Goal: Transaction & Acquisition: Purchase product/service

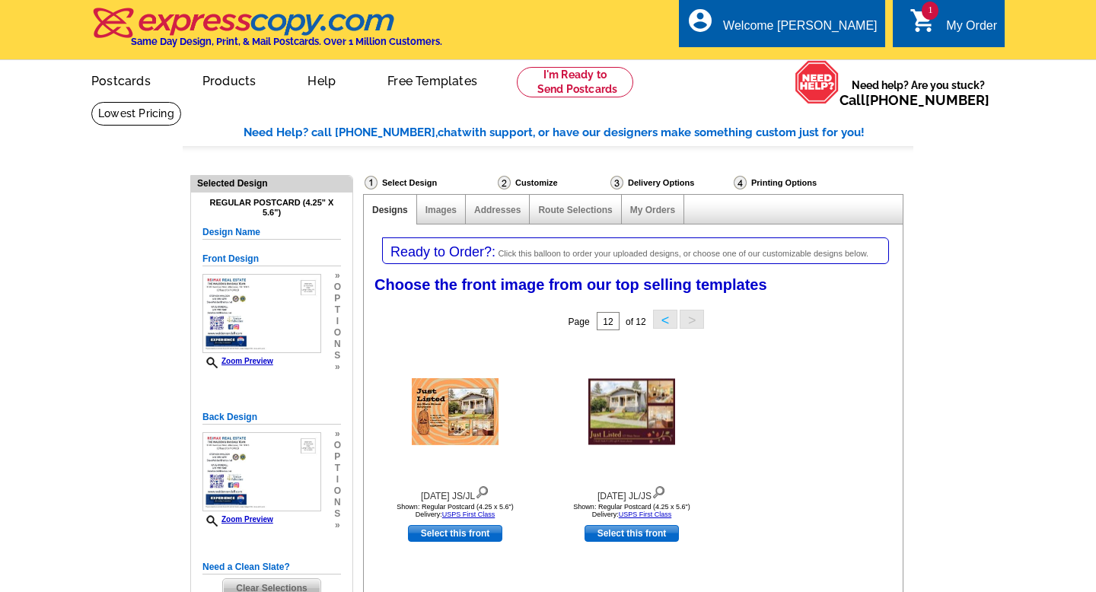
select select "785"
select select "789"
select select "1"
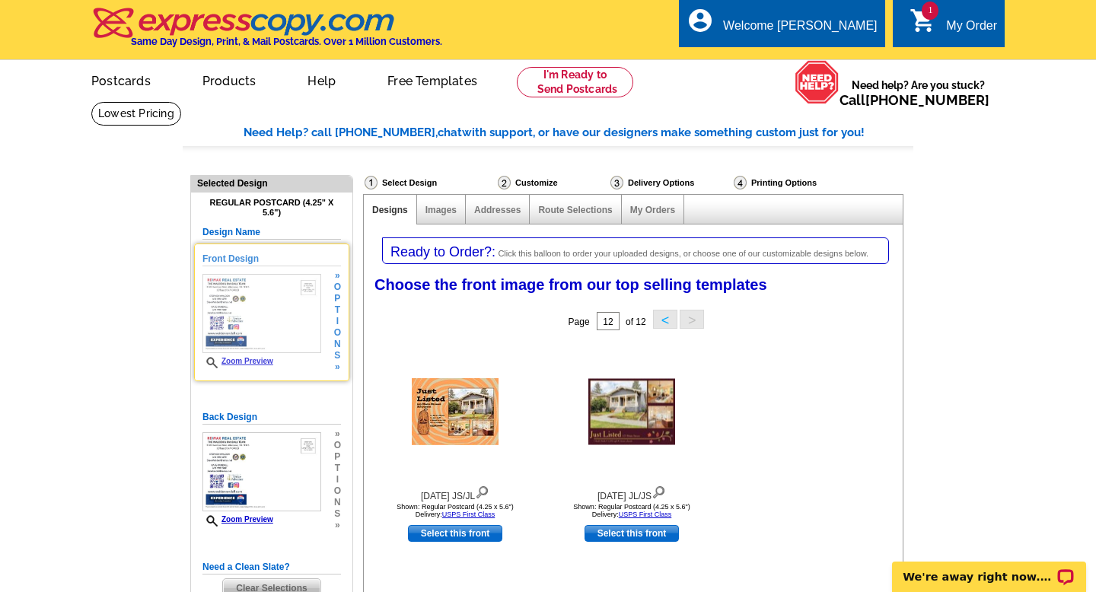
click at [340, 292] on span "o" at bounding box center [337, 287] width 7 height 11
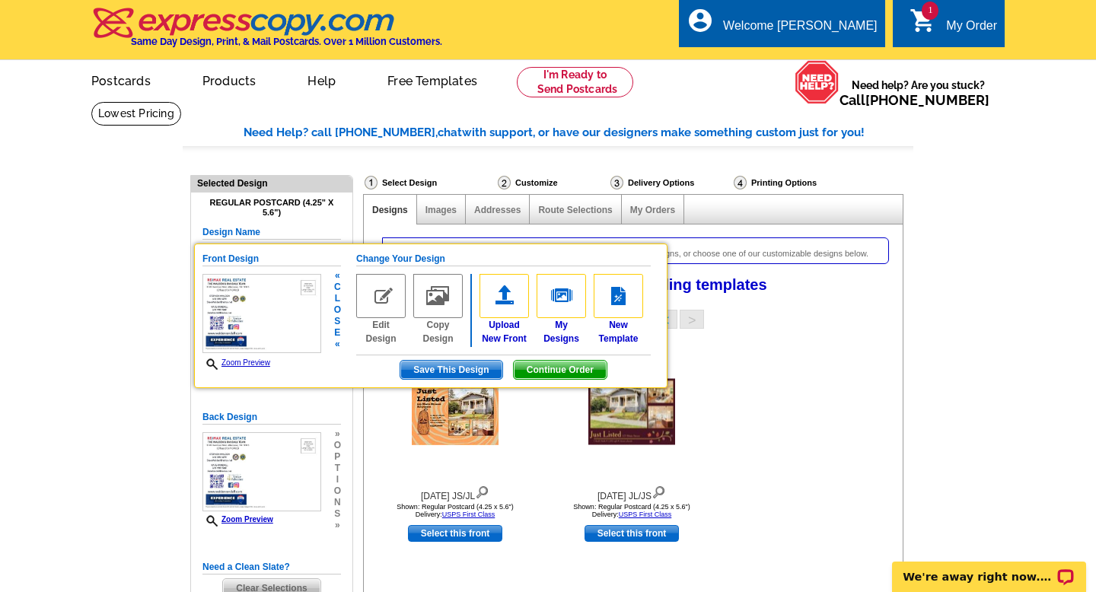
click at [368, 298] on img at bounding box center [380, 296] width 49 height 44
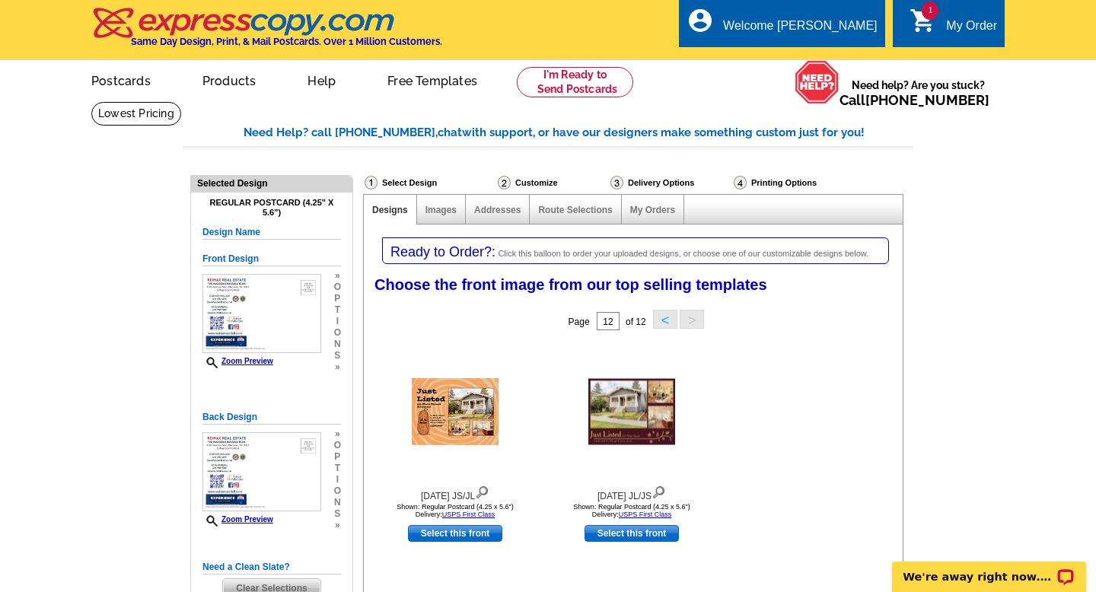
click at [340, 309] on span "t" at bounding box center [337, 309] width 7 height 11
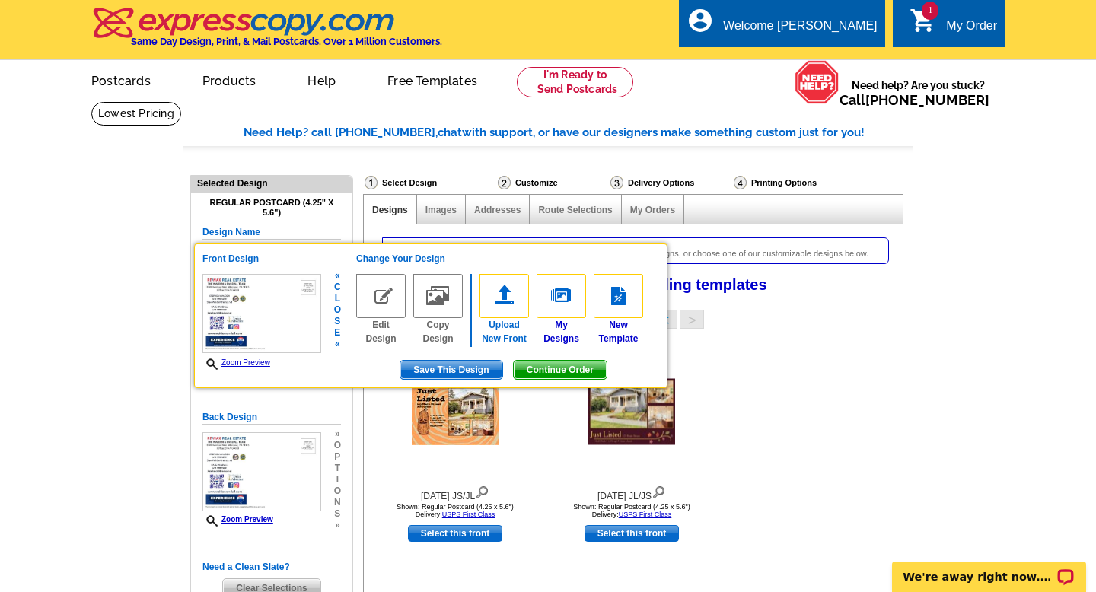
click at [505, 298] on img at bounding box center [504, 296] width 49 height 44
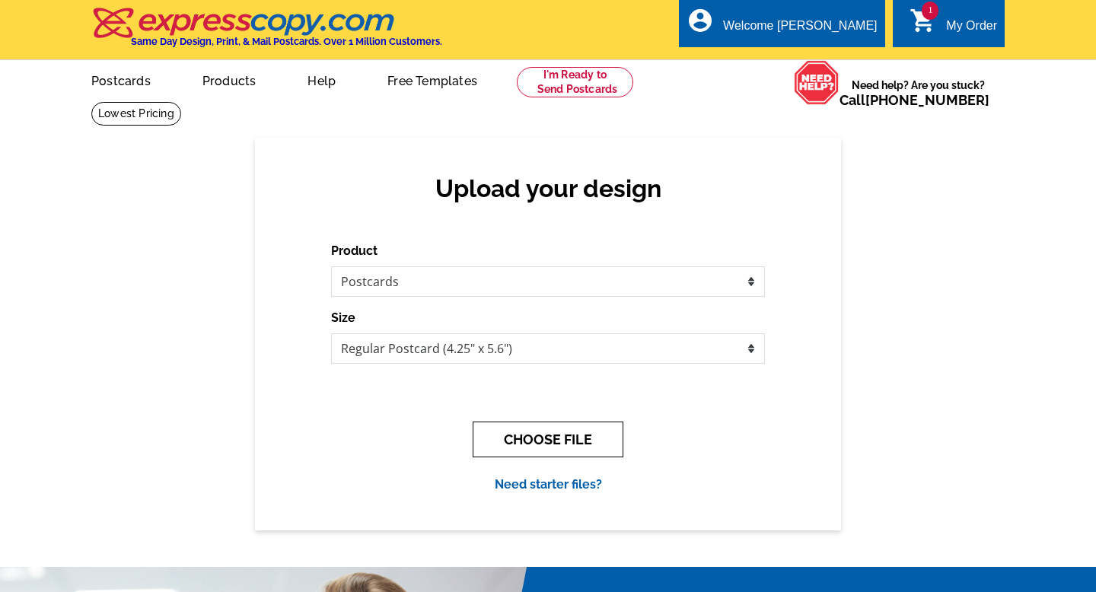
click at [512, 445] on button "CHOOSE FILE" at bounding box center [548, 440] width 151 height 36
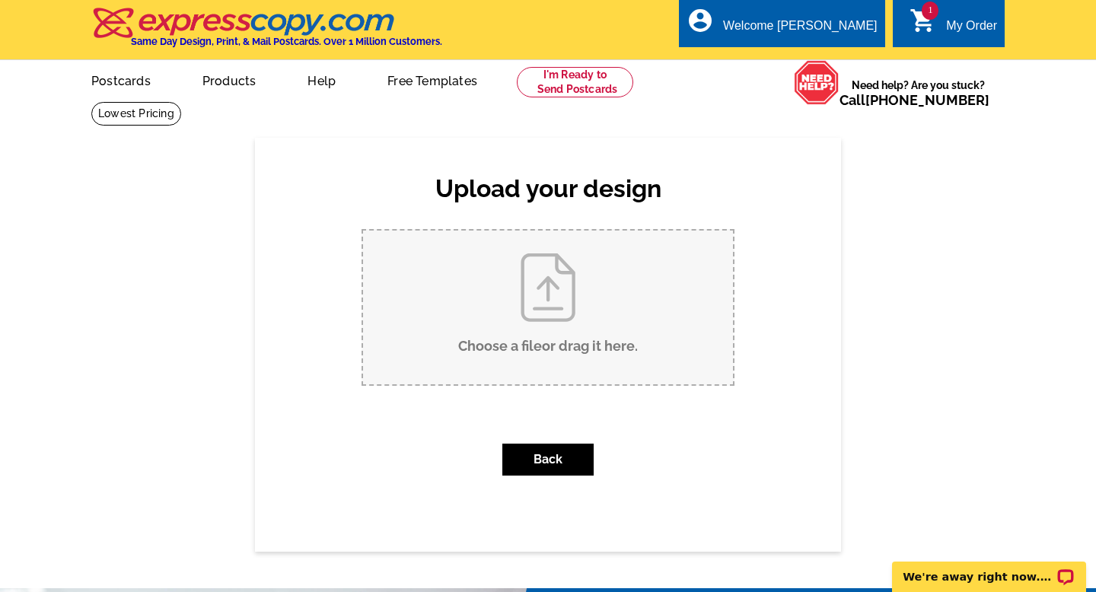
click at [538, 344] on input "Choose a file or drag it here ." at bounding box center [548, 308] width 370 height 154
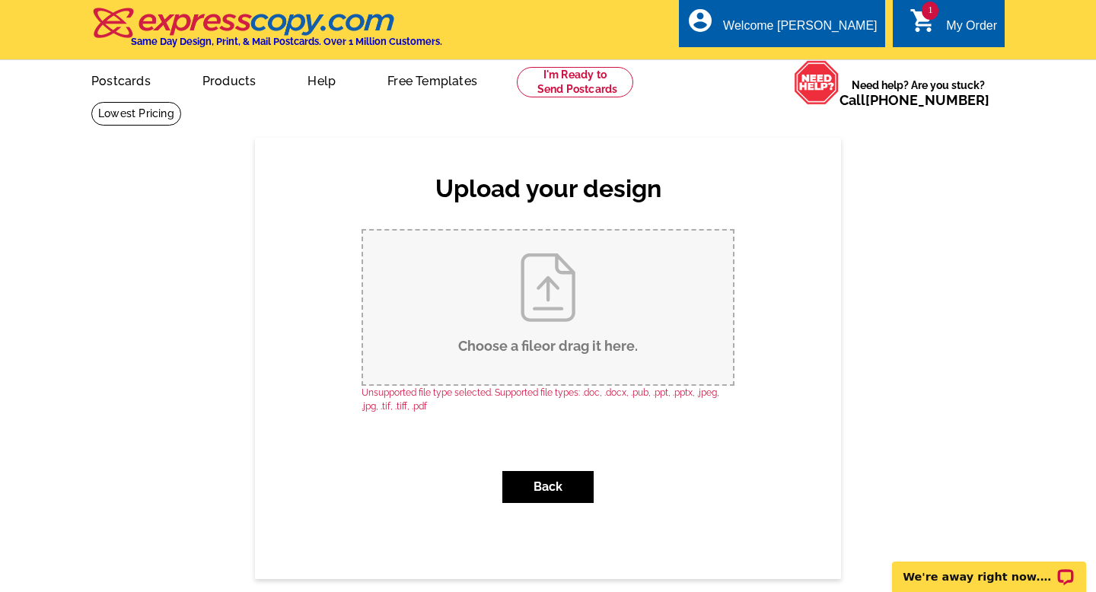
click at [569, 292] on input "Choose a file or drag it here ." at bounding box center [548, 308] width 370 height 154
type input "C:\fakepath\Grey House Just Sold Postcard.jpg"
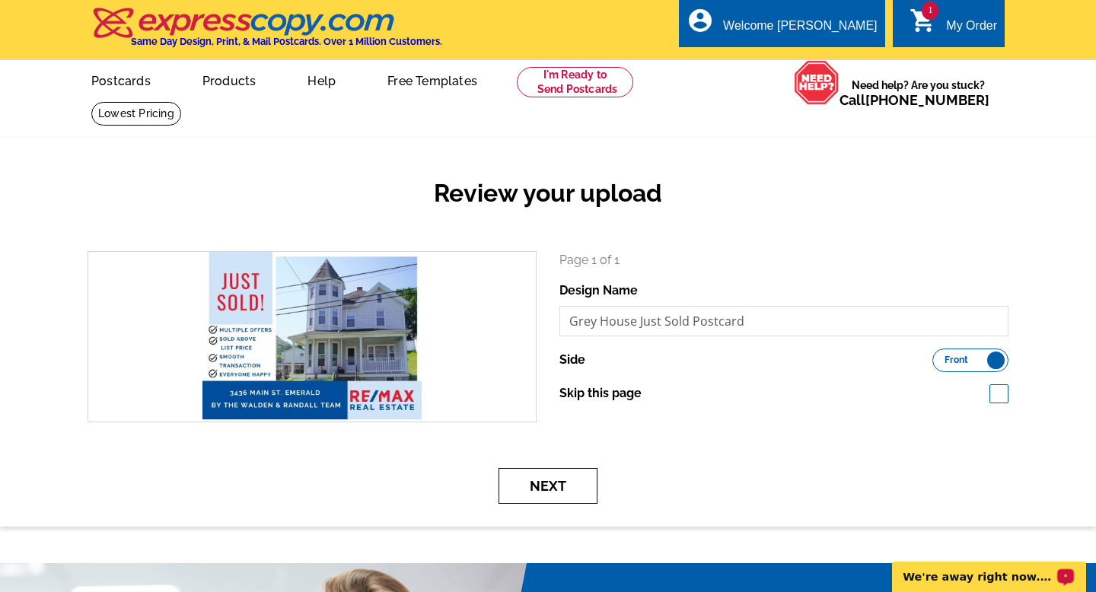
click at [582, 499] on button "Next" at bounding box center [548, 486] width 99 height 36
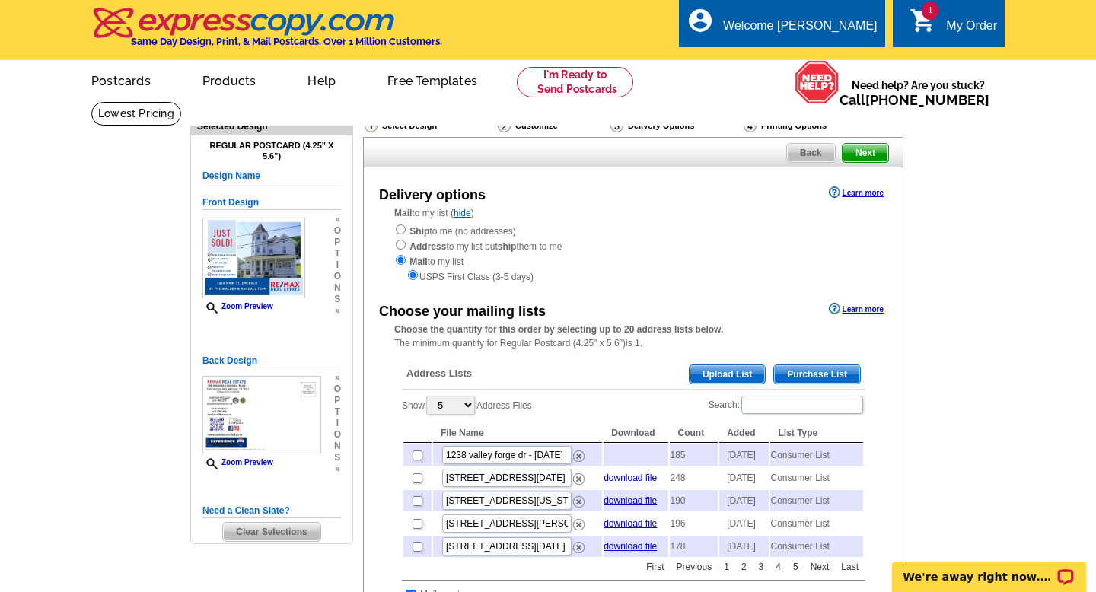
click at [341, 401] on div "Regular Postcard (4.25" x 5.6") Design Name Front Design Zoom Preview » o p t i…" at bounding box center [271, 338] width 161 height 407
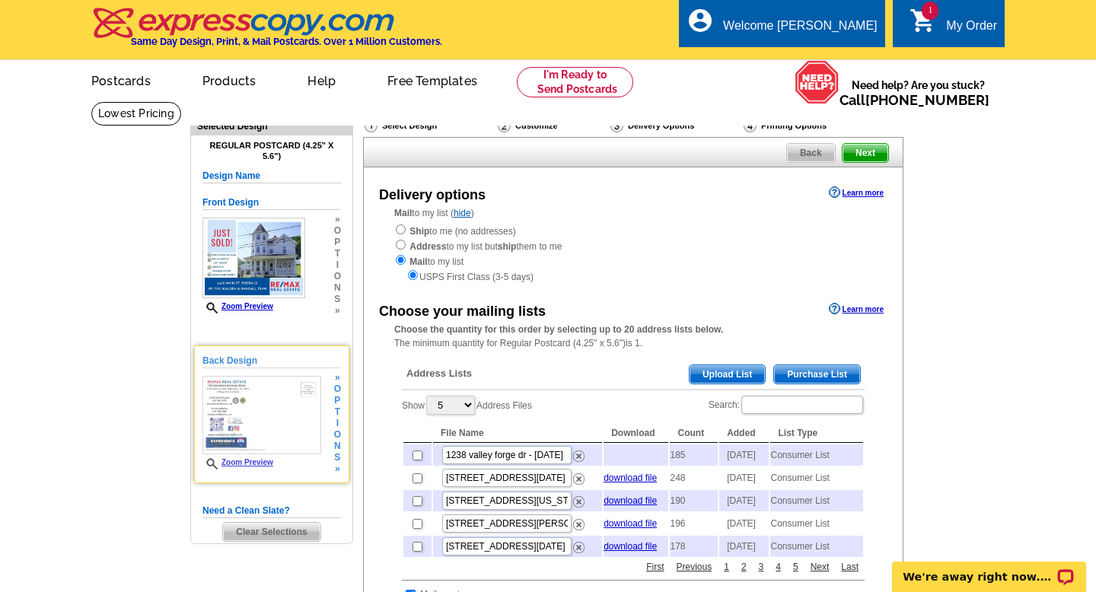
click at [337, 400] on span "p" at bounding box center [337, 400] width 7 height 11
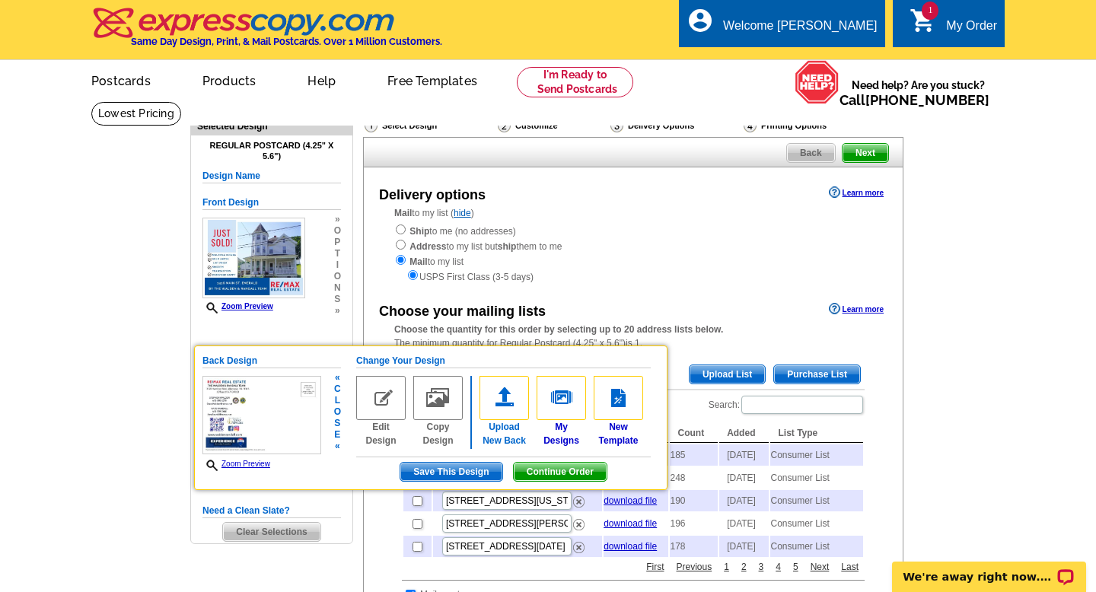
click at [499, 403] on img at bounding box center [504, 398] width 49 height 44
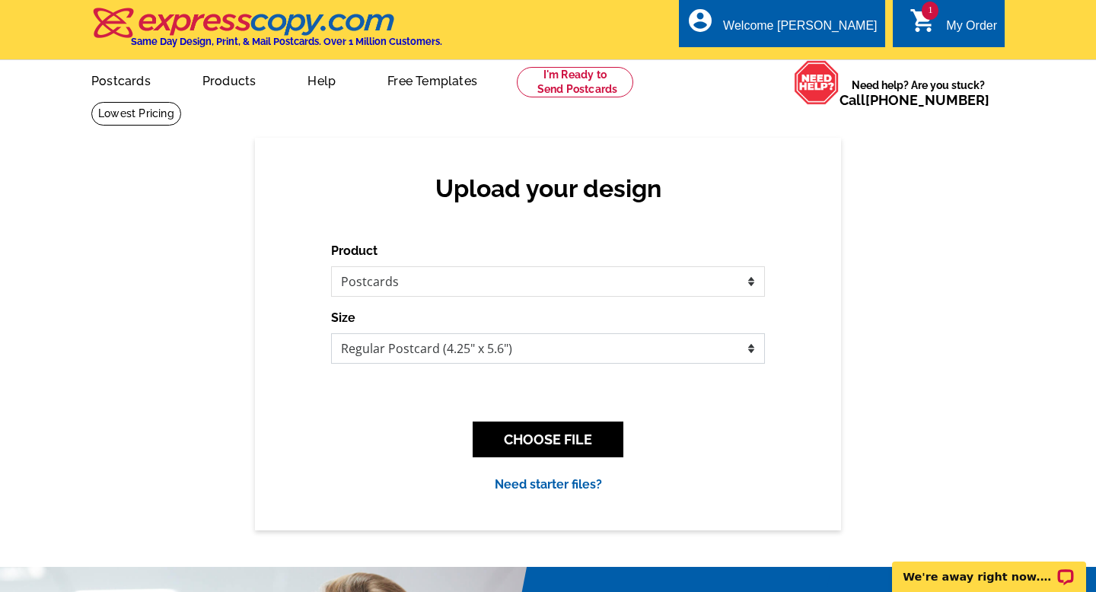
click at [473, 353] on select "Jumbo Postcard (5.5" x 8.5") Regular Postcard (4.25" x 5.6") Panoramic Postcard…" at bounding box center [548, 348] width 434 height 30
click at [331, 333] on select "Jumbo Postcard (5.5" x 8.5") Regular Postcard (4.25" x 5.6") Panoramic Postcard…" at bounding box center [548, 348] width 434 height 30
click at [489, 432] on button "CHOOSE FILE" at bounding box center [548, 440] width 151 height 36
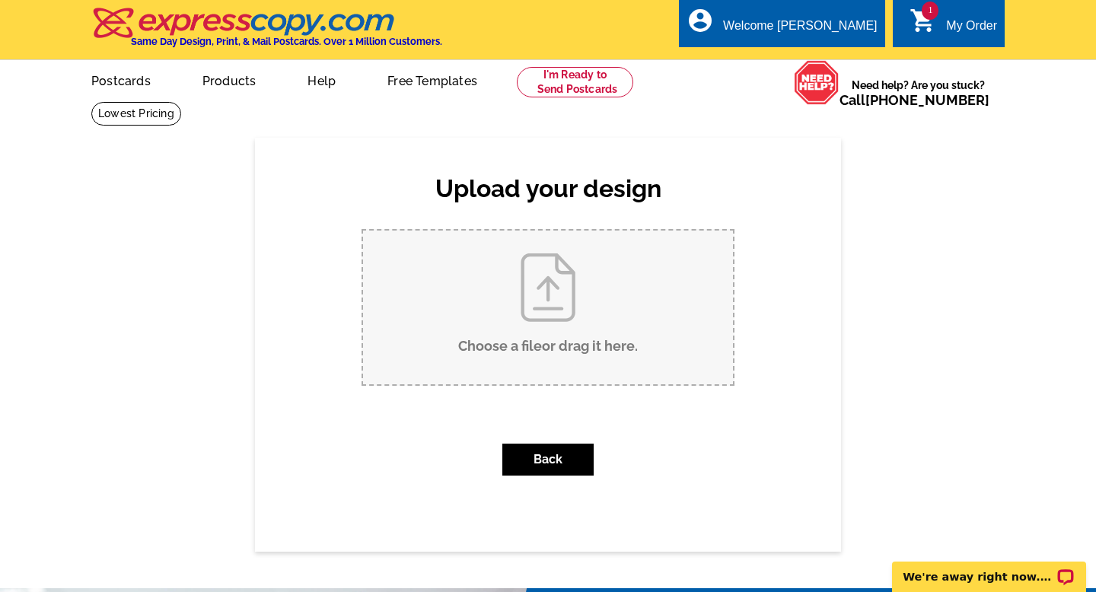
click at [495, 341] on input "Choose a file or drag it here ." at bounding box center [548, 308] width 370 height 154
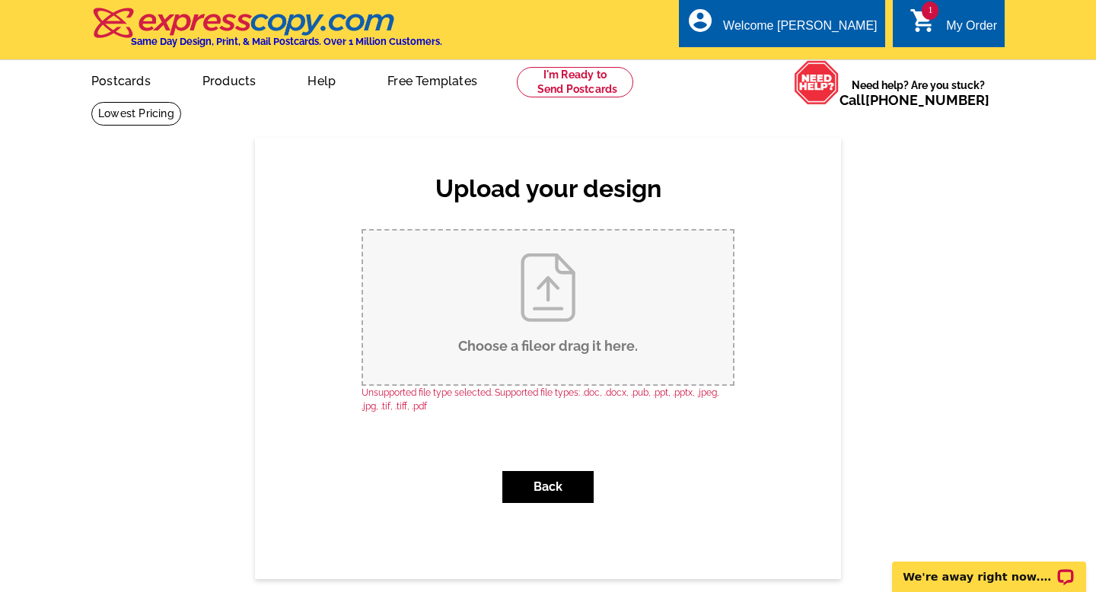
click at [614, 349] on input "Choose a file or drag it here ." at bounding box center [548, 308] width 370 height 154
type input "C:\fakepath\NEWPCBACK.jpg"
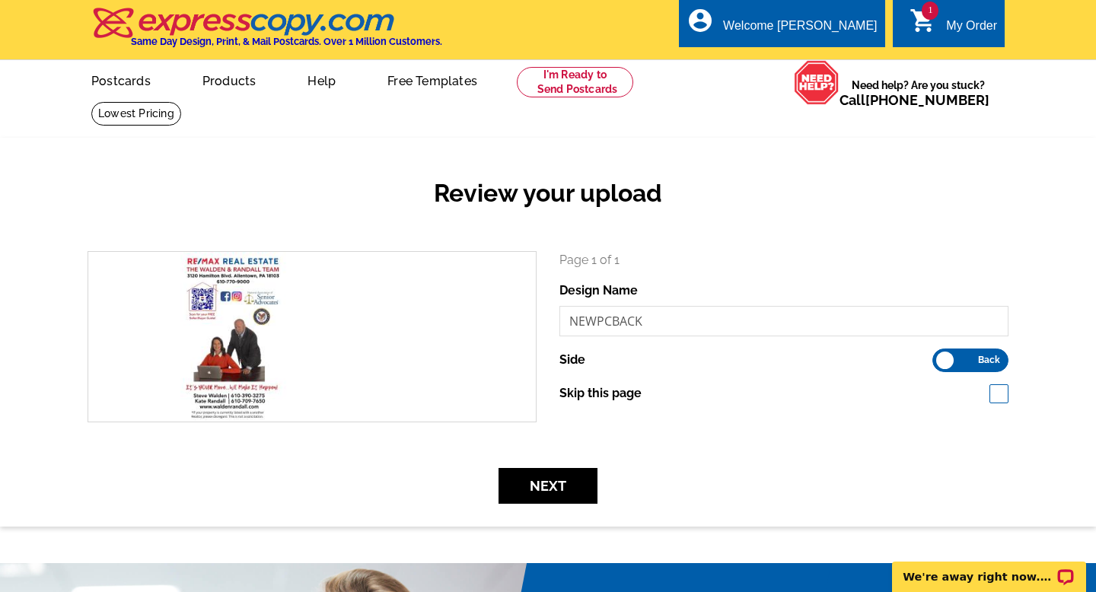
click at [574, 504] on div "Review your upload search Page 1 of 1 Design Name NEWPCBACK Side Front" at bounding box center [548, 332] width 1096 height 388
click at [572, 492] on button "Next" at bounding box center [548, 486] width 99 height 36
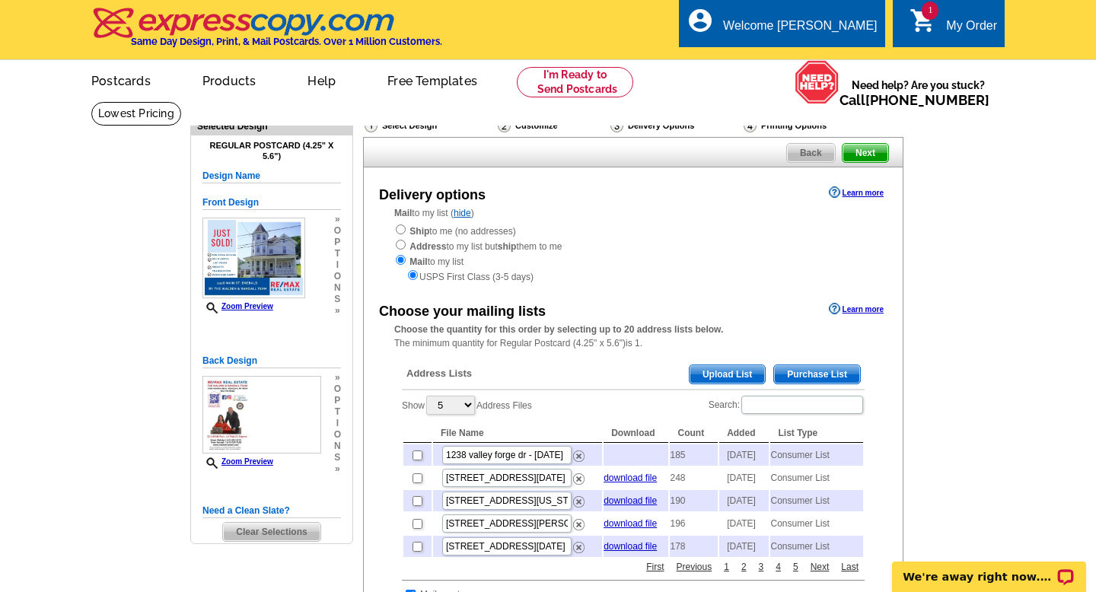
click at [809, 377] on span "Purchase List" at bounding box center [817, 374] width 86 height 18
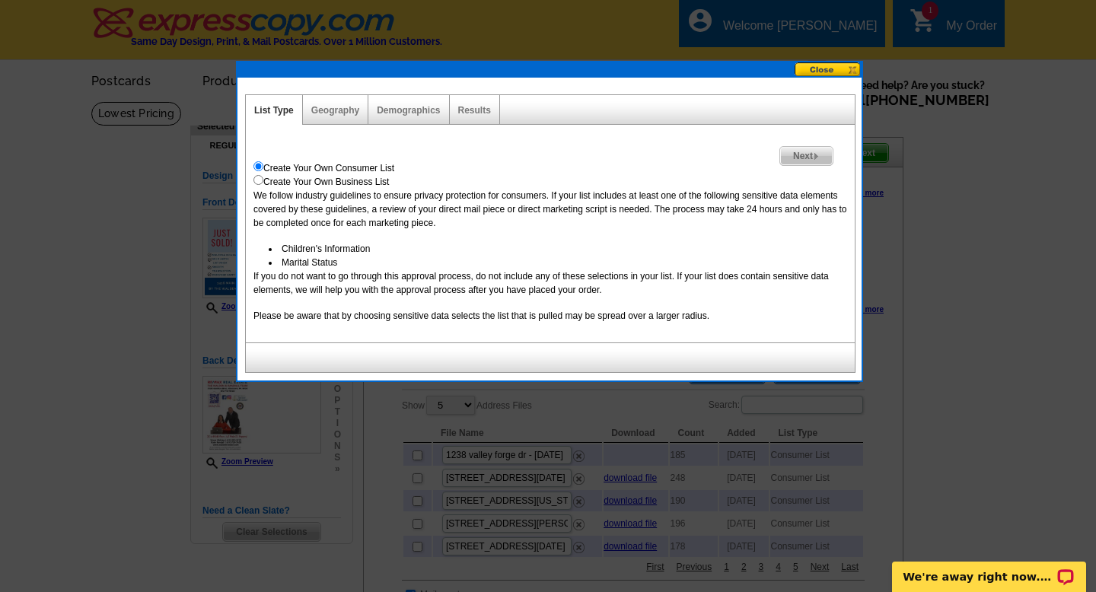
click at [789, 169] on div "Create Your Own Consumer List" at bounding box center [550, 168] width 594 height 14
click at [789, 165] on link "Next" at bounding box center [806, 156] width 54 height 20
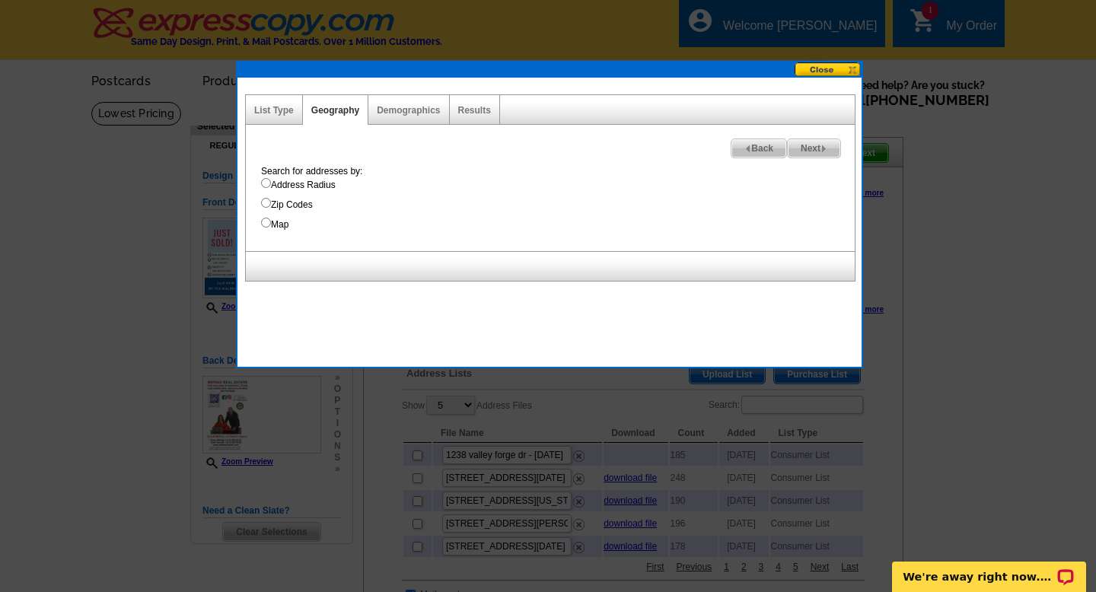
click at [266, 191] on label "Address Radius" at bounding box center [558, 185] width 594 height 14
click at [266, 188] on input "Address Radius" at bounding box center [266, 183] width 10 height 10
radio input "true"
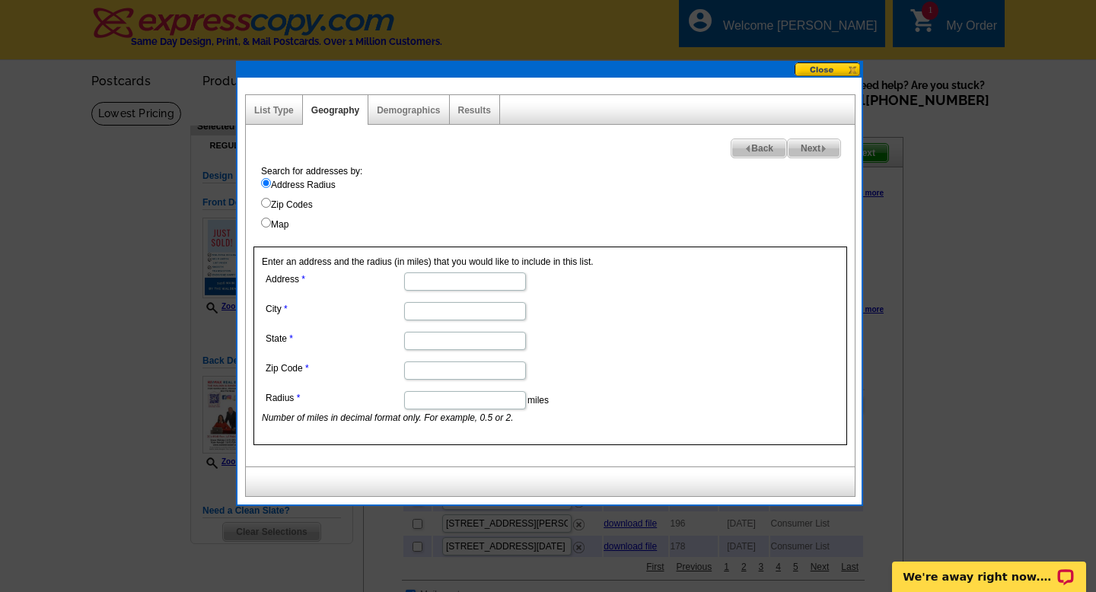
click at [438, 280] on input "Address" at bounding box center [465, 282] width 122 height 18
type input "3436 MAIN"
click at [432, 313] on input "City" at bounding box center [465, 311] width 122 height 18
type input "EMERALD"
click at [433, 345] on input "State" at bounding box center [465, 341] width 122 height 18
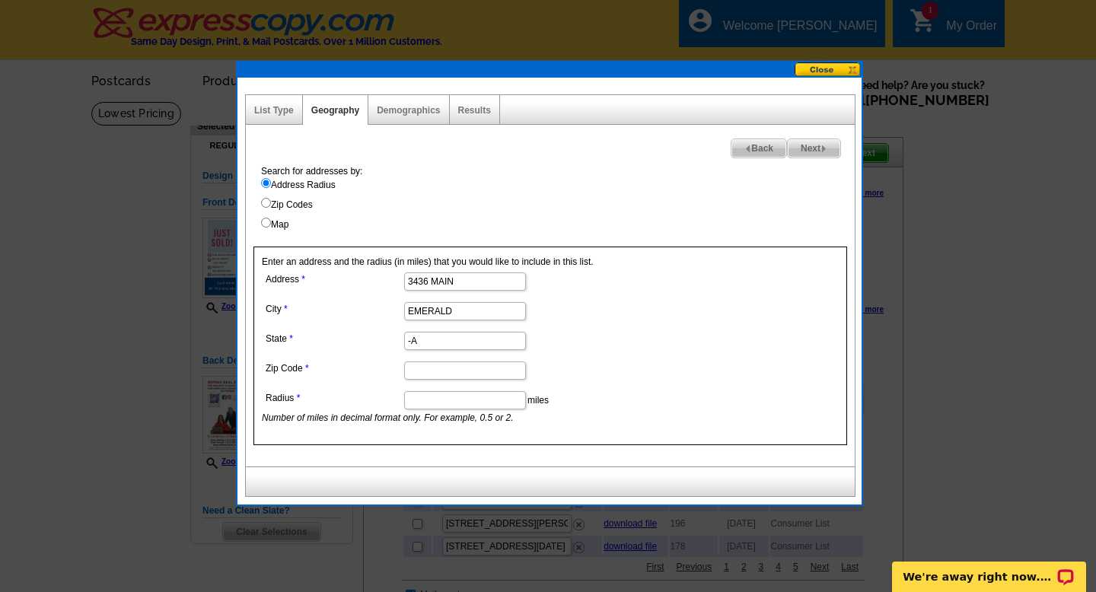
type input "-"
type input "PA"
type input "18080"
click at [462, 401] on input "Radius" at bounding box center [465, 400] width 122 height 18
type input ","
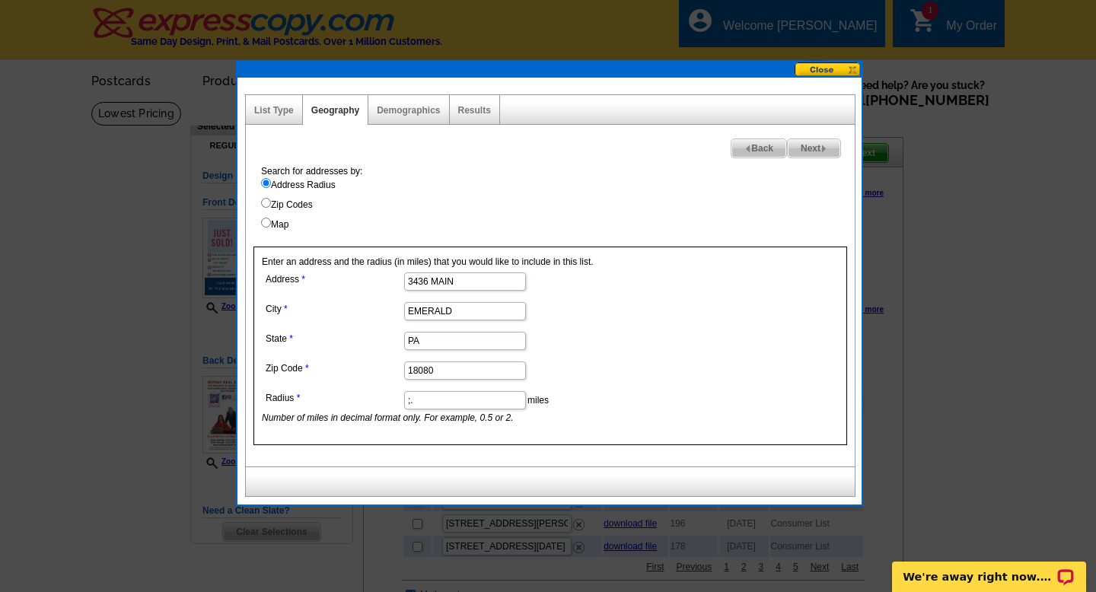
type input ";"
type input ".5"
click at [807, 143] on span "Next" at bounding box center [814, 148] width 53 height 18
select select
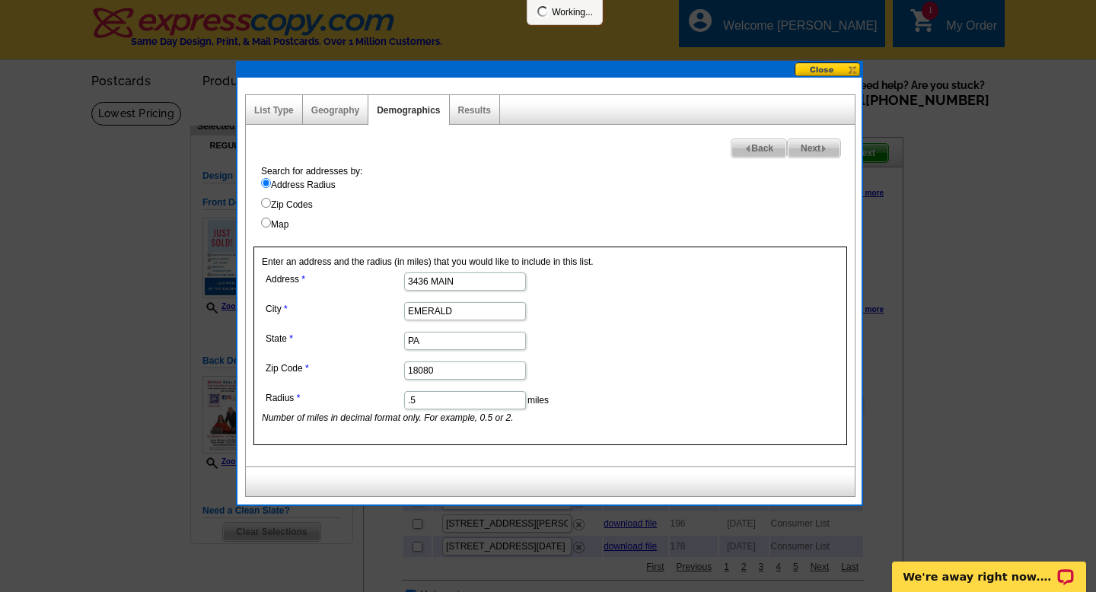
select select
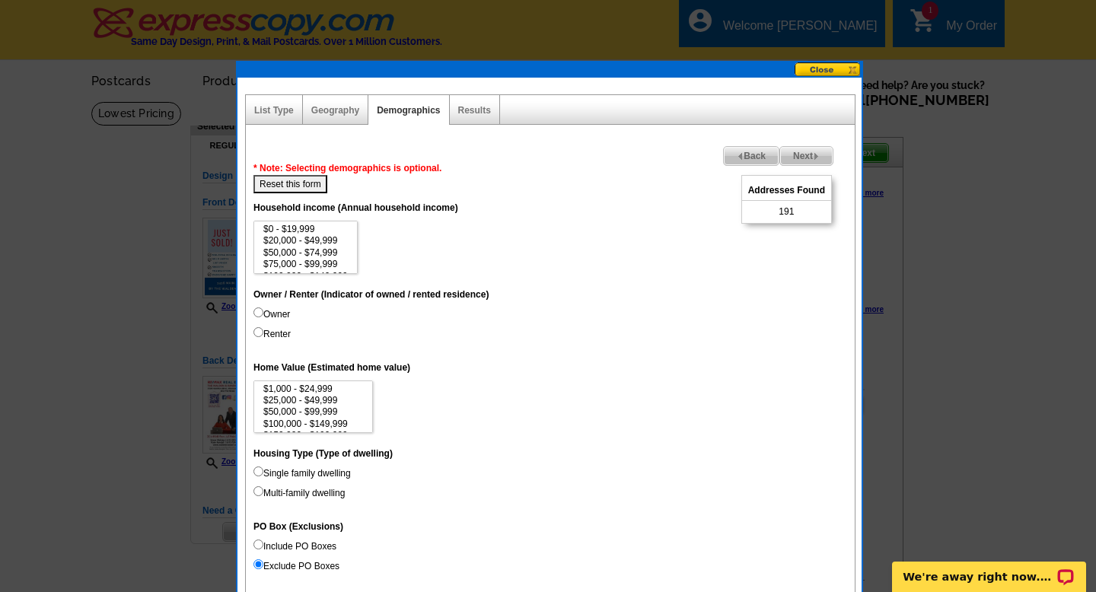
click at [263, 308] on input "Owner" at bounding box center [258, 313] width 10 height 10
radio input "true"
click at [757, 155] on span "Back" at bounding box center [751, 156] width 55 height 18
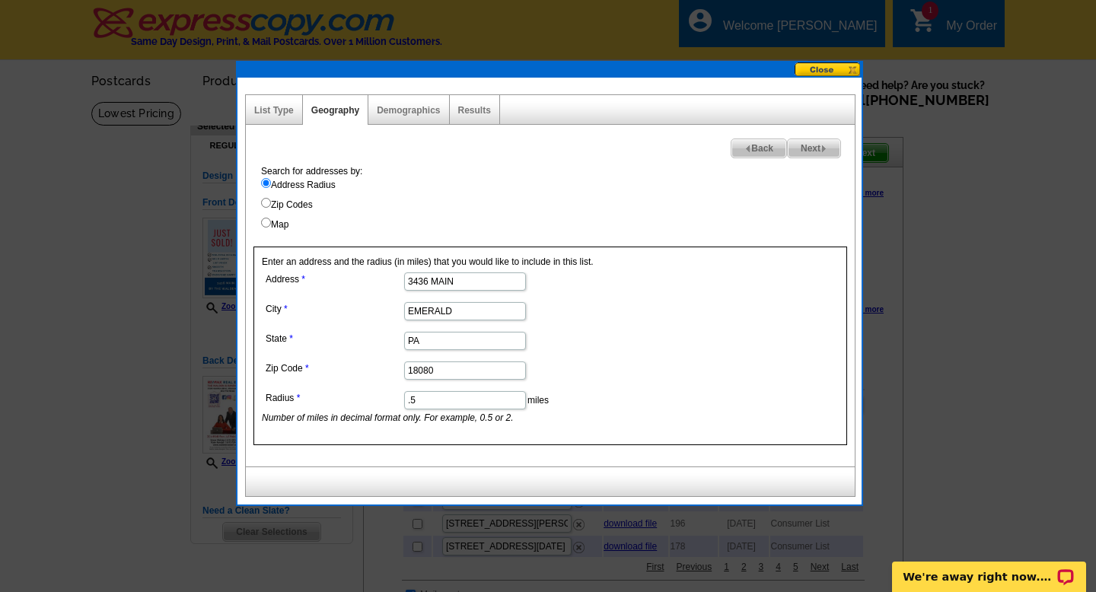
click at [435, 406] on input ".5" at bounding box center [465, 400] width 122 height 18
type input ".75"
click at [806, 151] on span "Next" at bounding box center [814, 148] width 53 height 18
select select
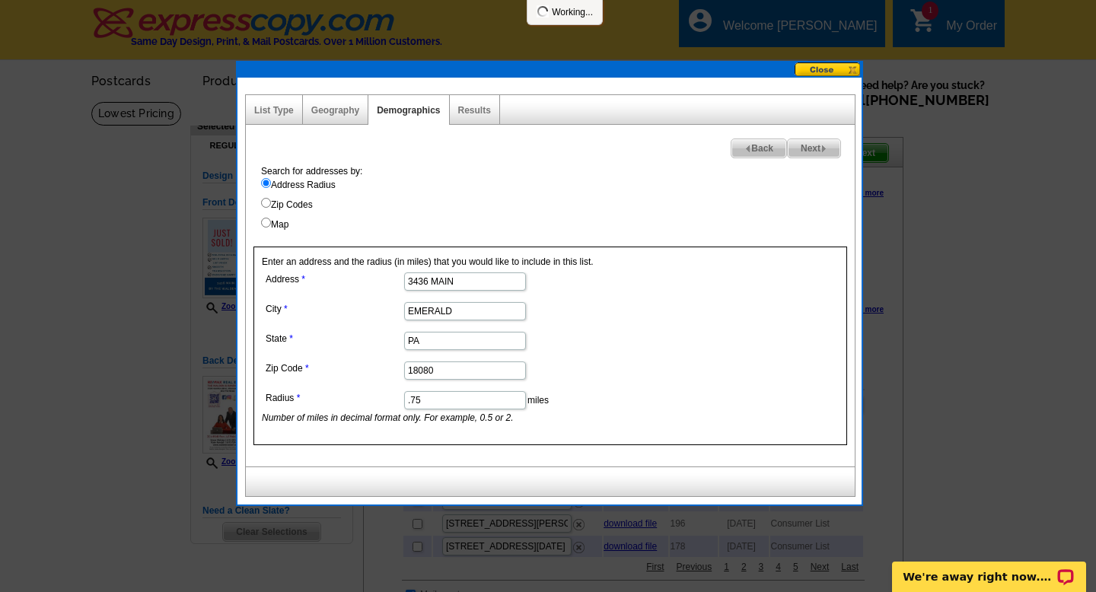
select select
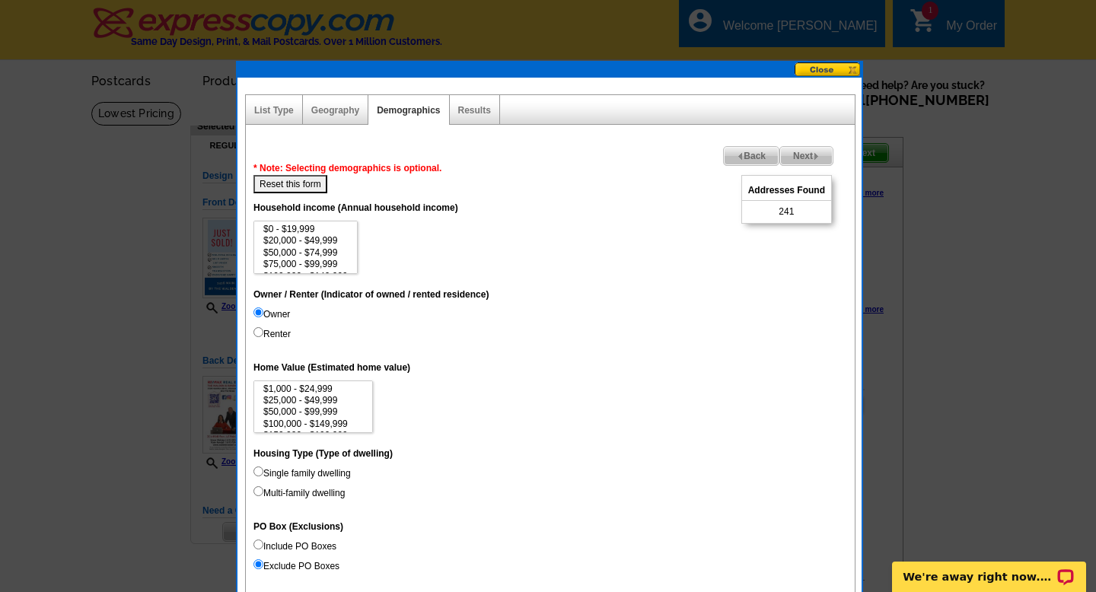
click at [312, 477] on label "Single family dwelling" at bounding box center [301, 474] width 97 height 14
click at [263, 477] on input "Single family dwelling" at bounding box center [258, 472] width 10 height 10
radio input "true"
click at [796, 151] on span "Next" at bounding box center [806, 156] width 53 height 18
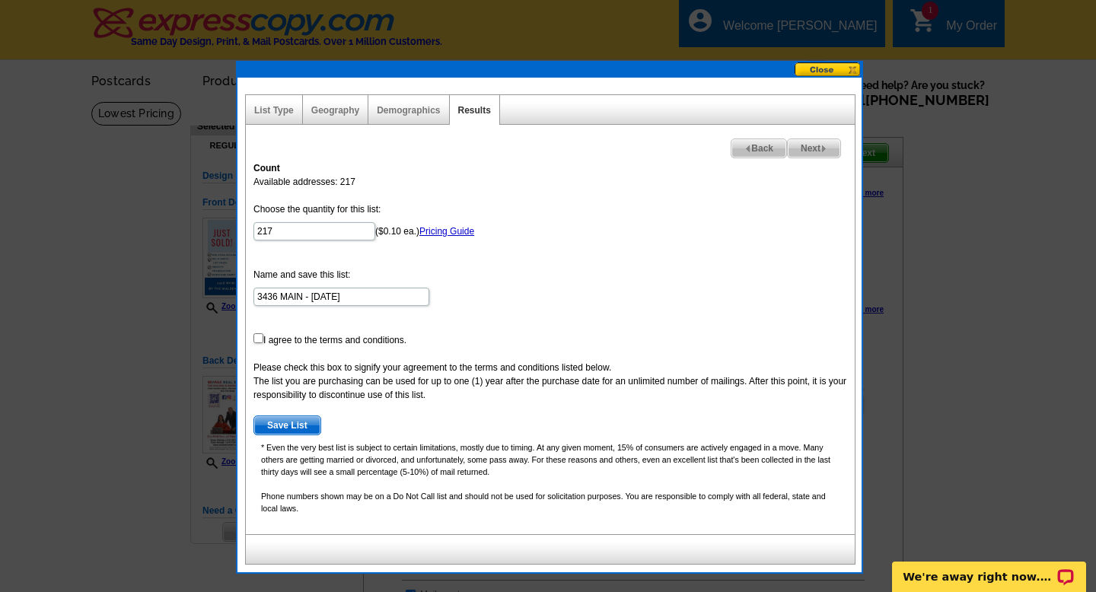
click at [265, 334] on form "Choose the quantity for this list: 217 ($0.10 ea.) Pricing Guide Name and save …" at bounding box center [550, 318] width 594 height 233
click at [262, 340] on input "checkbox" at bounding box center [258, 338] width 10 height 10
checkbox input "true"
click at [295, 425] on span "Save List" at bounding box center [287, 425] width 66 height 18
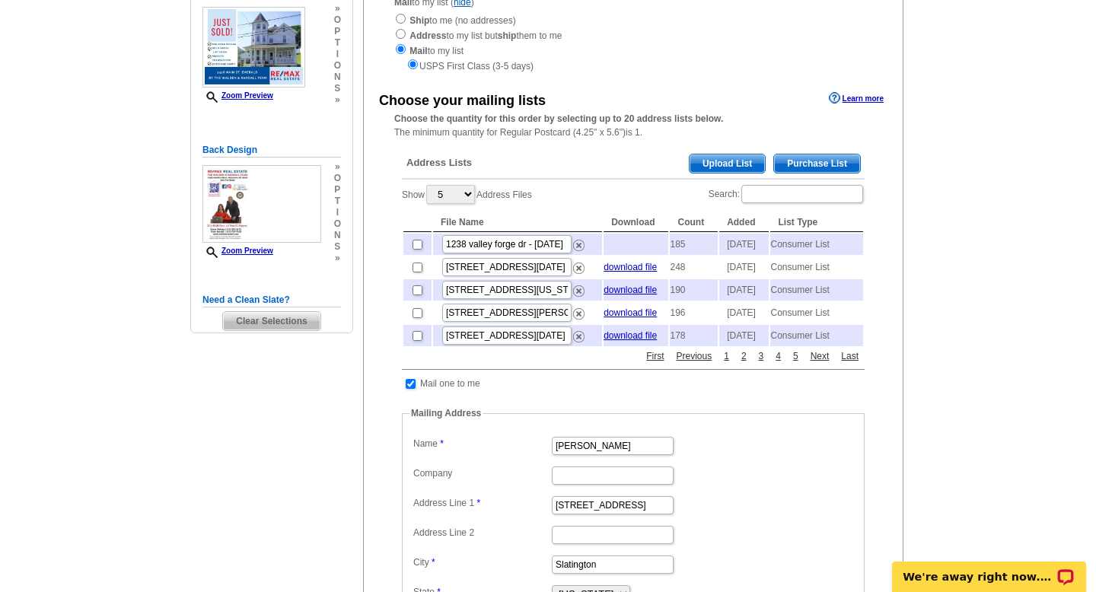
scroll to position [295, 0]
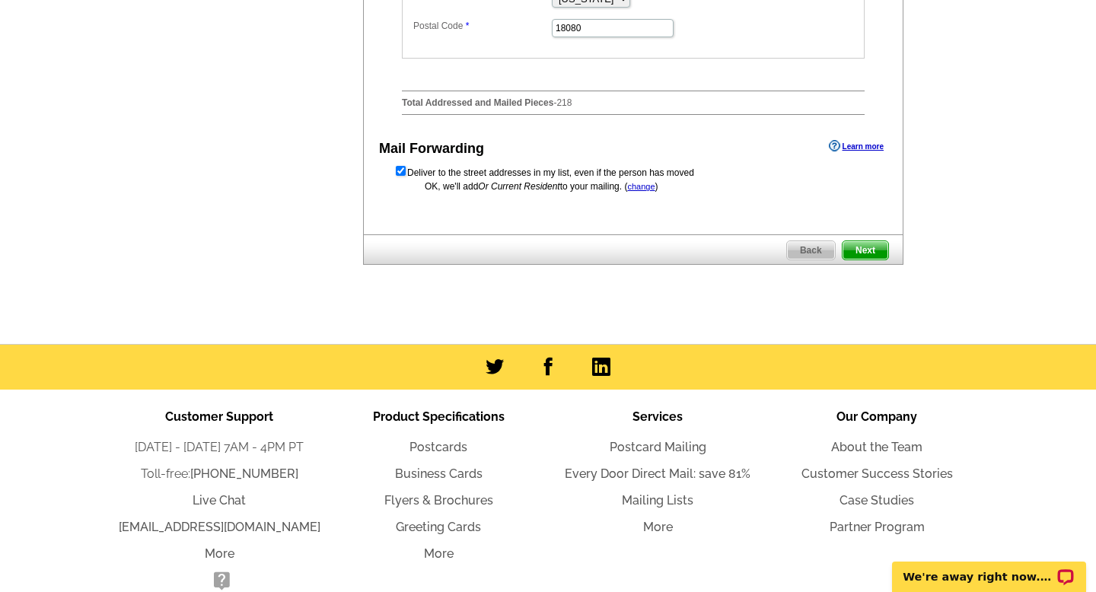
scroll to position [861, 0]
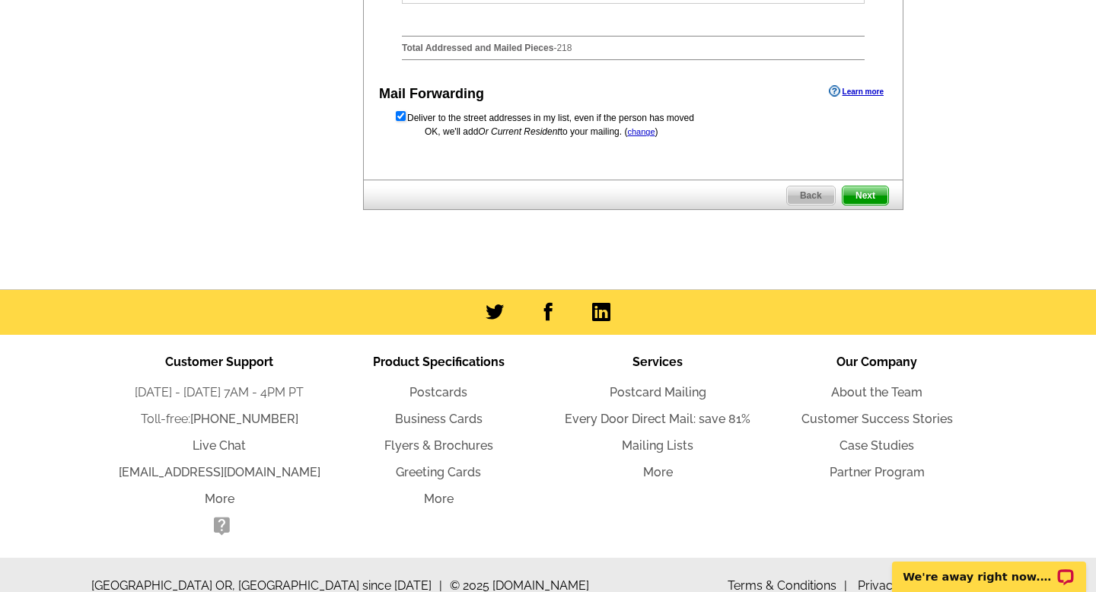
click at [863, 205] on span "Next" at bounding box center [866, 195] width 46 height 18
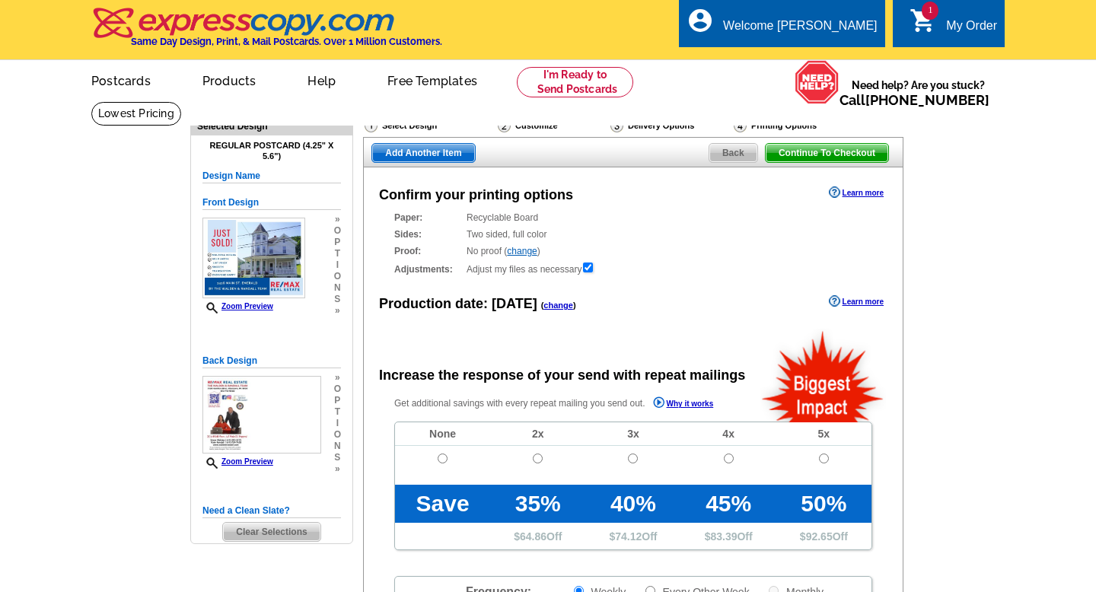
radio input "false"
click at [447, 460] on input "radio" at bounding box center [443, 459] width 10 height 10
radio input "true"
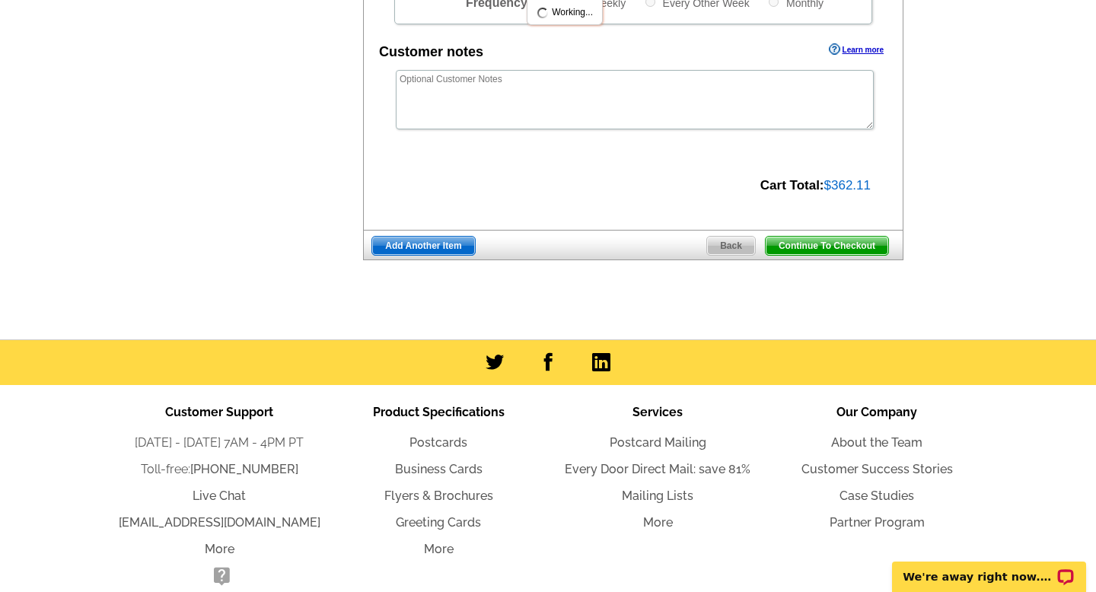
scroll to position [660, 0]
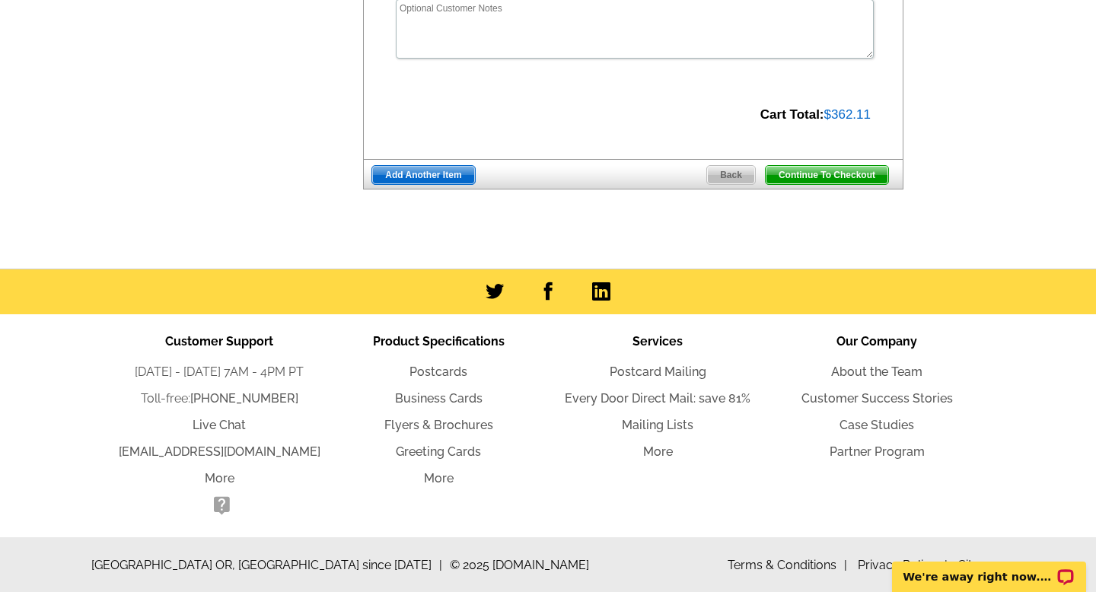
click at [460, 180] on span "Add Another Item" at bounding box center [423, 175] width 102 height 18
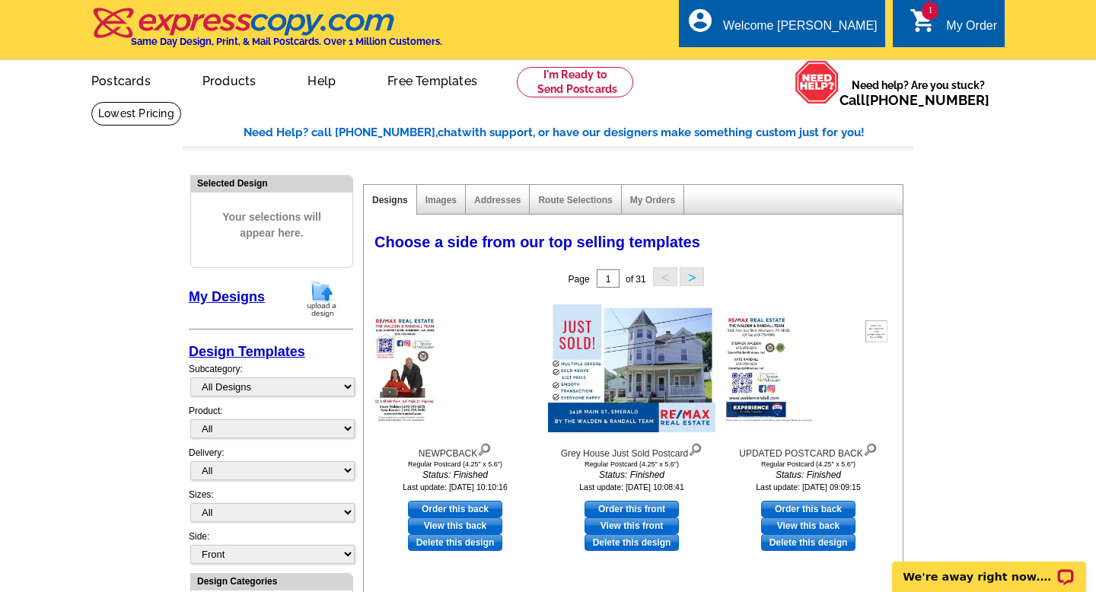
click at [319, 307] on img at bounding box center [322, 298] width 40 height 39
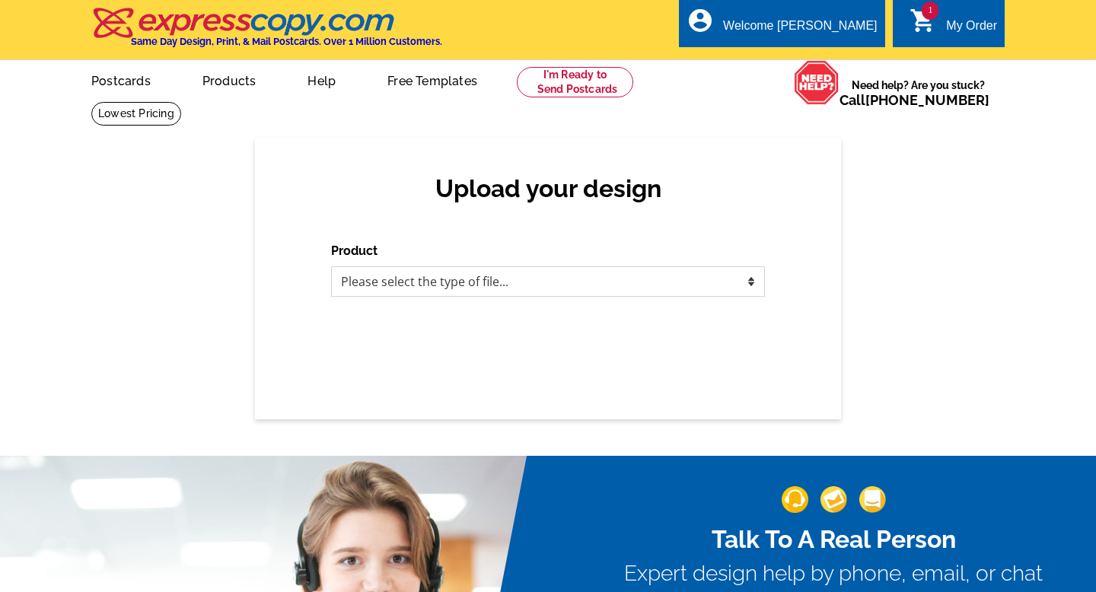
click at [589, 285] on select "Please select the type of file... Postcards Business Cards Letters and flyers G…" at bounding box center [548, 281] width 434 height 30
select select "1"
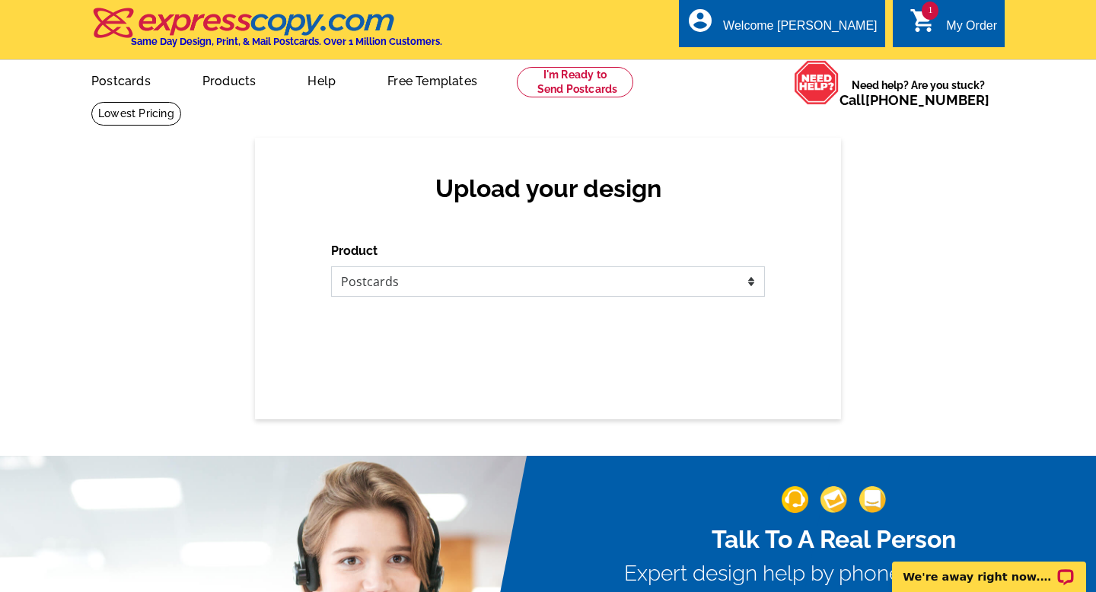
click at [331, 266] on select "Please select the type of file... Postcards Business Cards Letters and flyers G…" at bounding box center [548, 281] width 434 height 30
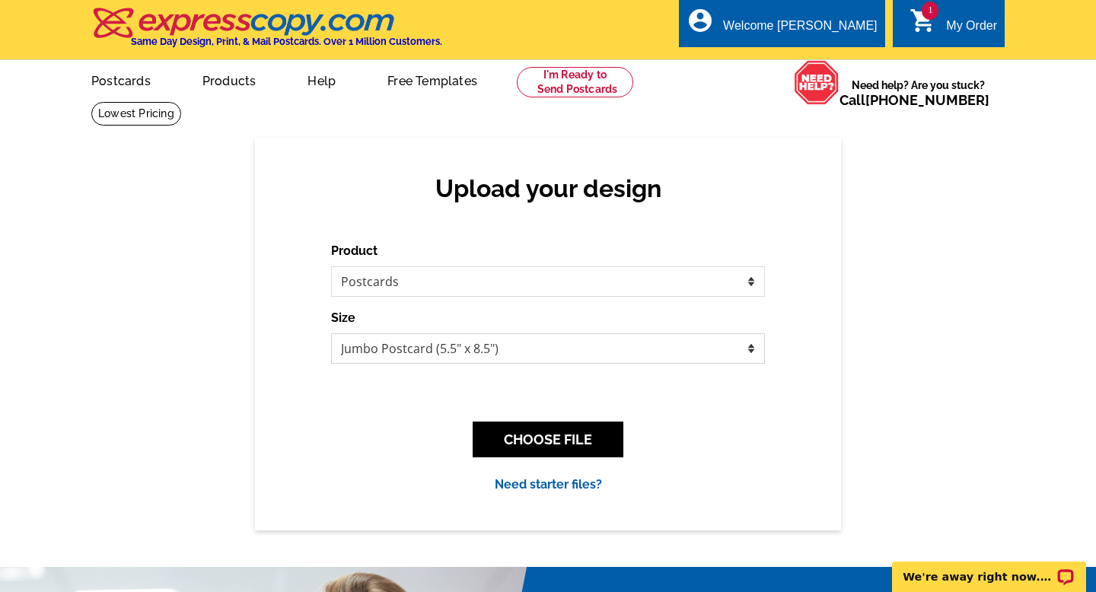
click at [568, 349] on select "Jumbo Postcard (5.5" x 8.5") Regular Postcard (4.25" x 5.6") Panoramic Postcard…" at bounding box center [548, 348] width 434 height 30
select select "1"
click at [331, 333] on select "Jumbo Postcard (5.5" x 8.5") Regular Postcard (4.25" x 5.6") Panoramic Postcard…" at bounding box center [548, 348] width 434 height 30
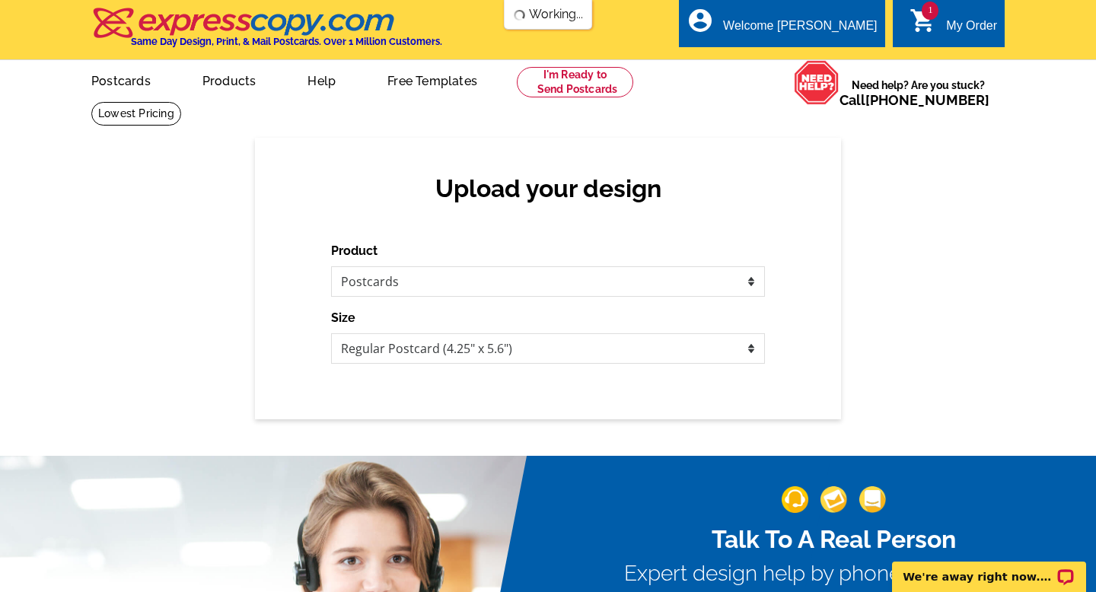
click at [551, 431] on div "Talk To A Real Person Expert design help by phone, email, or chat Have somethin…" at bounding box center [548, 602] width 1096 height 366
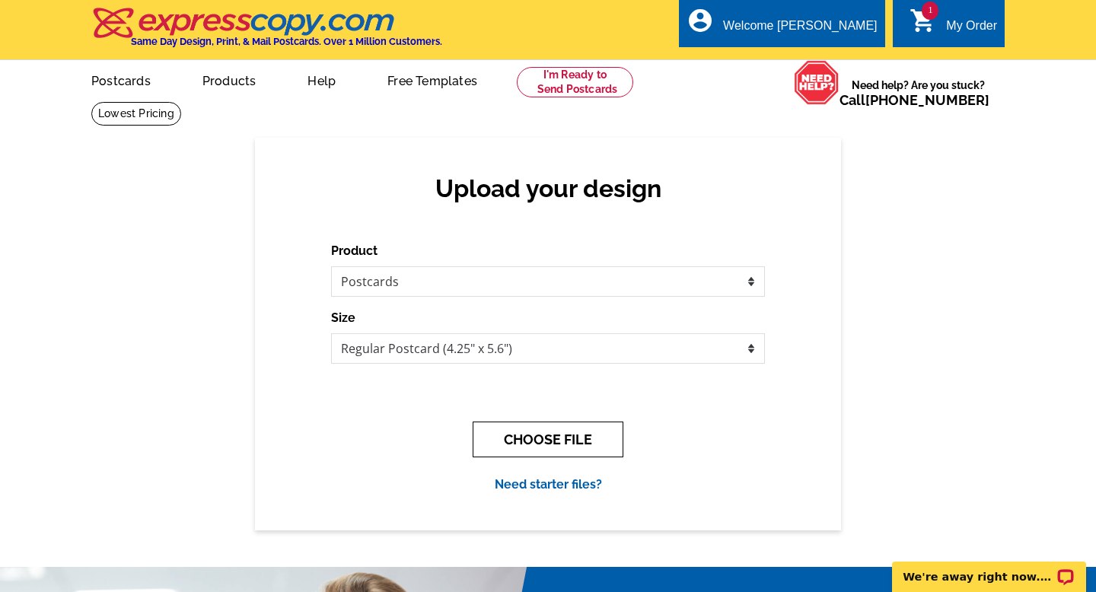
click at [551, 432] on button "CHOOSE FILE" at bounding box center [548, 440] width 151 height 36
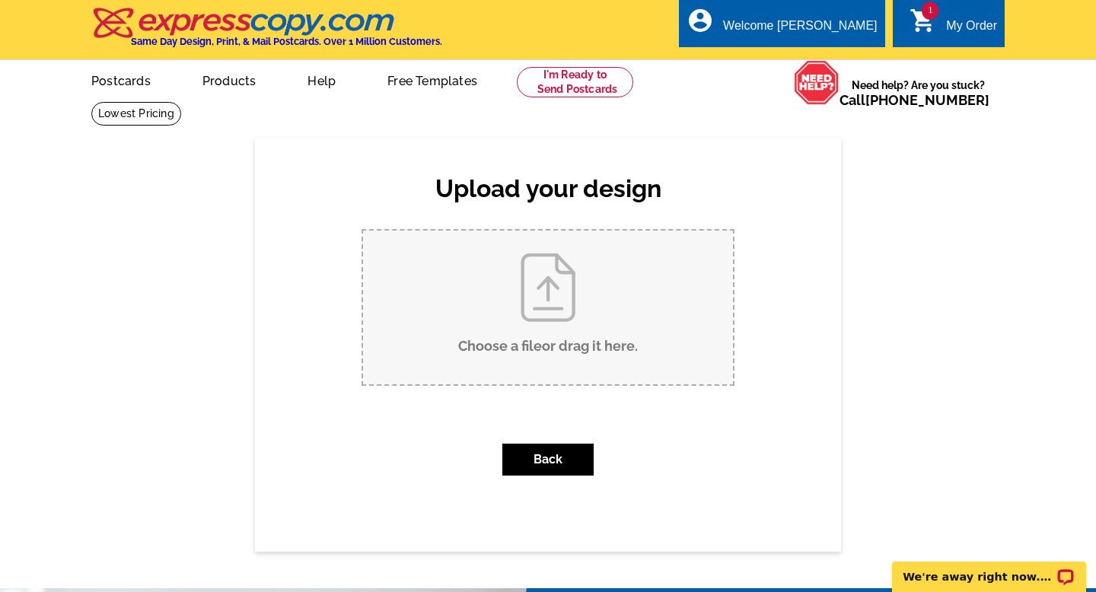
click at [543, 328] on input "Choose a file or drag it here ." at bounding box center [548, 308] width 370 height 154
type input "C:\fakepath\Grey House Just Sold Postcard (1).jpg"
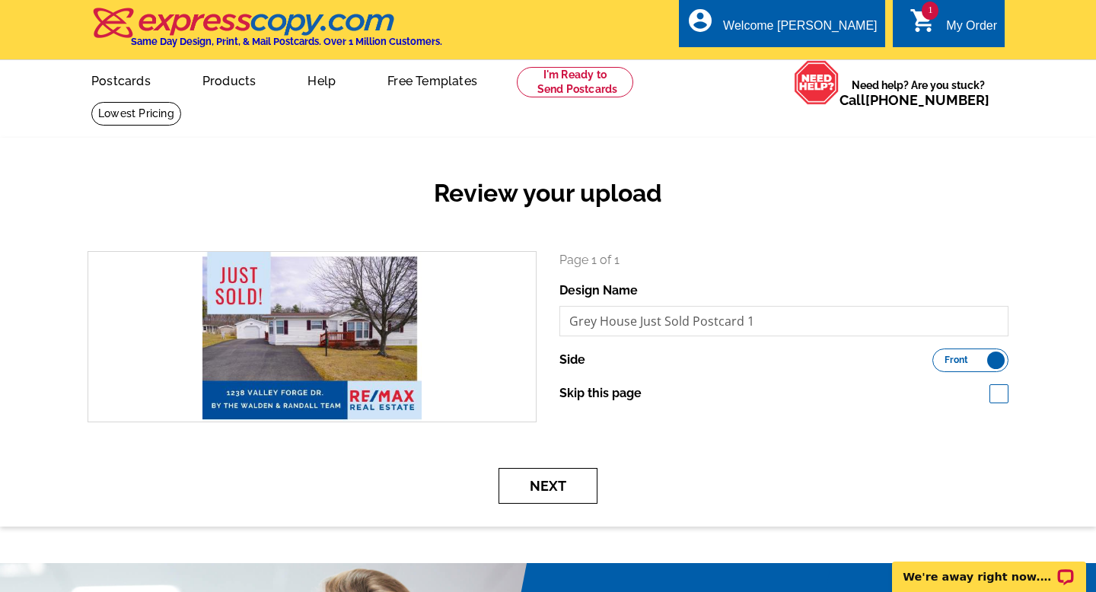
click at [569, 485] on button "Next" at bounding box center [548, 486] width 99 height 36
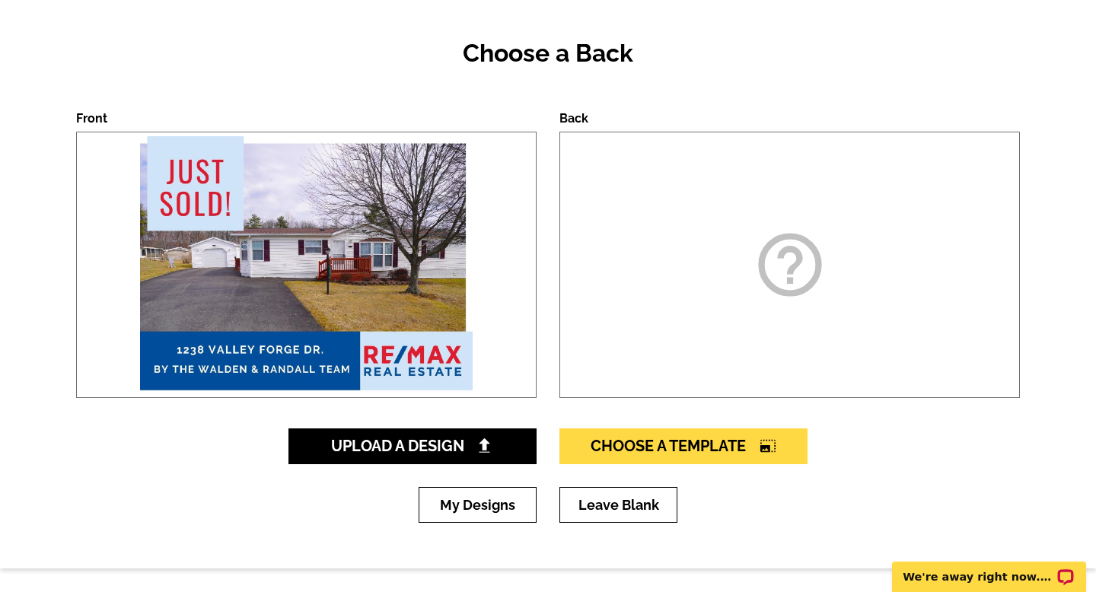
scroll to position [139, 0]
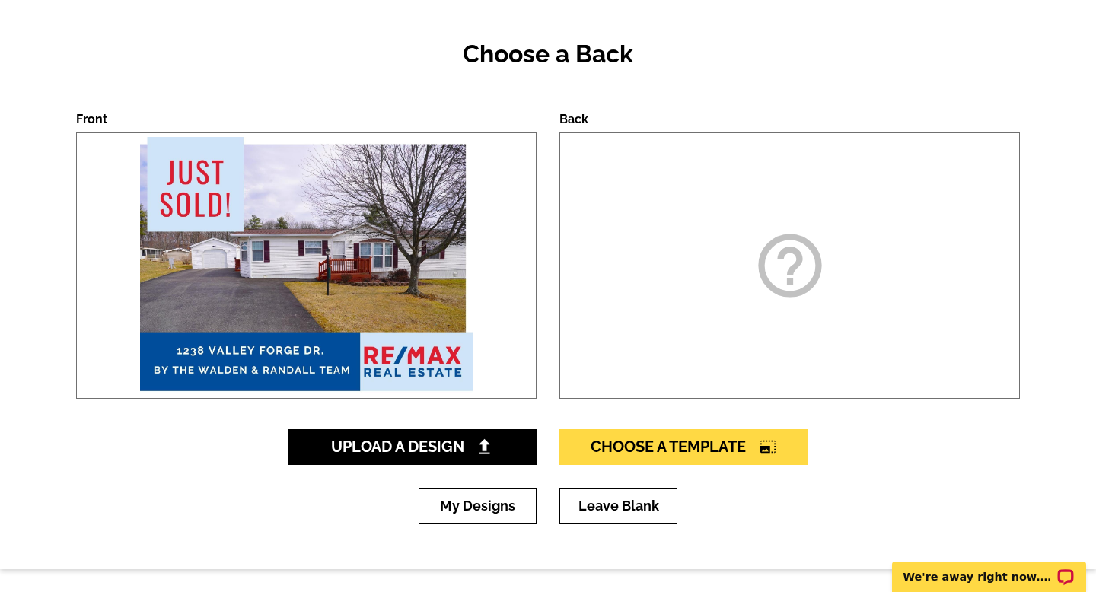
click at [522, 529] on div "My Designs Leave Blank" at bounding box center [548, 517] width 944 height 59
click at [522, 503] on link "My Designs" at bounding box center [478, 506] width 118 height 36
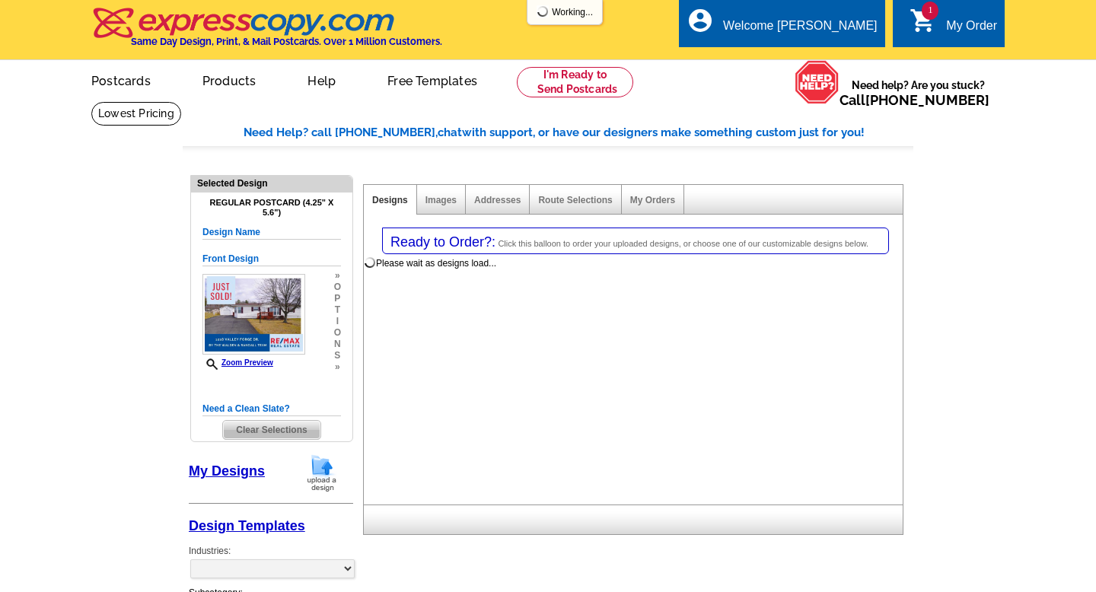
select select "1"
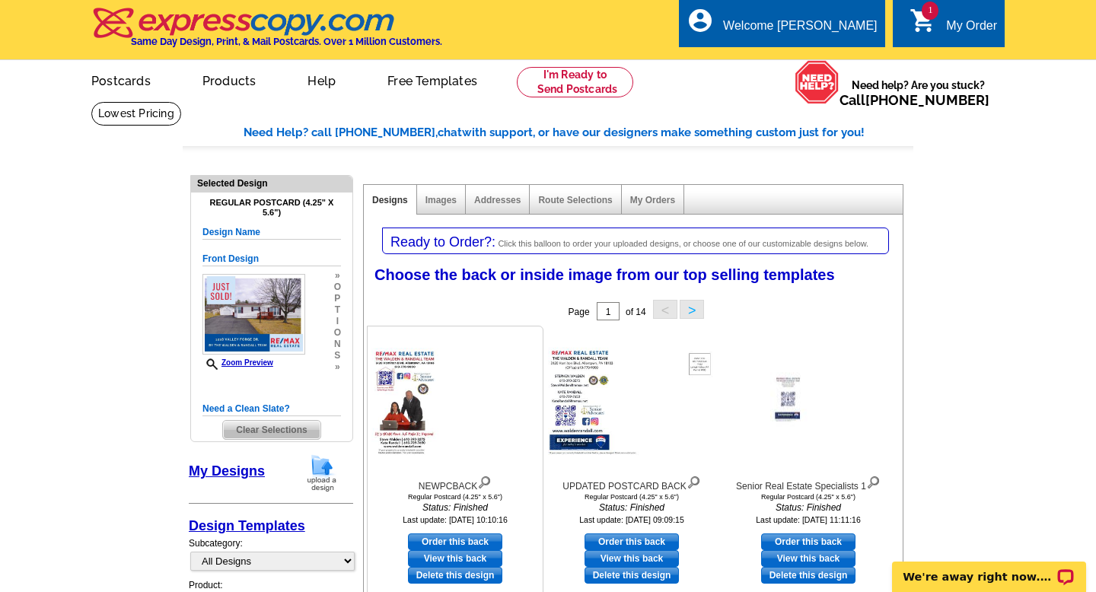
click at [454, 538] on link "Order this back" at bounding box center [455, 542] width 94 height 17
select select "front"
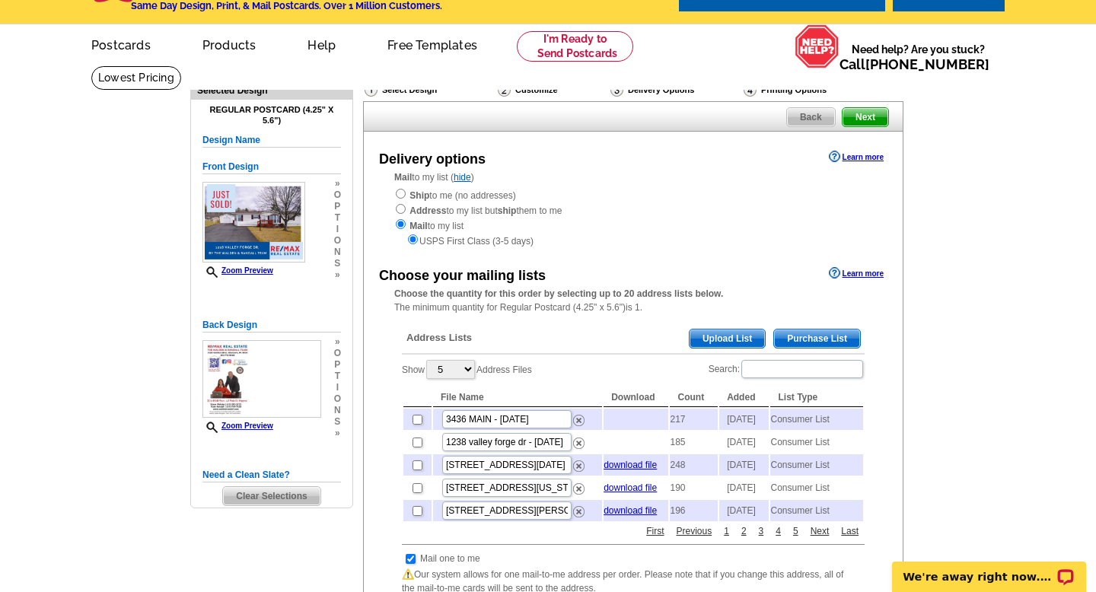
scroll to position [55, 0]
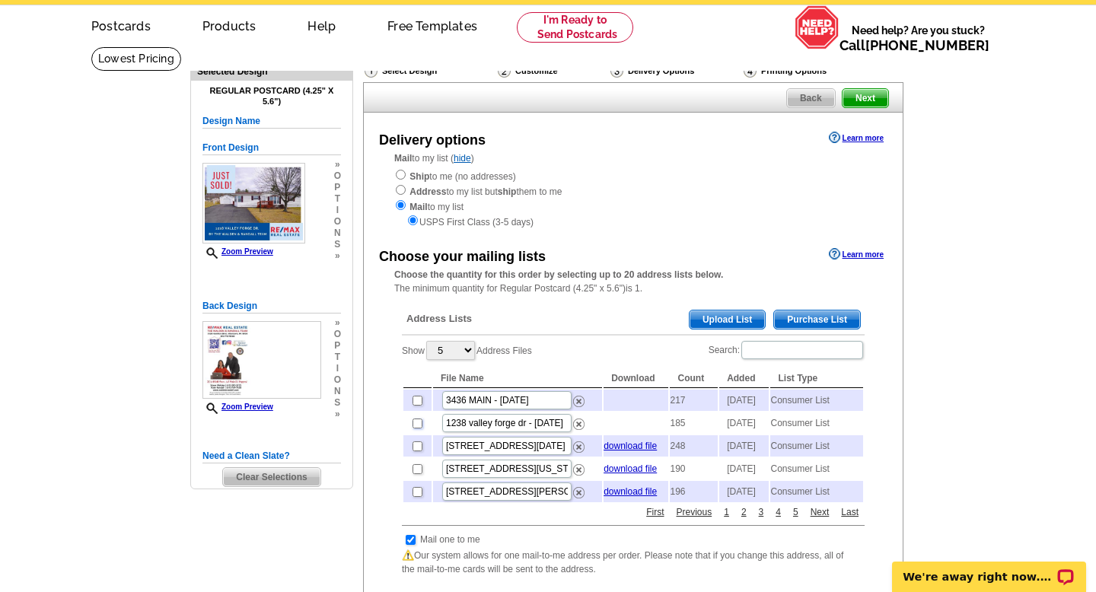
click at [417, 429] on input "checkbox" at bounding box center [418, 424] width 10 height 10
checkbox input "true"
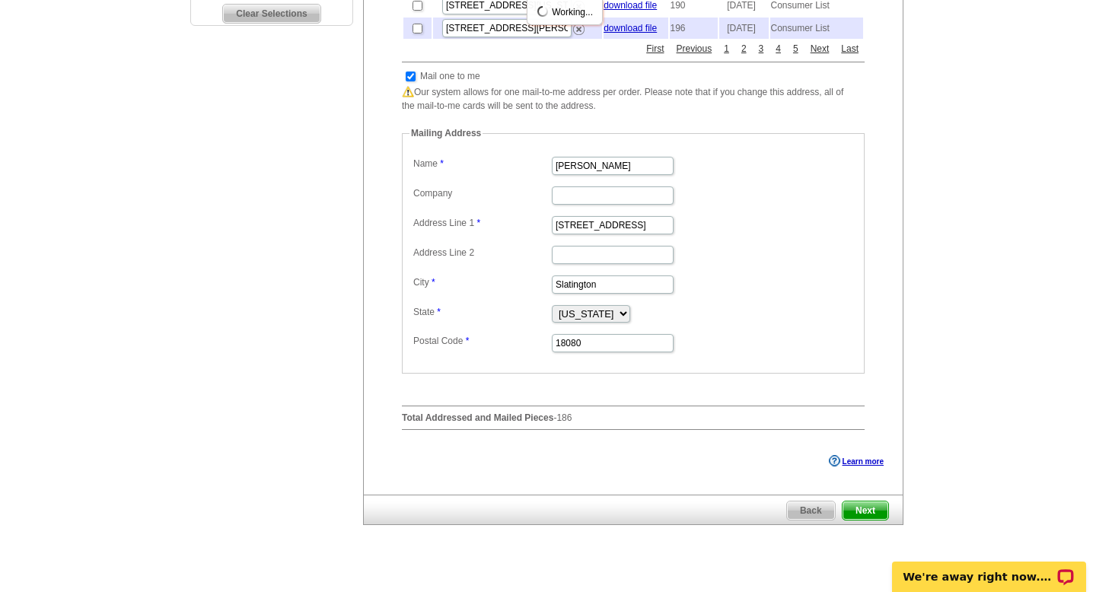
scroll to position [668, 0]
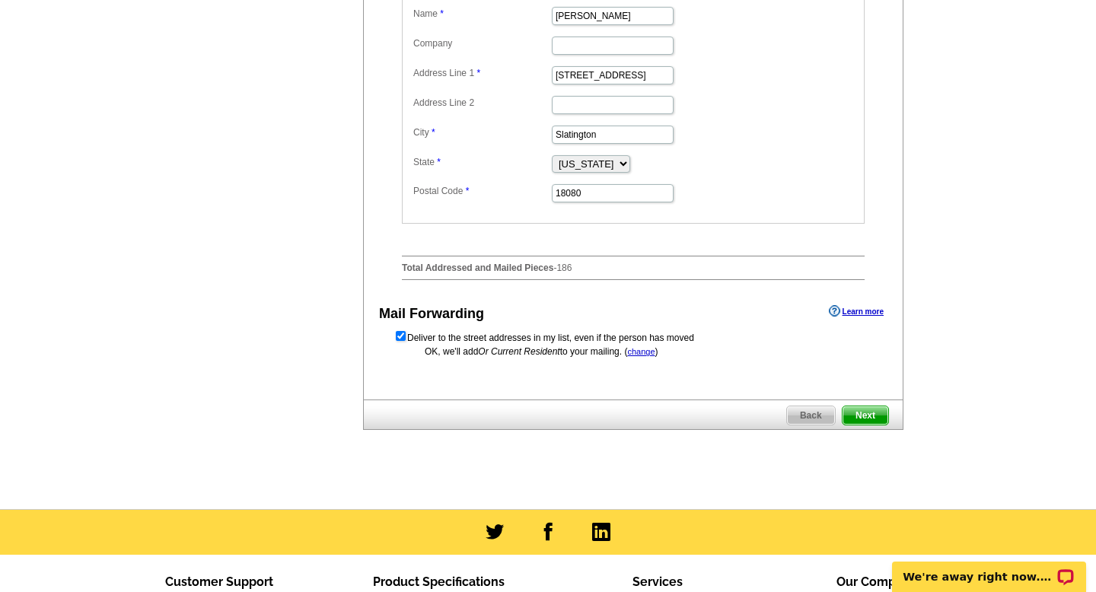
click at [865, 425] on span "Next" at bounding box center [866, 415] width 46 height 18
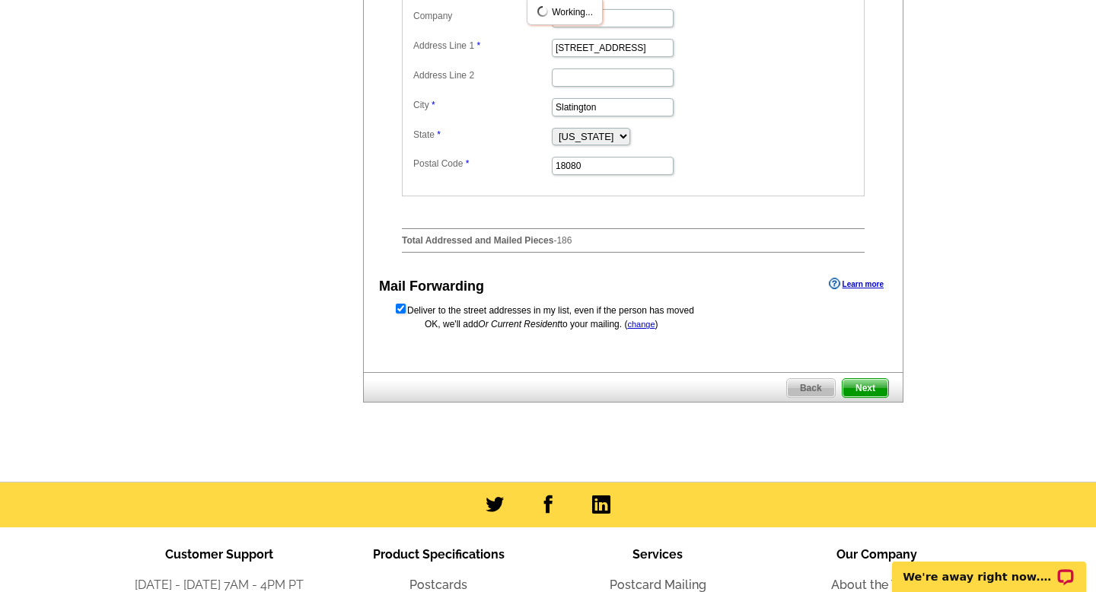
scroll to position [0, 0]
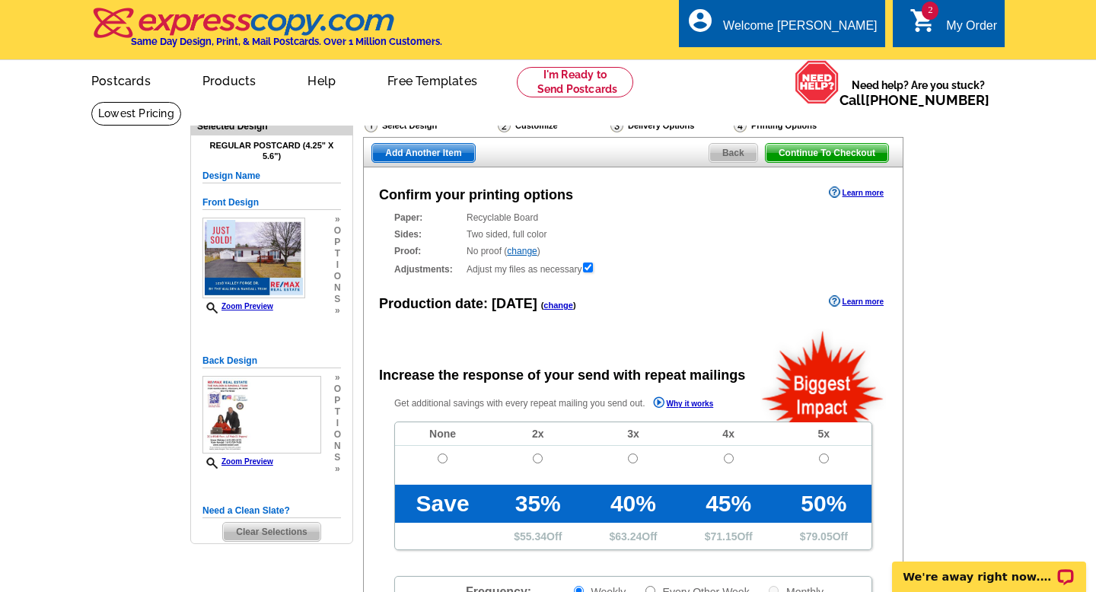
radio input "false"
click at [440, 458] on input "radio" at bounding box center [443, 459] width 10 height 10
radio input "true"
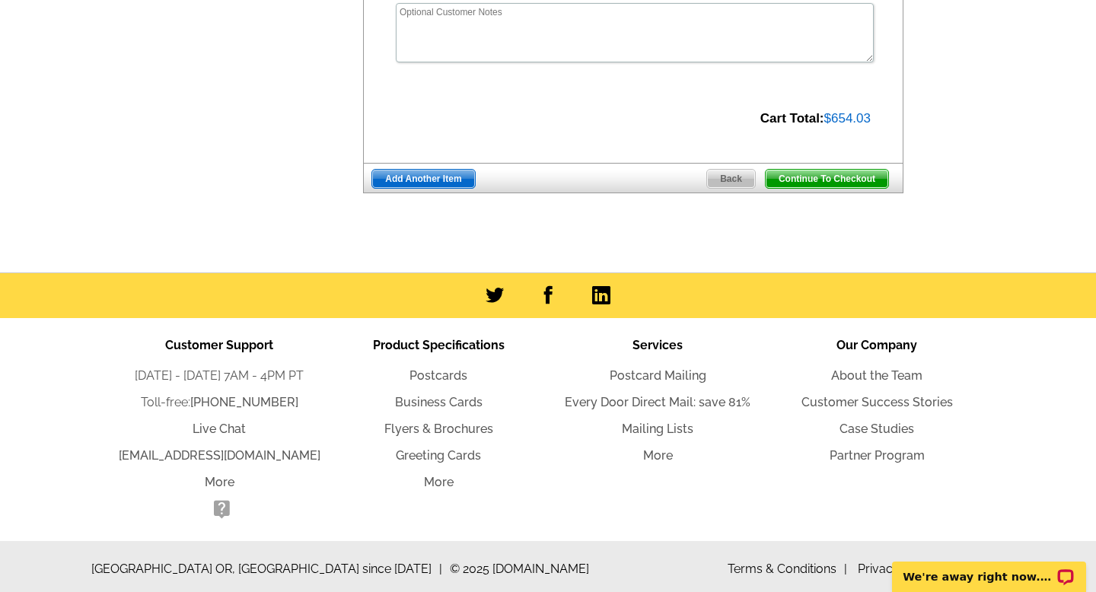
click at [461, 175] on span "Add Another Item" at bounding box center [423, 179] width 102 height 18
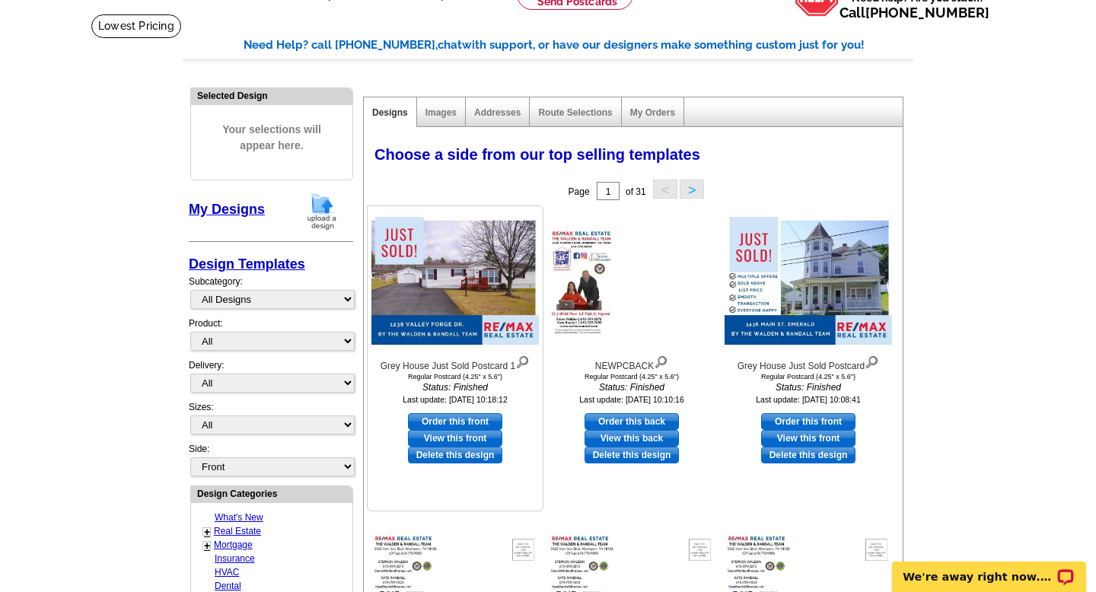
scroll to position [89, 0]
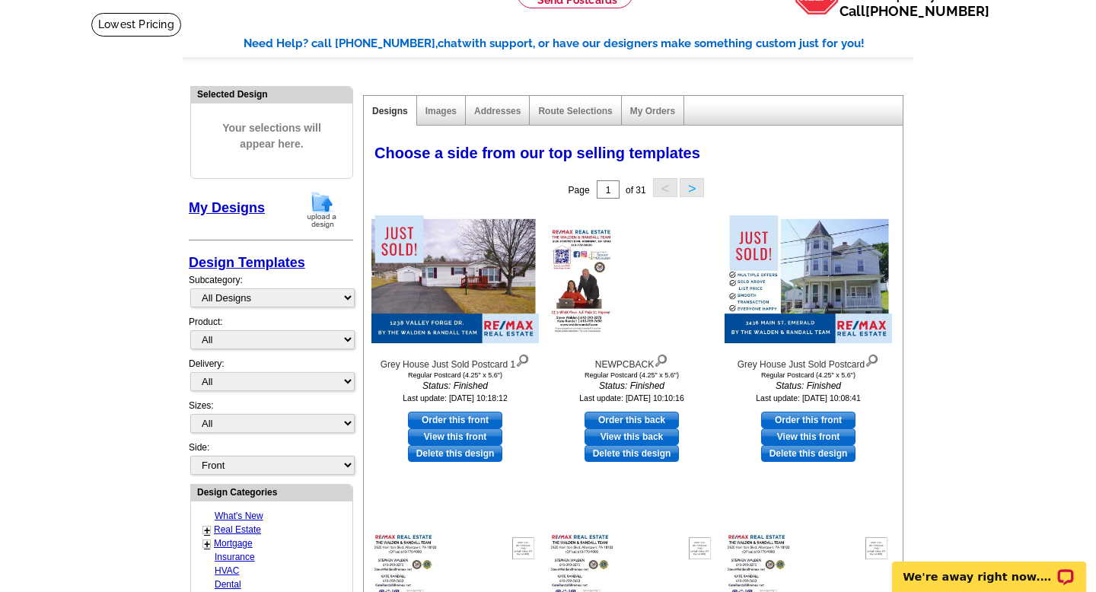
click at [328, 200] on img at bounding box center [322, 209] width 40 height 39
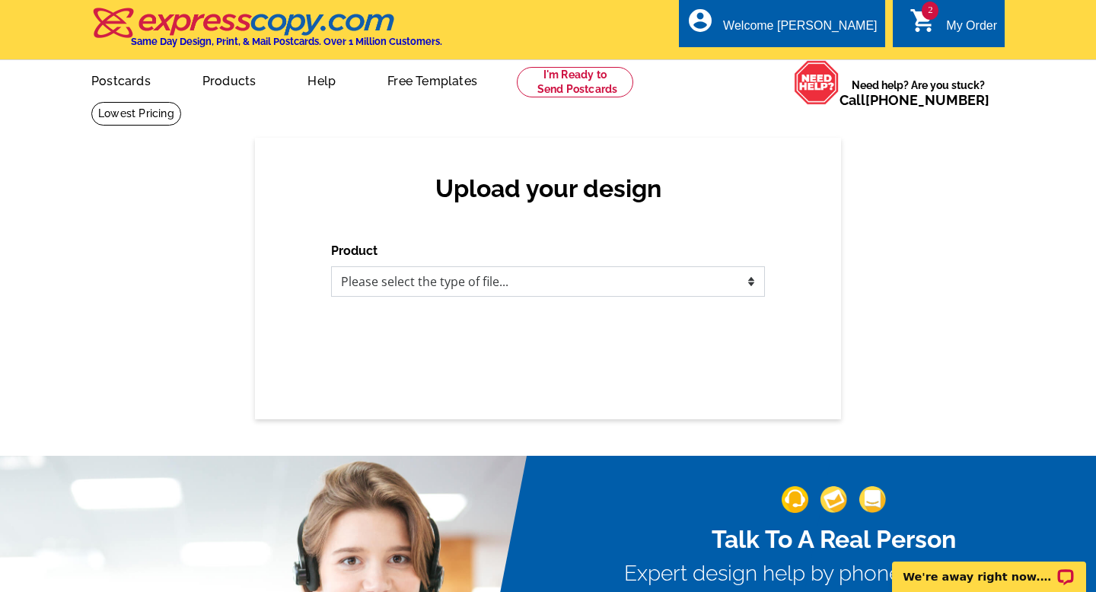
click at [397, 288] on select "Please select the type of file... Postcards Business Cards Letters and flyers G…" at bounding box center [548, 281] width 434 height 30
select select "1"
click at [331, 266] on select "Please select the type of file... Postcards Business Cards Letters and flyers G…" at bounding box center [548, 281] width 434 height 30
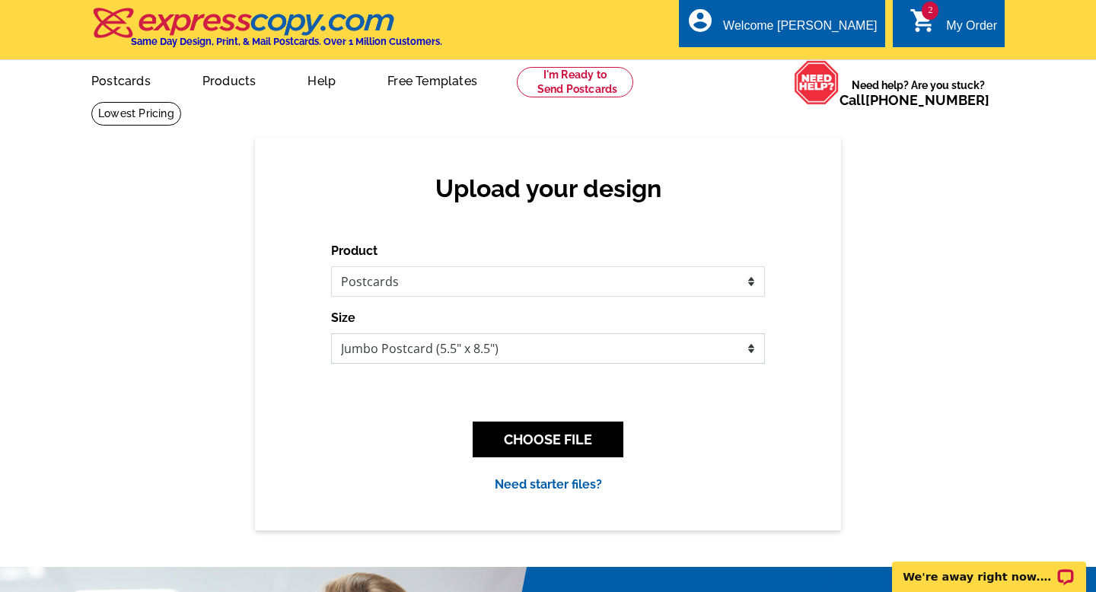
click at [404, 341] on select "Jumbo Postcard (5.5" x 8.5") Regular Postcard (4.25" x 5.6") Panoramic Postcard…" at bounding box center [548, 348] width 434 height 30
select select "1"
click at [331, 333] on select "Jumbo Postcard (5.5" x 8.5") Regular Postcard (4.25" x 5.6") Panoramic Postcard…" at bounding box center [548, 348] width 434 height 30
click at [532, 435] on button "CHOOSE FILE" at bounding box center [548, 440] width 151 height 36
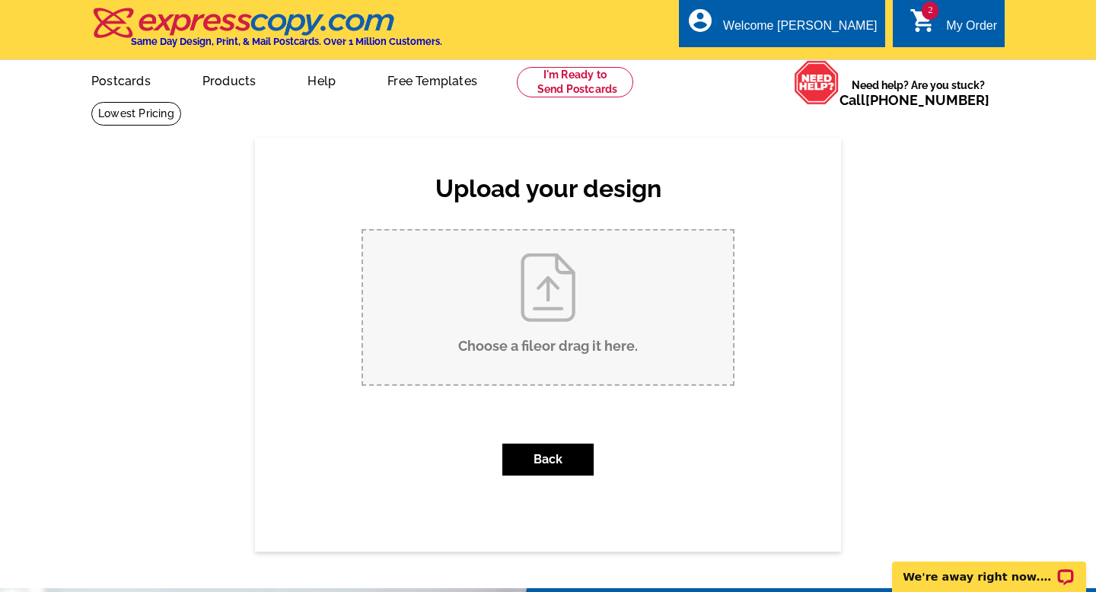
click at [537, 295] on input "Choose a file or drag it here ." at bounding box center [548, 308] width 370 height 154
type input "C:\fakepath\Grey House Just Sold Postcard (2).jpg"
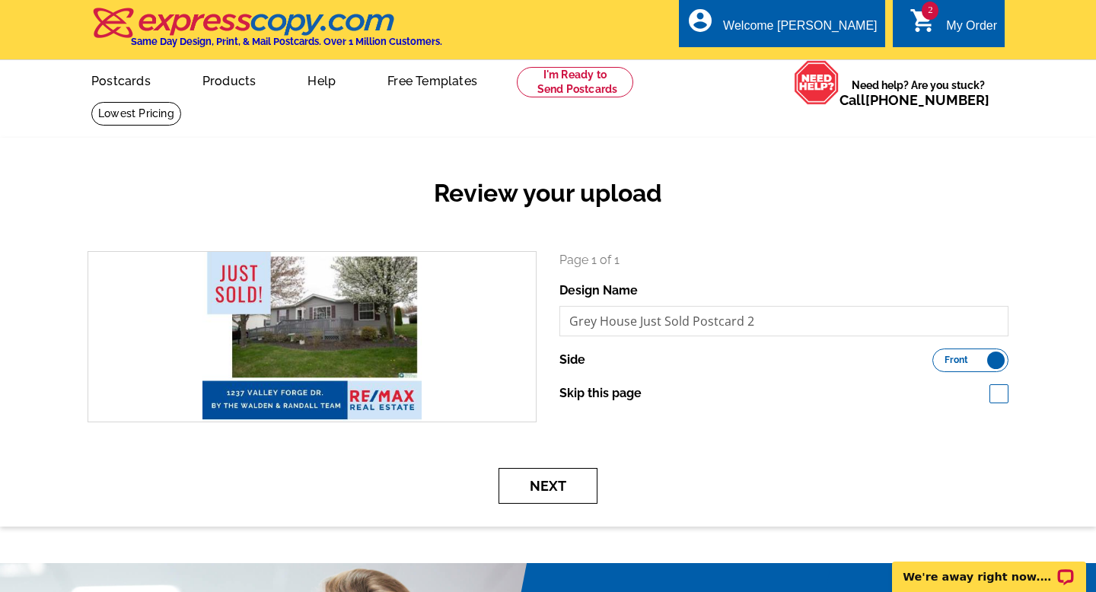
click at [552, 492] on button "Next" at bounding box center [548, 486] width 99 height 36
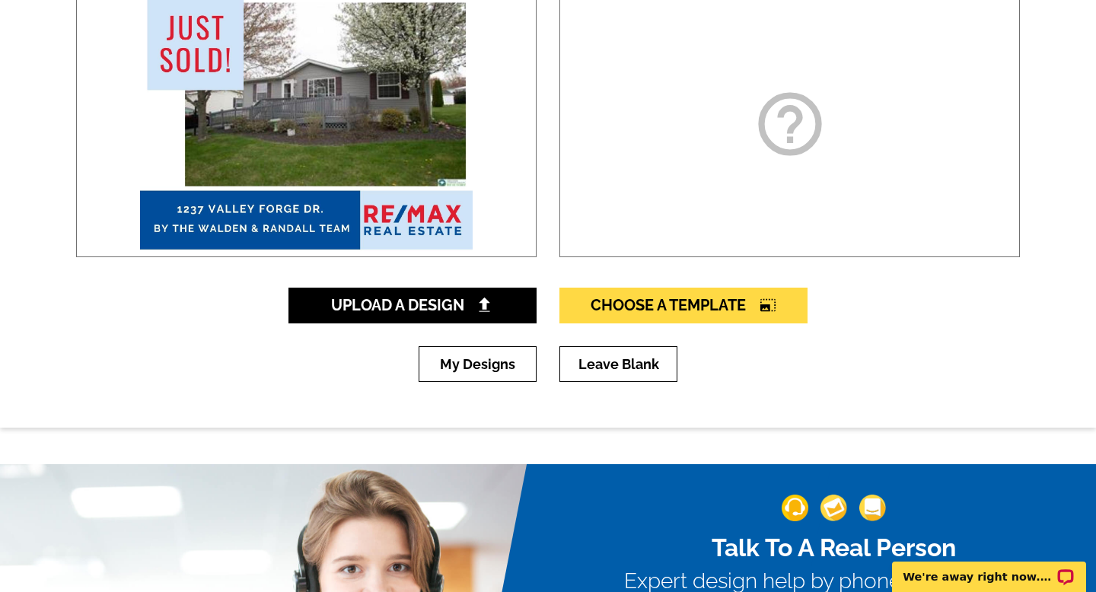
scroll to position [282, 0]
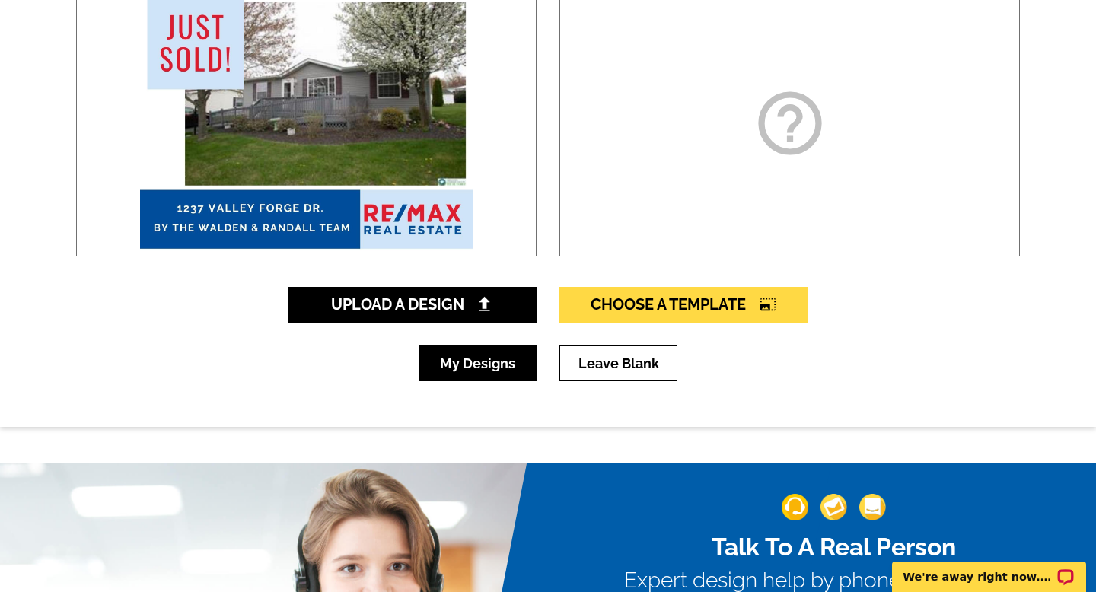
click at [514, 348] on link "My Designs" at bounding box center [478, 364] width 118 height 36
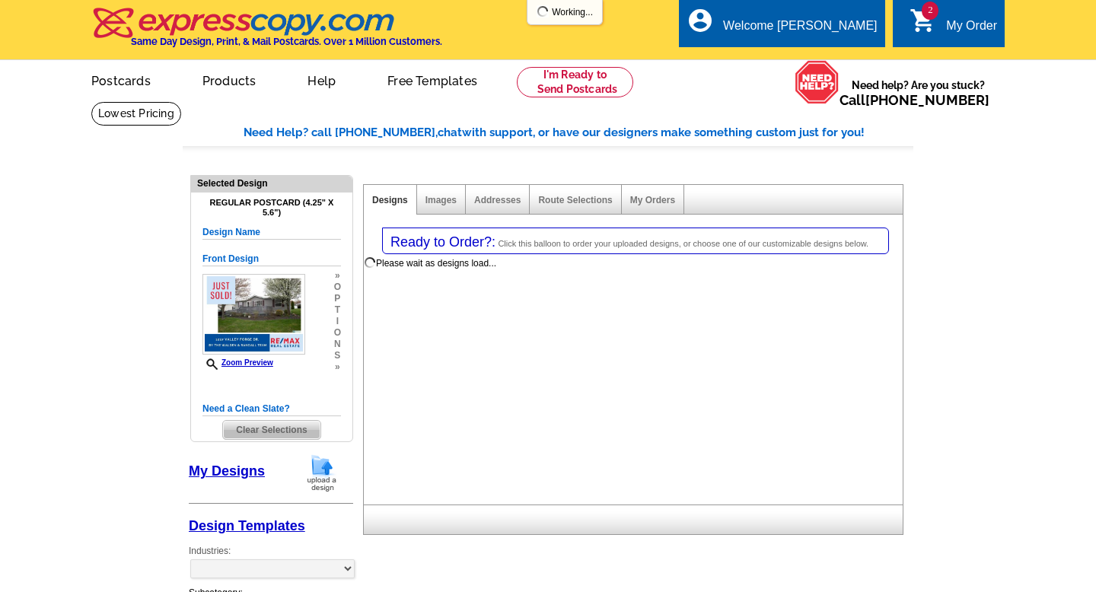
select select "1"
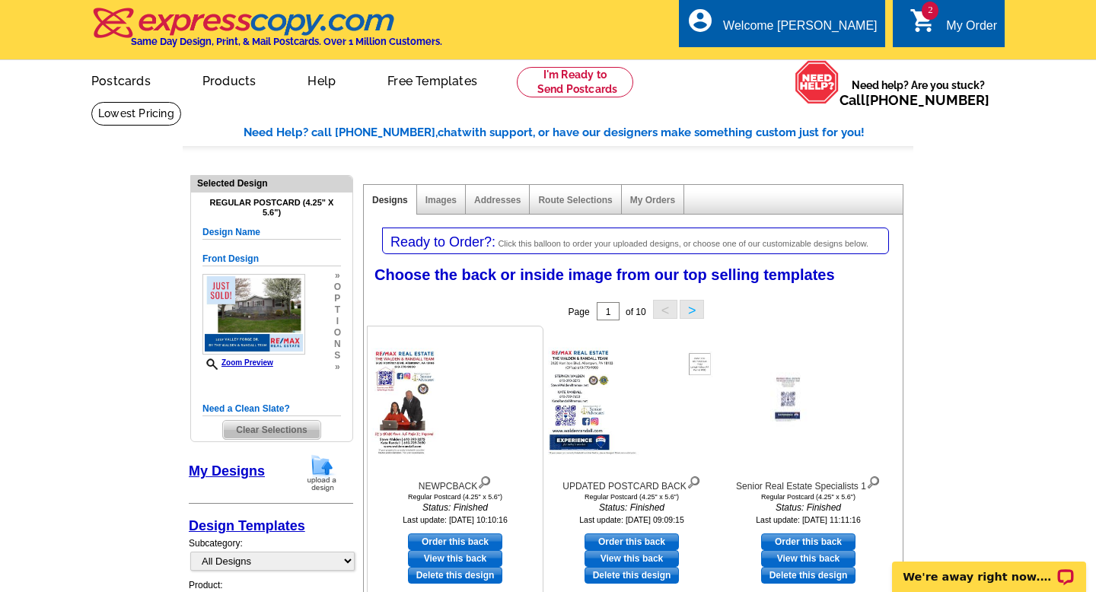
click at [442, 543] on link "Order this back" at bounding box center [455, 542] width 94 height 17
select select "front"
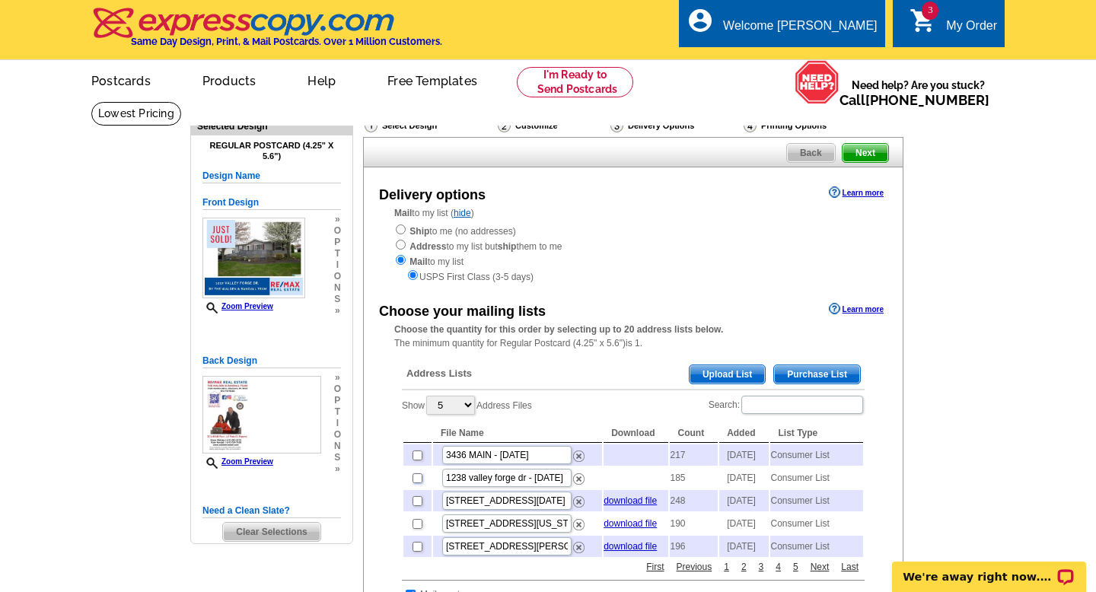
click at [419, 483] on input "checkbox" at bounding box center [418, 478] width 10 height 10
checkbox input "true"
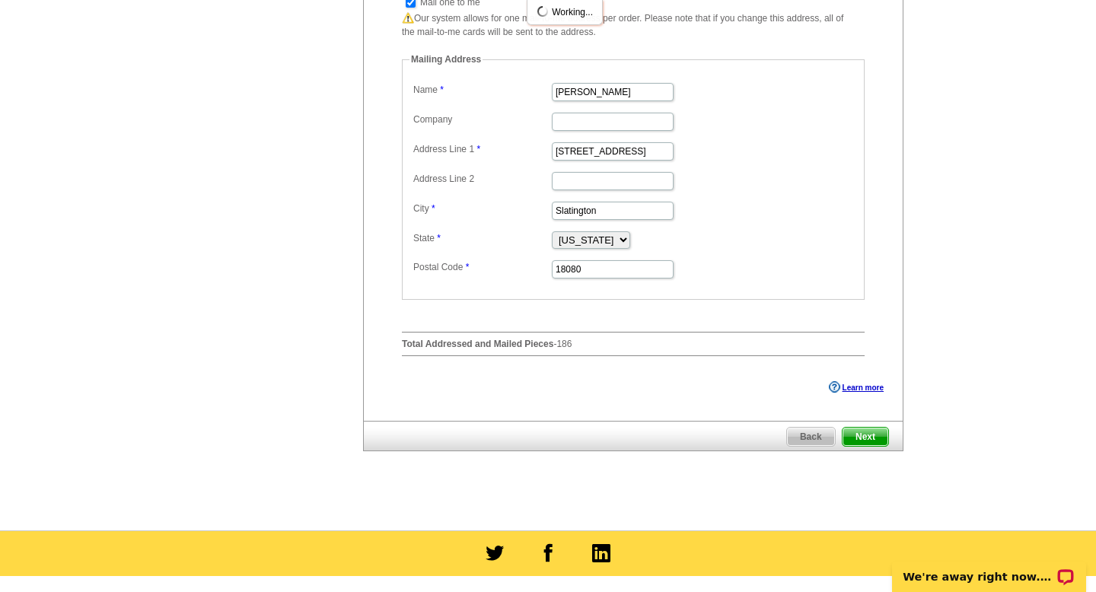
scroll to position [709, 0]
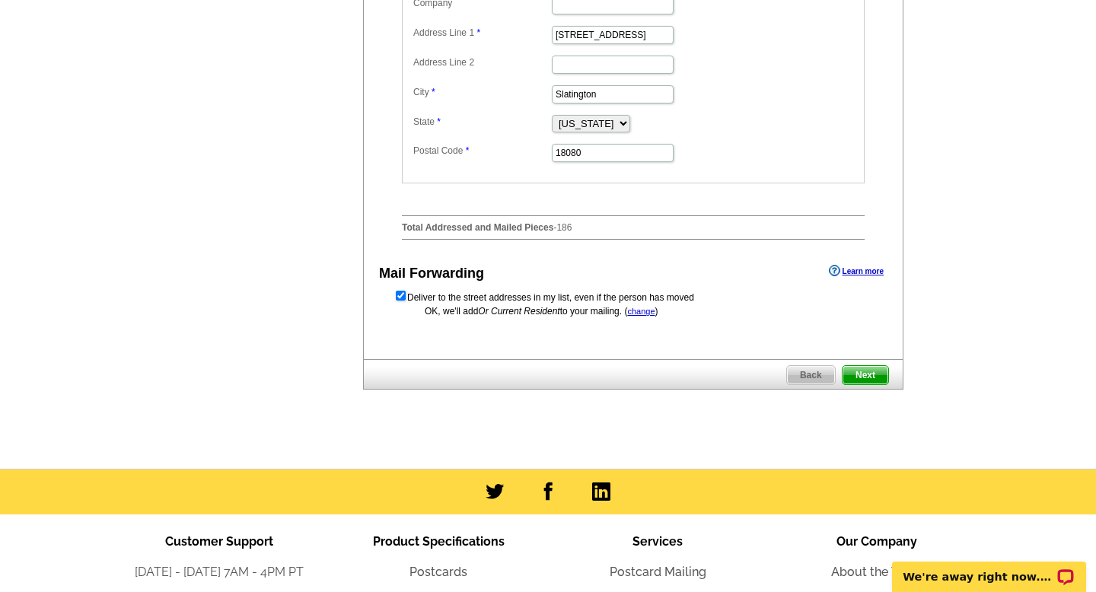
click at [842, 385] on link "Next" at bounding box center [865, 375] width 47 height 20
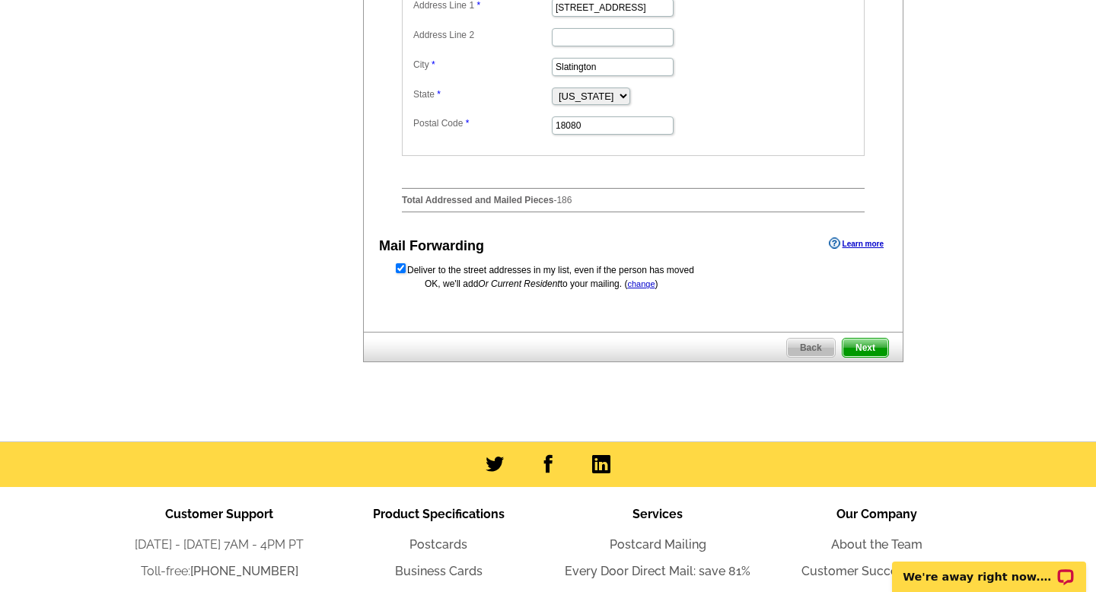
scroll to position [0, 0]
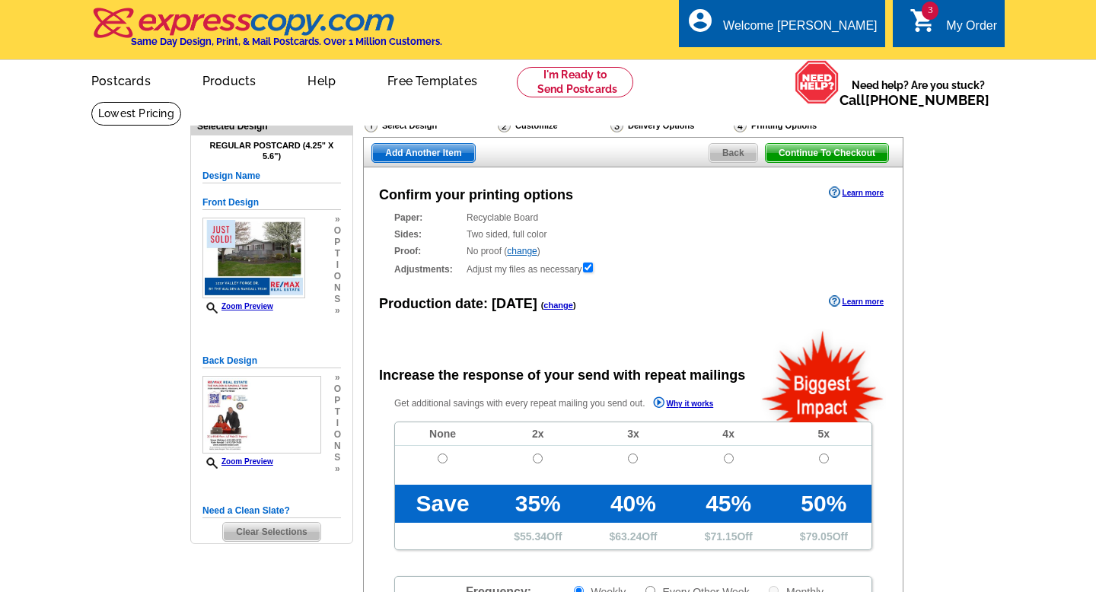
radio input "false"
click at [454, 456] on td at bounding box center [442, 465] width 95 height 39
click at [446, 460] on input "radio" at bounding box center [443, 459] width 10 height 10
radio input "true"
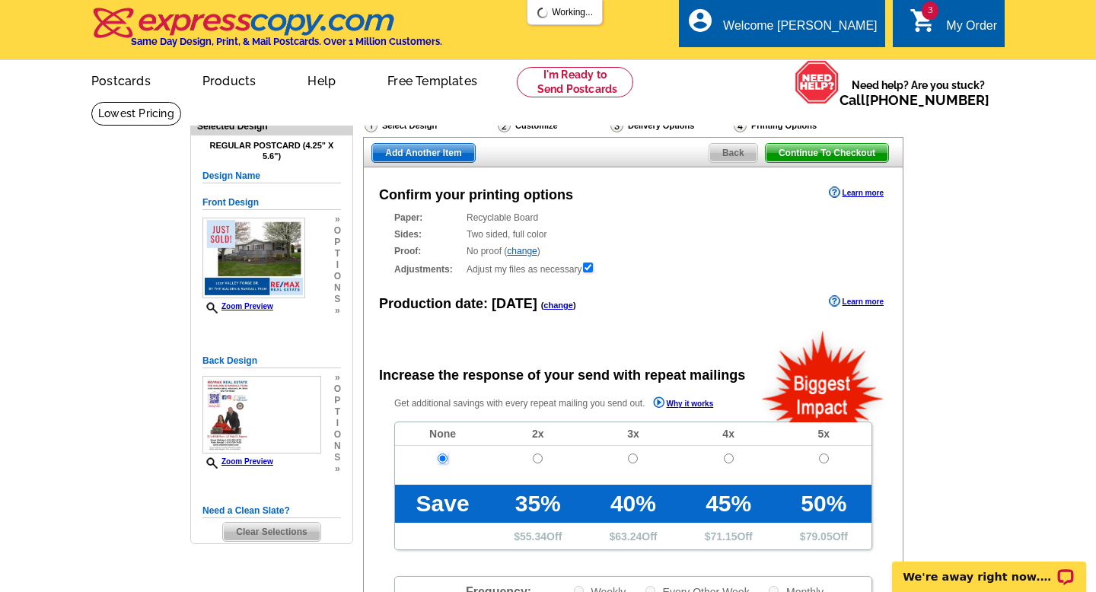
scroll to position [660, 0]
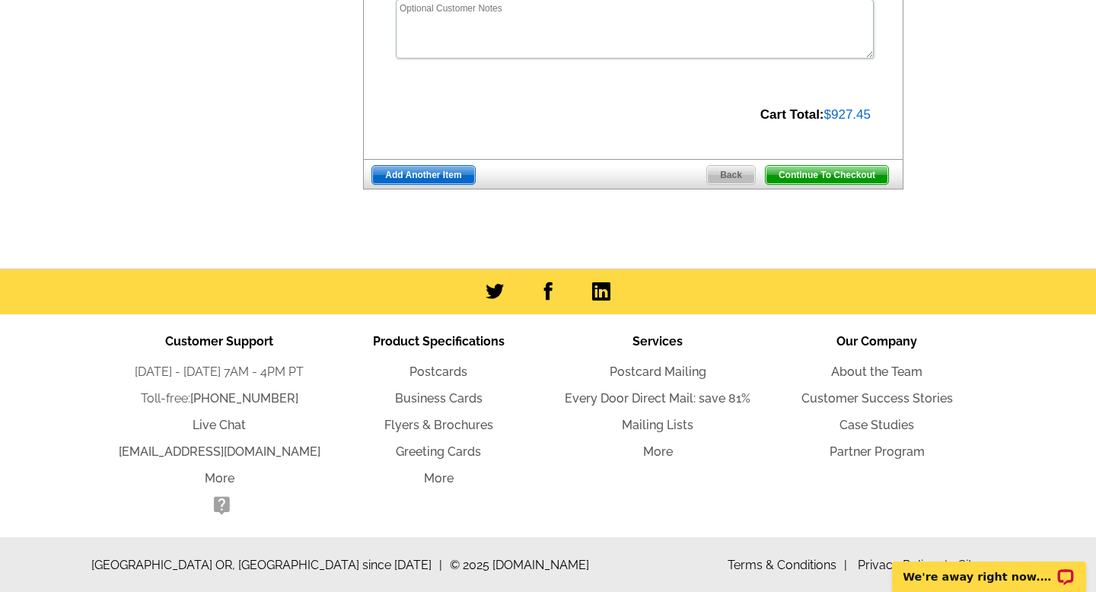
click at [428, 185] on div "Continue To Checkout Back Add Another Item" at bounding box center [633, 174] width 540 height 30
click at [426, 178] on span "Add Another Item" at bounding box center [423, 175] width 102 height 18
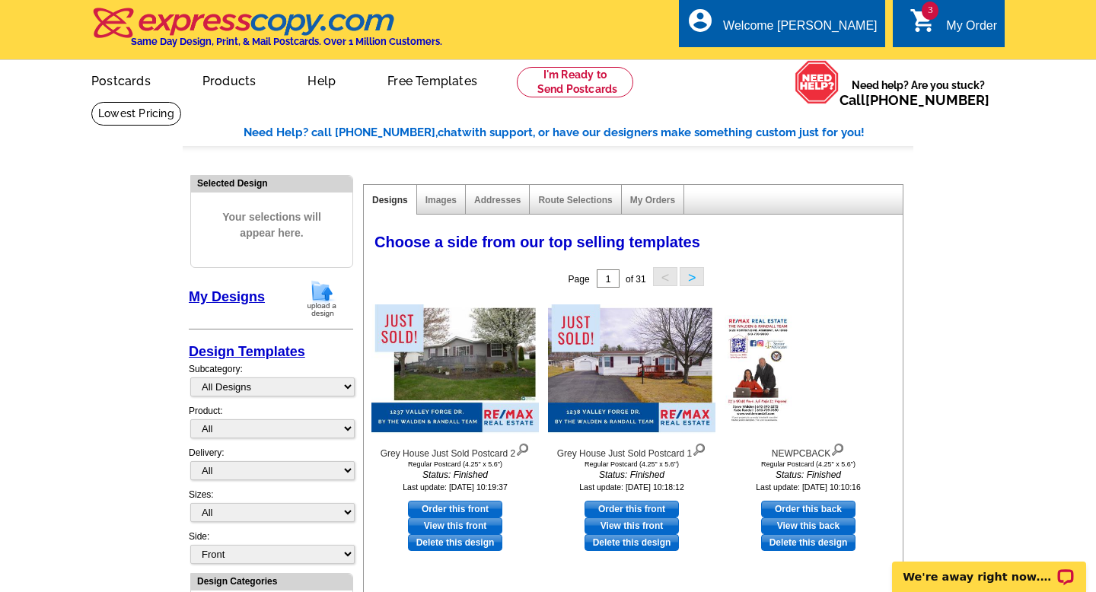
click at [334, 297] on img at bounding box center [322, 298] width 40 height 39
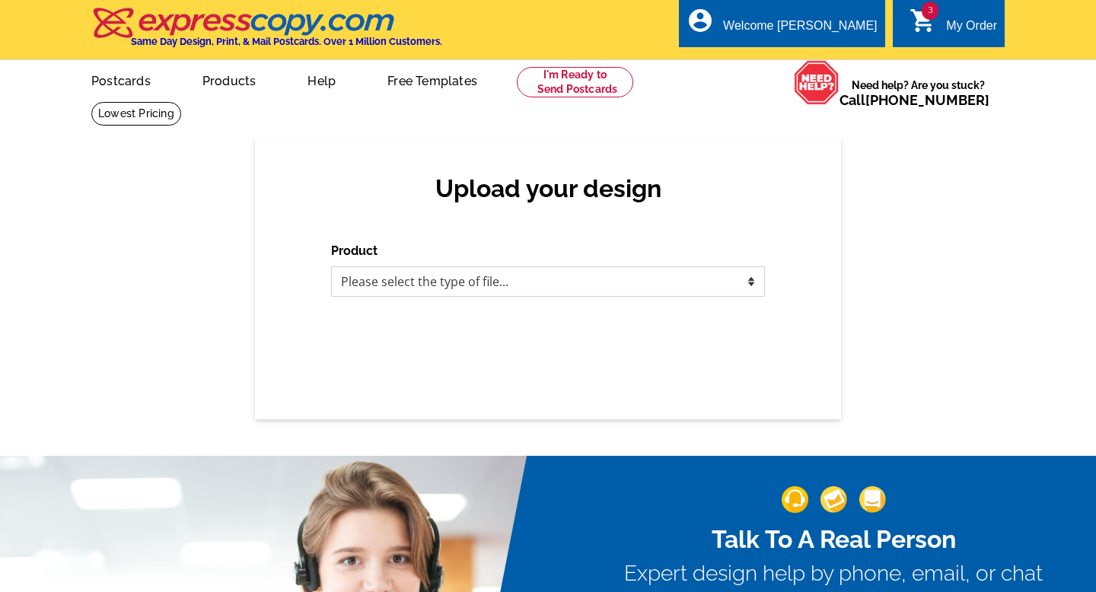
click at [676, 288] on select "Please select the type of file... Postcards Business Cards Letters and flyers G…" at bounding box center [548, 281] width 434 height 30
select select "1"
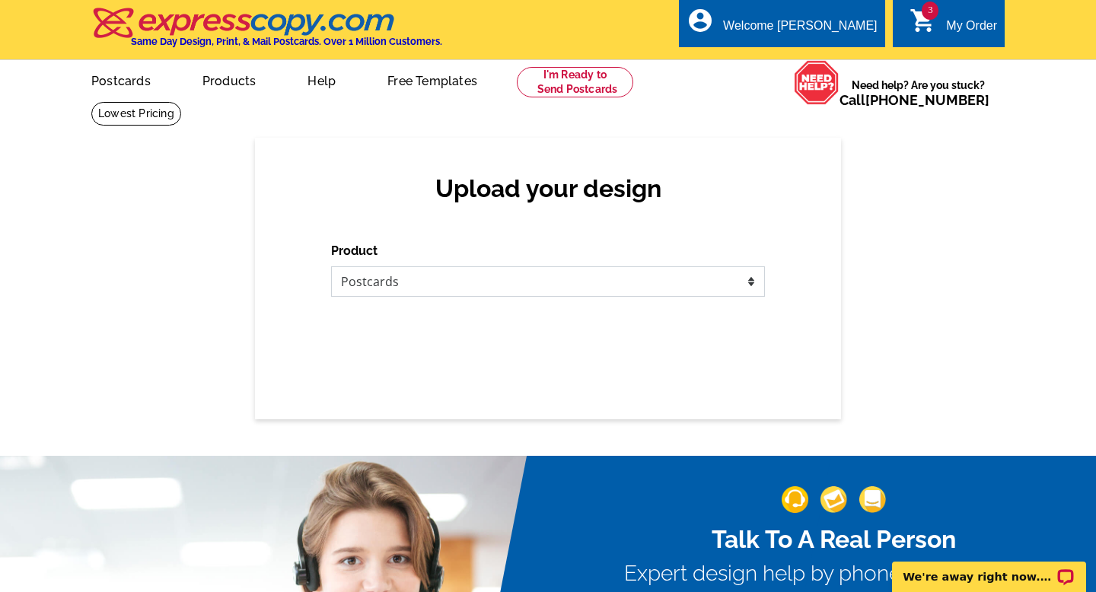
click at [331, 266] on select "Please select the type of file... Postcards Business Cards Letters and flyers G…" at bounding box center [548, 281] width 434 height 30
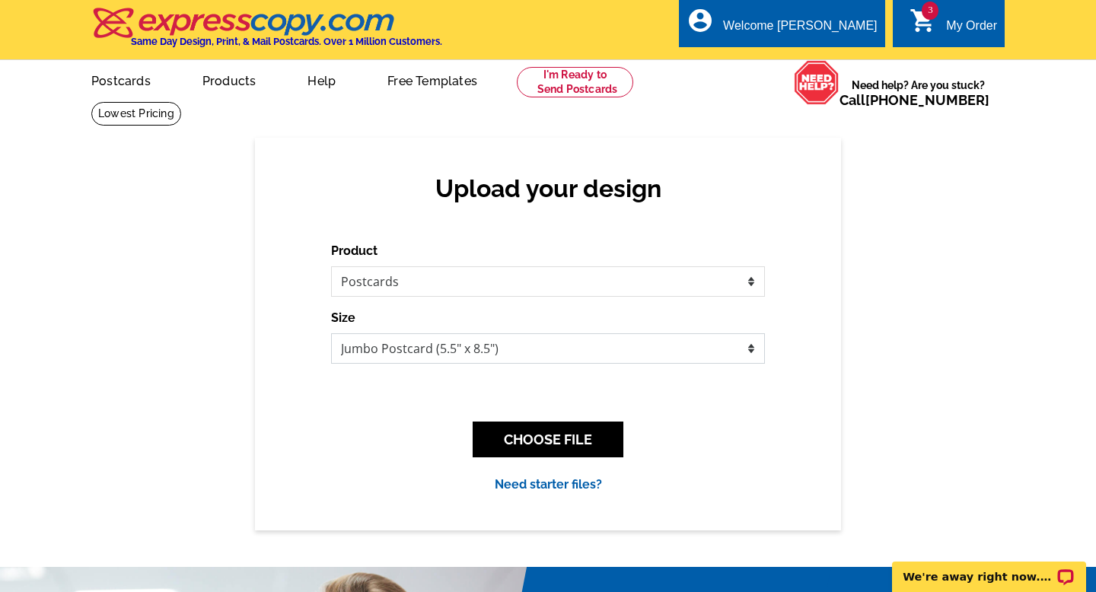
click at [645, 346] on select "Jumbo Postcard (5.5" x 8.5") Regular Postcard (4.25" x 5.6") Panoramic Postcard…" at bounding box center [548, 348] width 434 height 30
select select "1"
click at [331, 333] on select "Jumbo Postcard (5.5" x 8.5") Regular Postcard (4.25" x 5.6") Panoramic Postcard…" at bounding box center [548, 348] width 434 height 30
click at [561, 436] on button "CHOOSE FILE" at bounding box center [548, 440] width 151 height 36
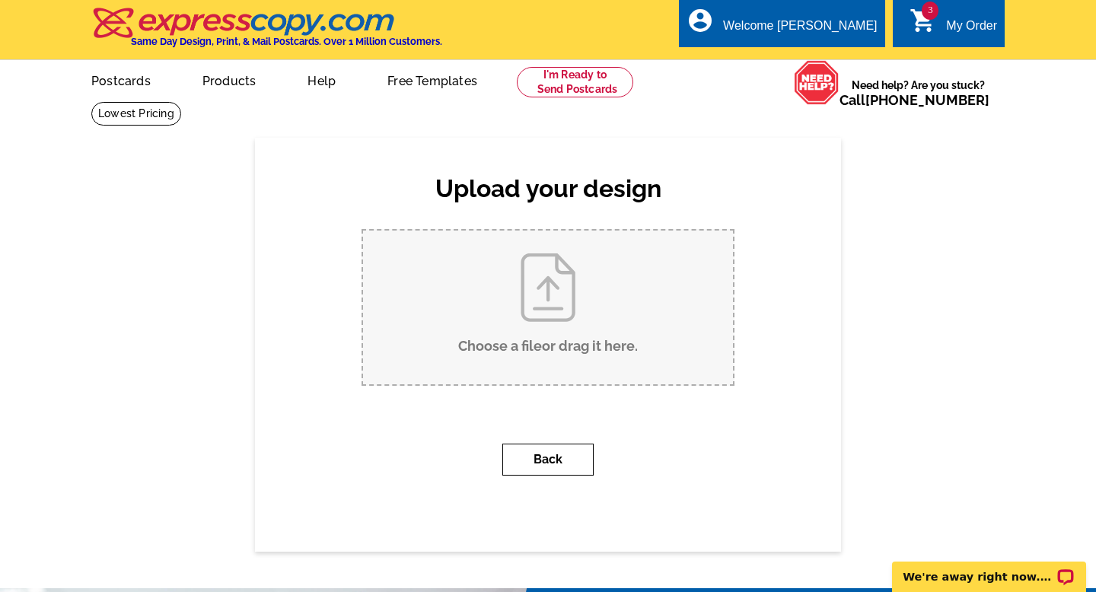
click at [557, 454] on button "Back" at bounding box center [547, 460] width 91 height 32
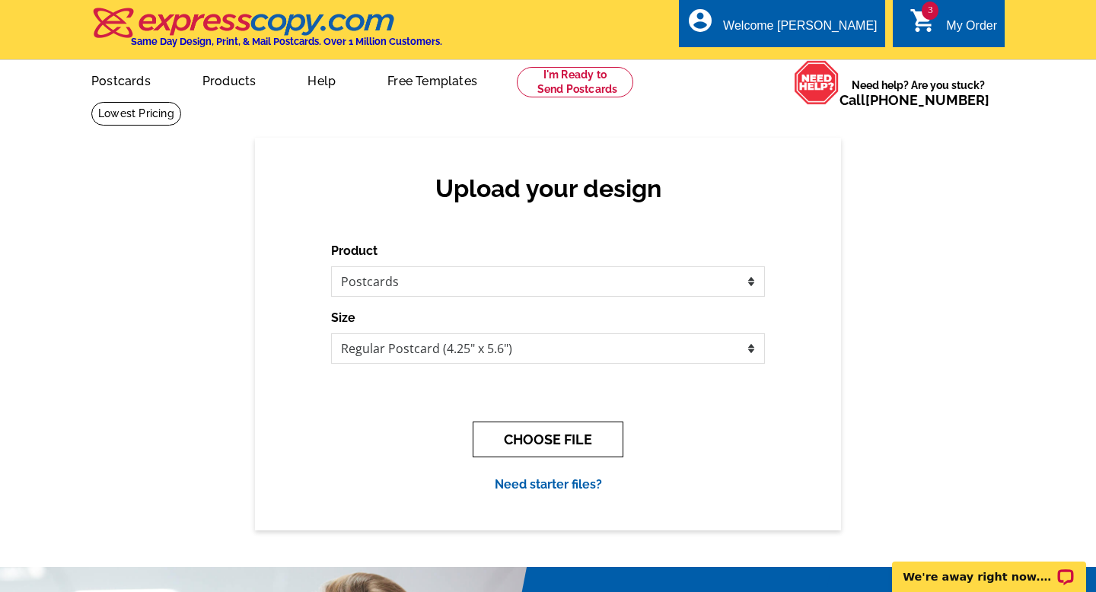
click at [555, 430] on button "CHOOSE FILE" at bounding box center [548, 440] width 151 height 36
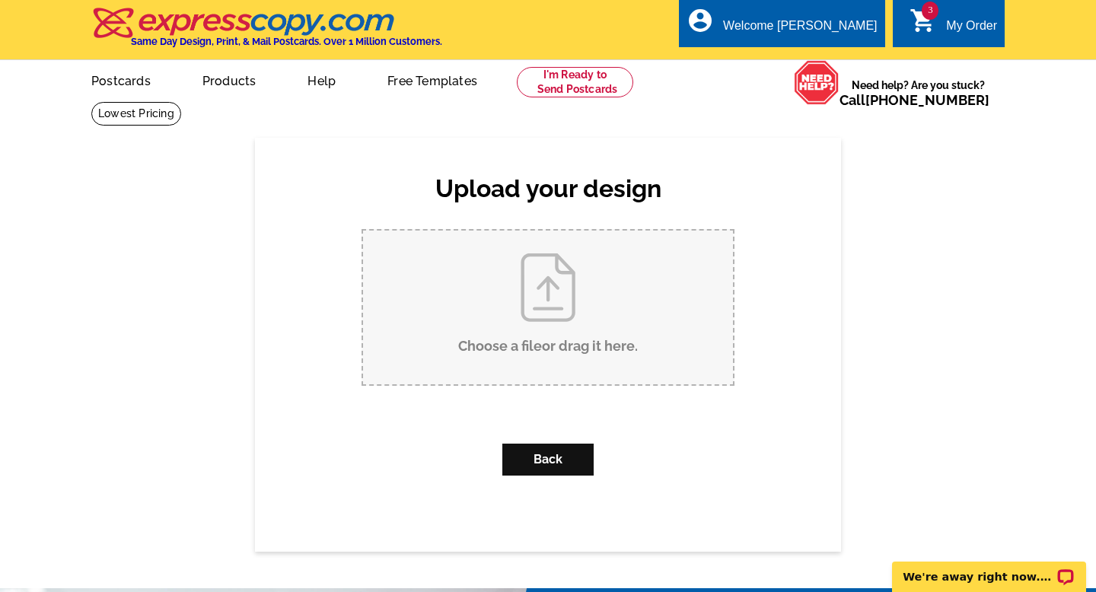
click at [547, 339] on input "Choose a file or drag it here ." at bounding box center [548, 308] width 370 height 154
type input "C:\fakepath\JUST SOLD TEMPLATE.jpg"
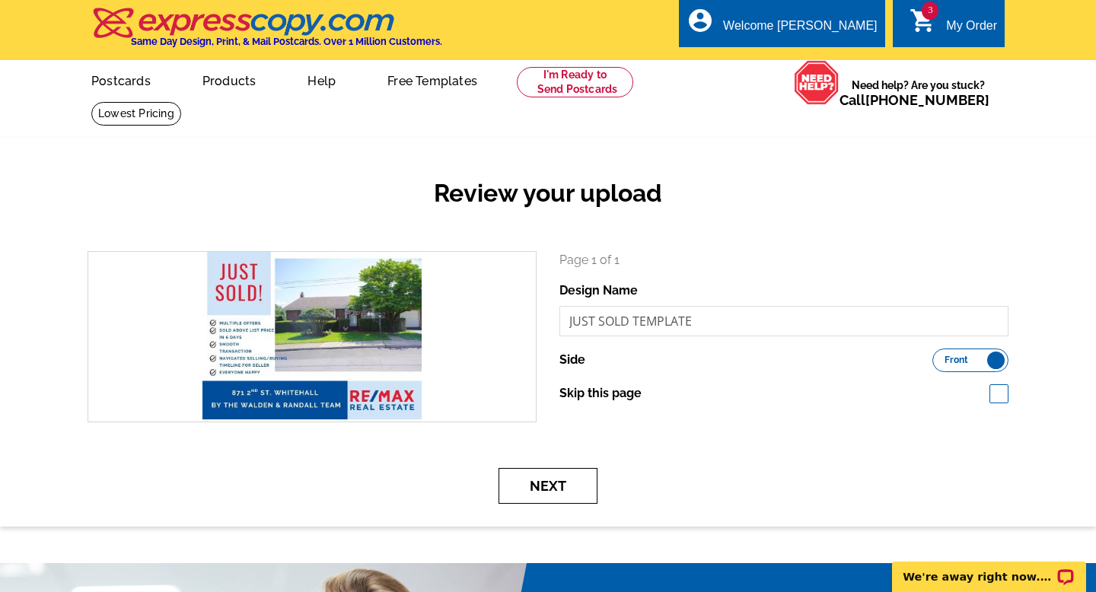
click at [563, 497] on button "Next" at bounding box center [548, 486] width 99 height 36
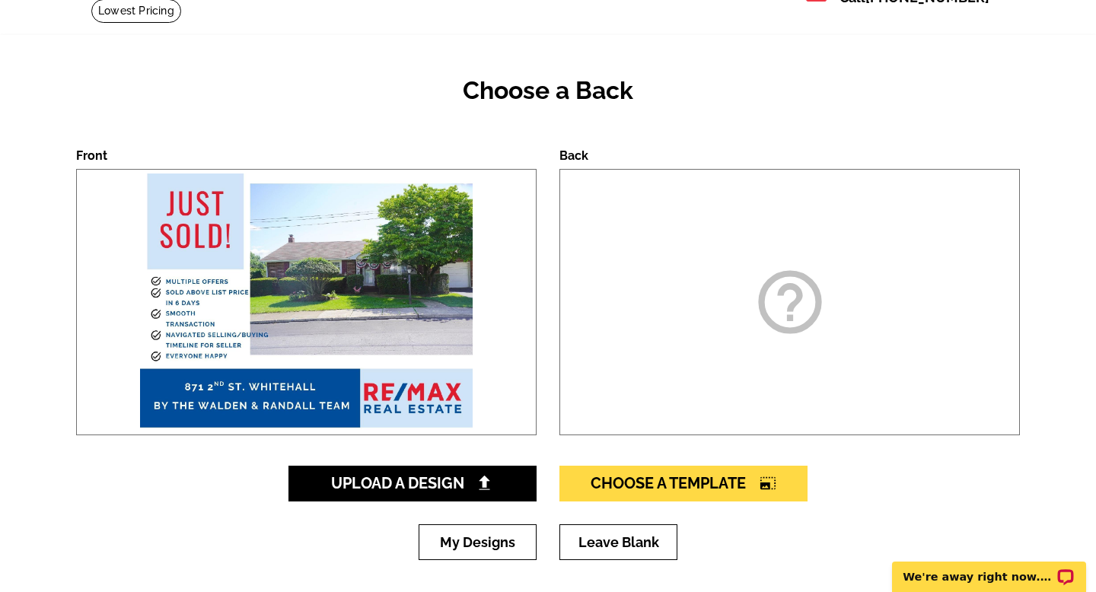
scroll to position [132, 0]
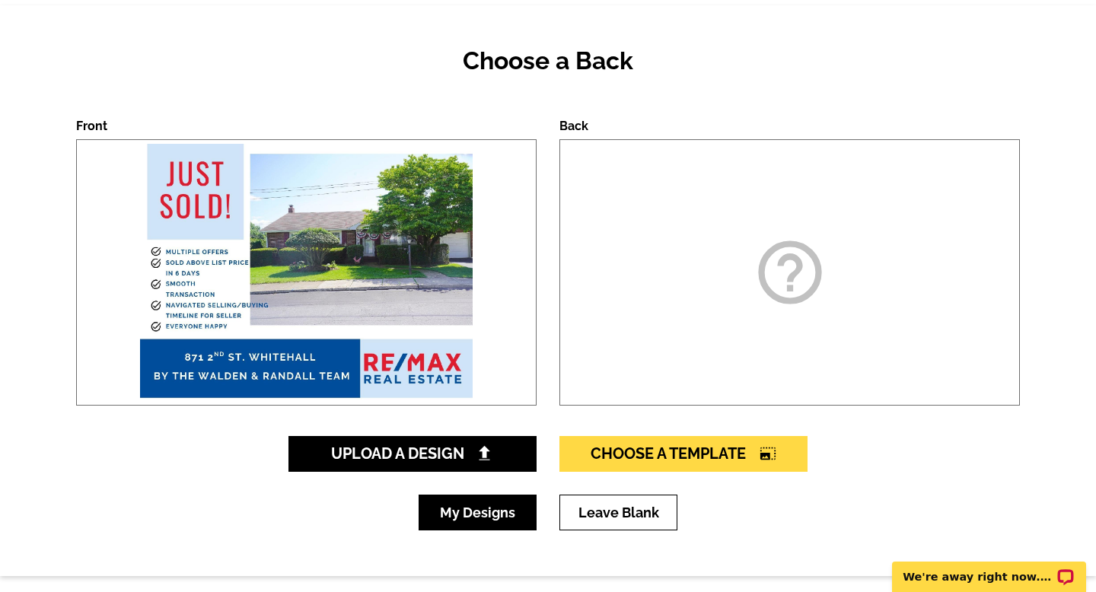
click at [513, 529] on link "My Designs" at bounding box center [478, 513] width 118 height 36
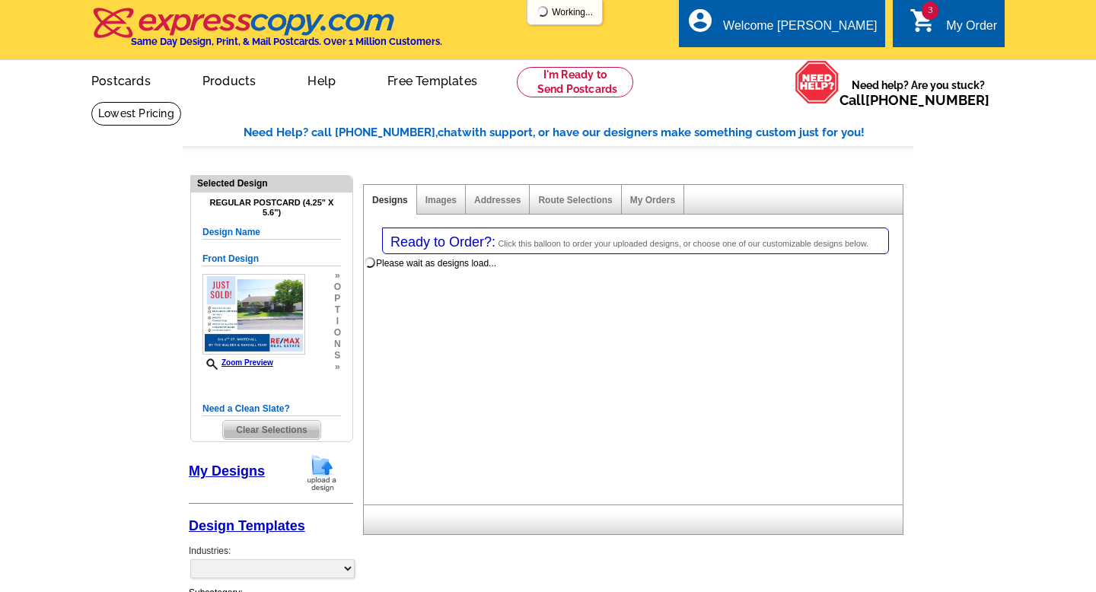
select select "1"
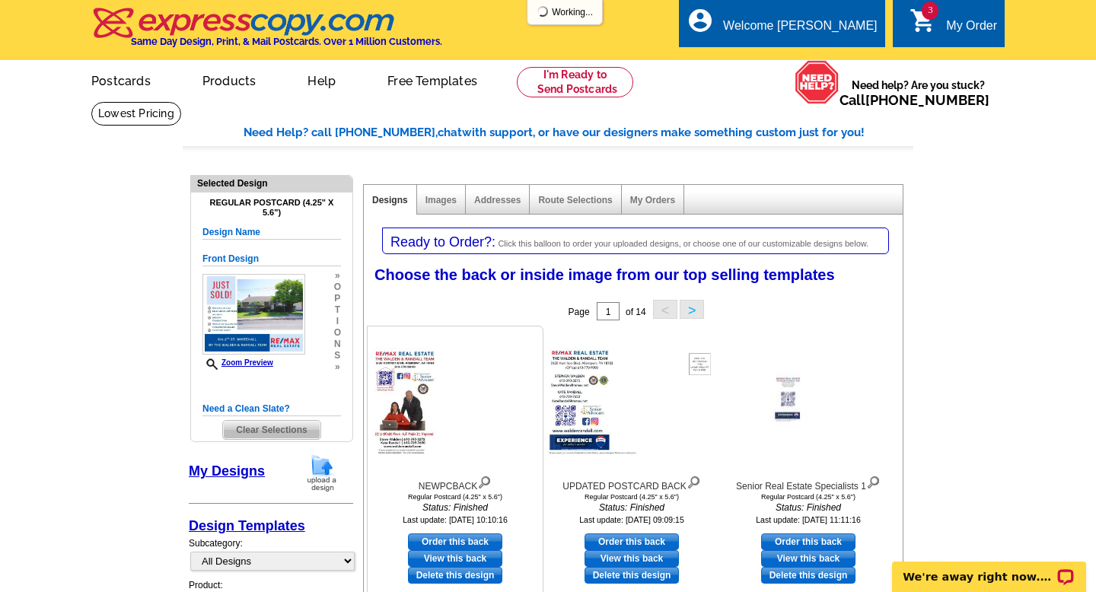
click at [496, 505] on icon "Status: Finished" at bounding box center [454, 508] width 167 height 14
click at [480, 537] on link "Order this back" at bounding box center [455, 542] width 94 height 17
select select "front"
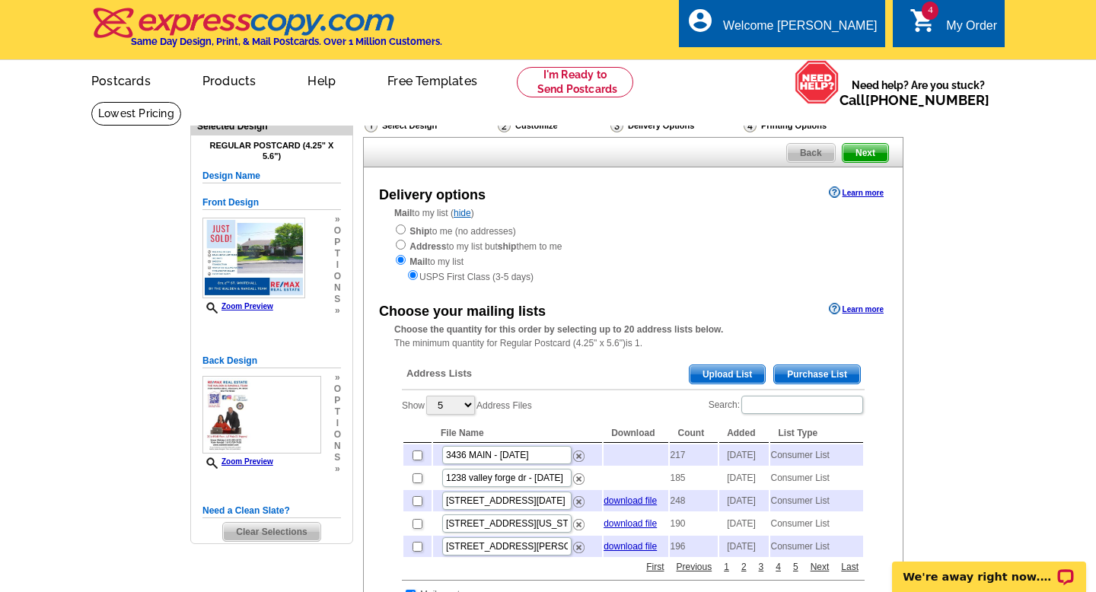
click at [790, 371] on span "Purchase List" at bounding box center [817, 374] width 86 height 18
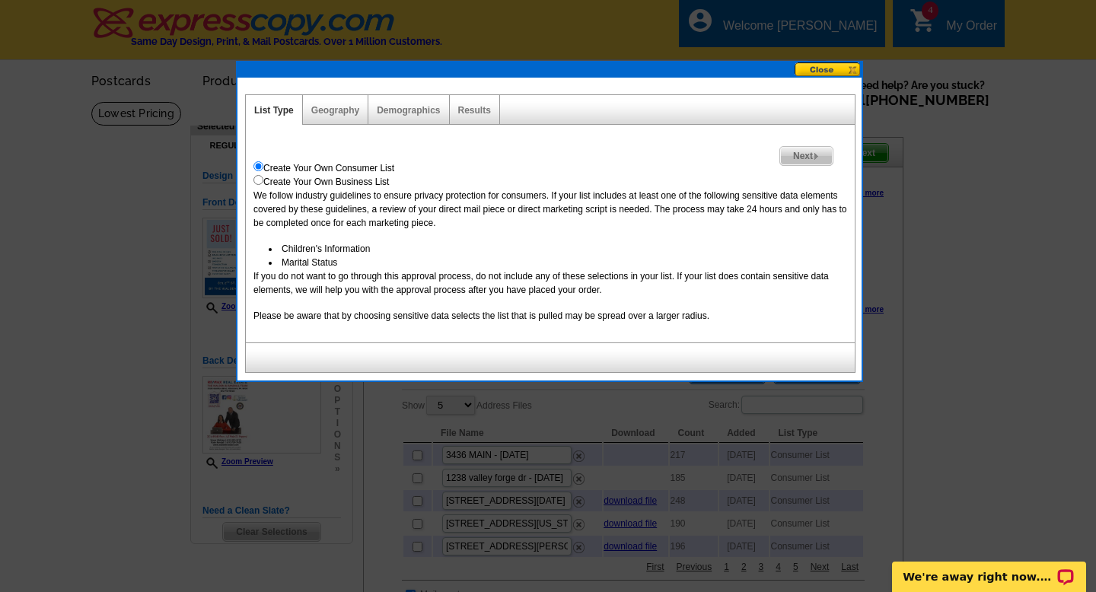
click at [830, 146] on link "Next" at bounding box center [806, 156] width 54 height 20
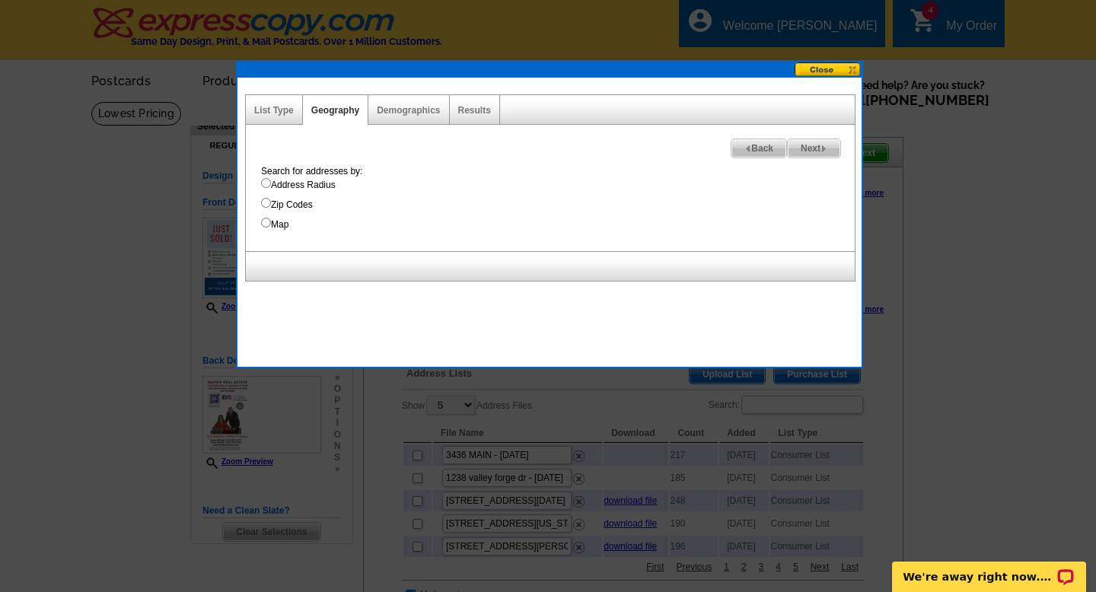
click at [269, 188] on label "Address Radius" at bounding box center [558, 185] width 594 height 14
click at [269, 188] on input "Address Radius" at bounding box center [266, 183] width 10 height 10
radio input "true"
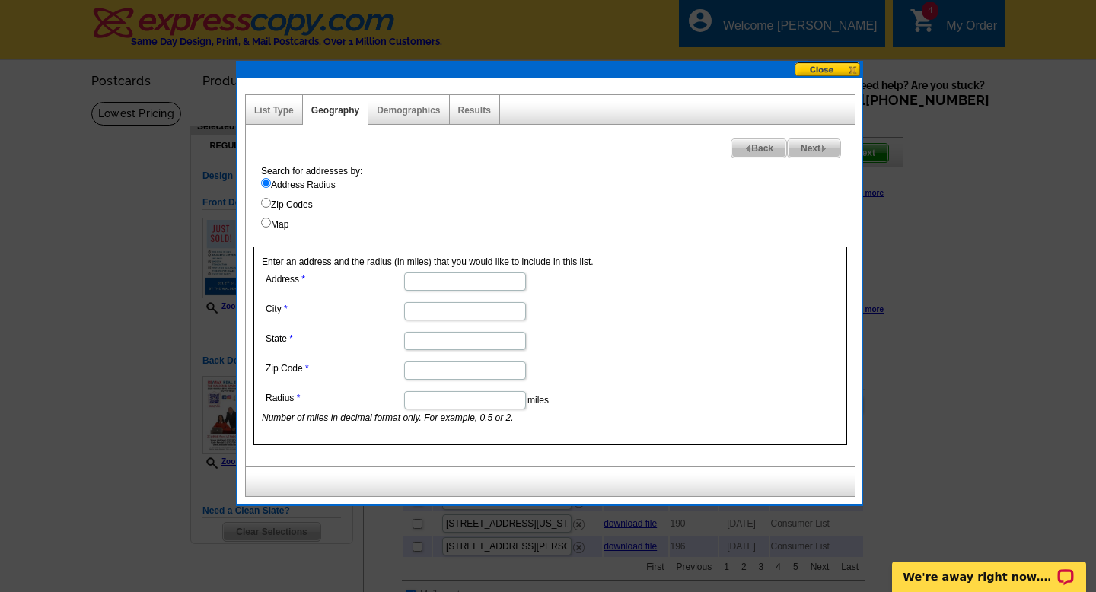
click at [475, 292] on dl "Address City State Zip Code Radius miles Number of miles in decimal format only…" at bounding box center [464, 347] width 405 height 156
click at [474, 286] on input "Address" at bounding box center [465, 282] width 122 height 18
type input "871 2ND"
click at [474, 306] on input "City" at bounding box center [465, 311] width 122 height 18
type input "S"
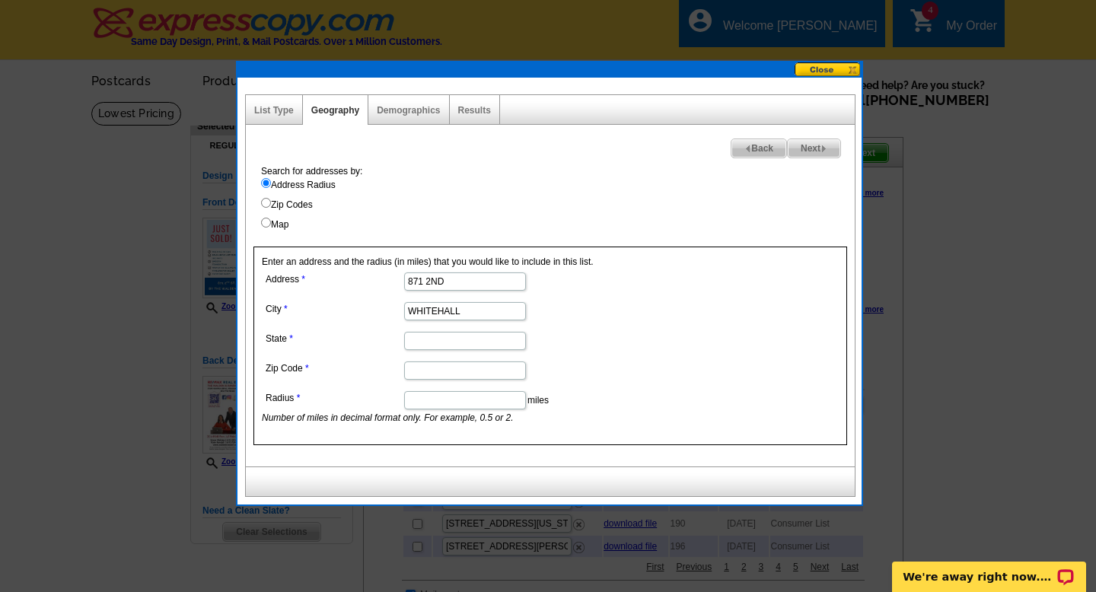
type input "WHITEHALL"
click at [466, 343] on input "State" at bounding box center [465, 341] width 122 height 18
type input "PA"
type input "18052"
click at [454, 408] on input "Radius" at bounding box center [465, 400] width 122 height 18
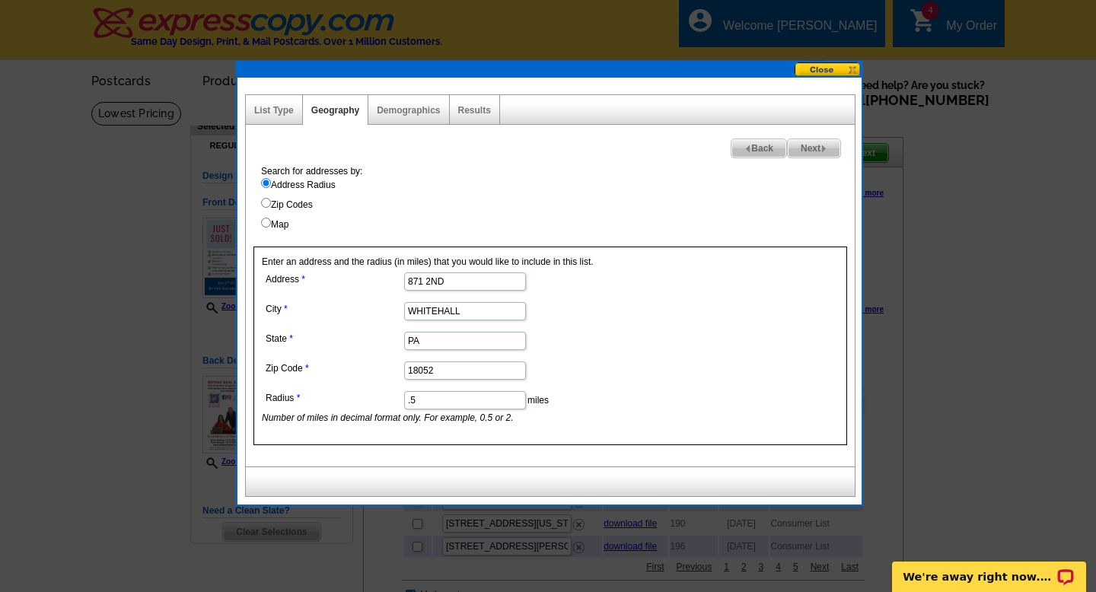
type input ".5"
click at [805, 147] on span "Next" at bounding box center [814, 148] width 53 height 18
select select
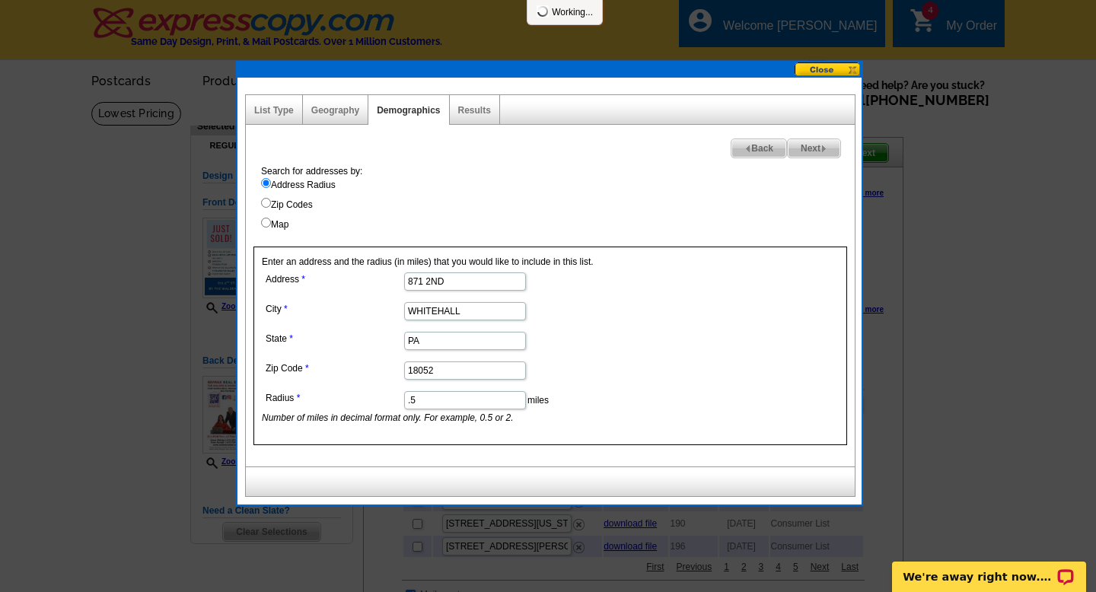
select select
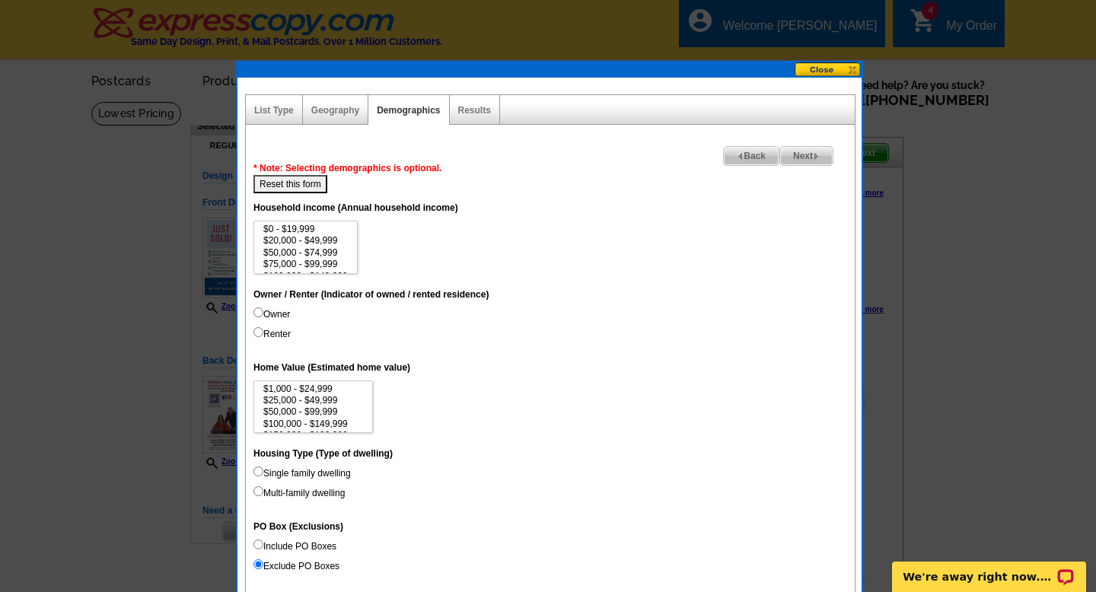
click at [257, 308] on input "Owner" at bounding box center [258, 313] width 10 height 10
radio input "true"
click at [260, 473] on input "Single family dwelling" at bounding box center [258, 472] width 10 height 10
radio input "true"
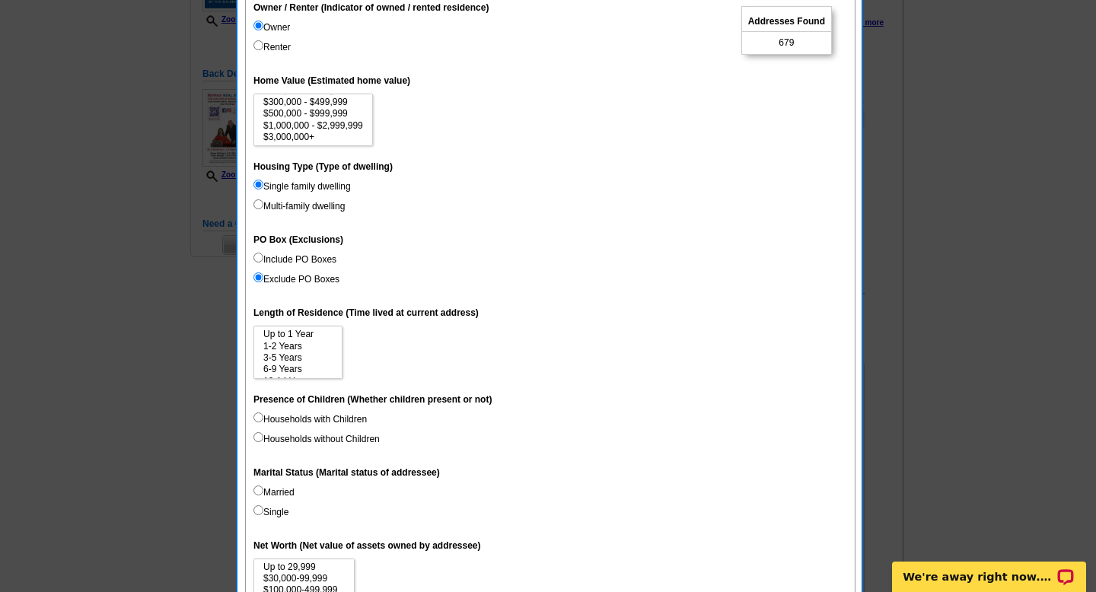
scroll to position [285, 0]
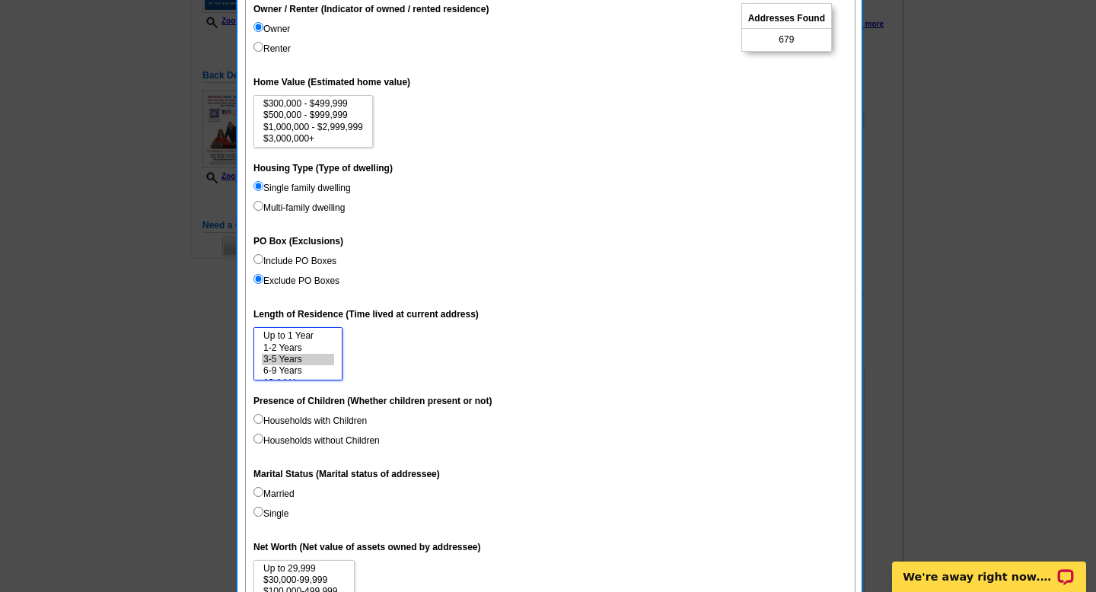
click at [298, 361] on option "3-5 Years" at bounding box center [298, 359] width 72 height 11
click at [298, 368] on option "6-9 Years" at bounding box center [298, 370] width 72 height 11
click at [298, 359] on option "10-14 Years" at bounding box center [298, 360] width 72 height 11
click at [298, 368] on option "15 Years or more" at bounding box center [298, 371] width 72 height 11
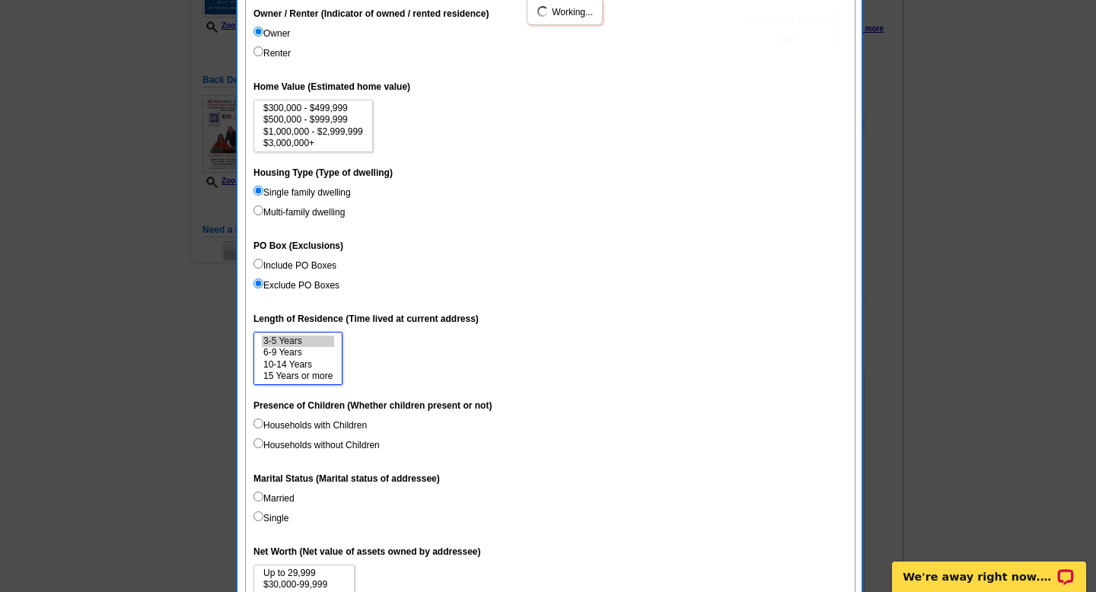
scroll to position [263, 0]
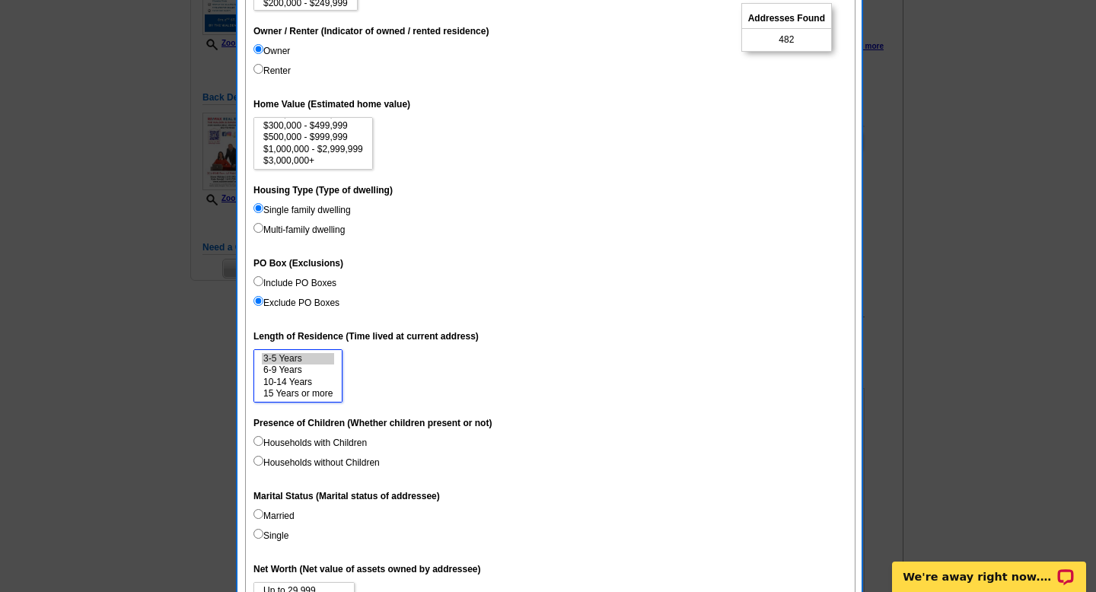
click at [304, 361] on option "3-5 Years" at bounding box center [298, 358] width 72 height 11
click at [306, 368] on option "6-9 Years" at bounding box center [298, 370] width 72 height 11
click at [309, 381] on option "10-14 Years" at bounding box center [298, 382] width 72 height 11
click at [309, 392] on option "15 Years or more" at bounding box center [298, 393] width 72 height 11
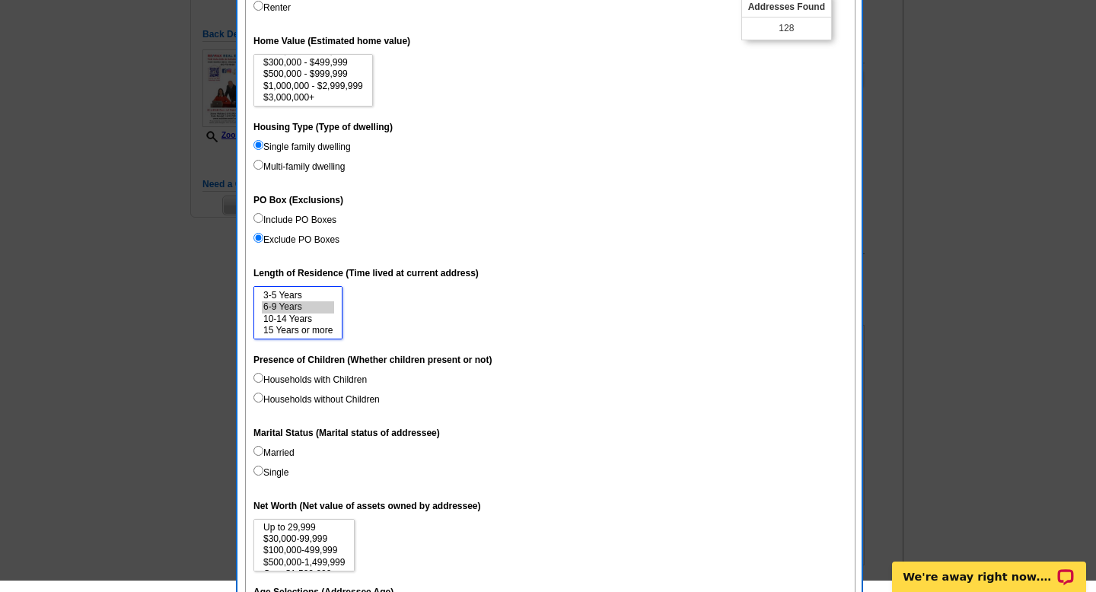
scroll to position [285, 0]
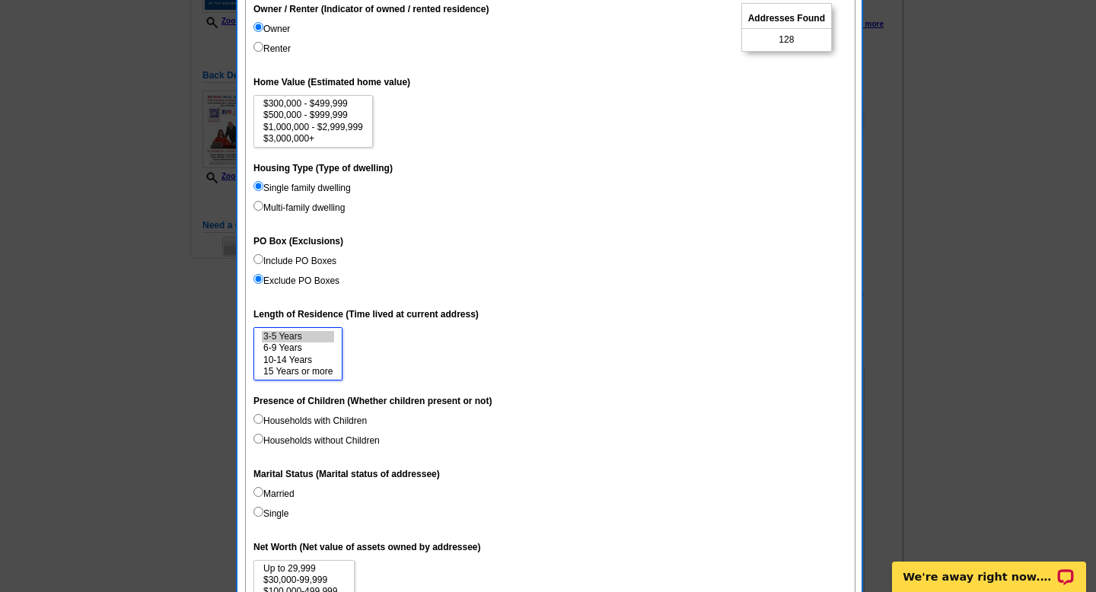
click at [314, 338] on option "3-5 Years" at bounding box center [298, 336] width 72 height 11
click at [313, 357] on option "10-14 Years" at bounding box center [298, 360] width 72 height 11
click at [299, 331] on option "3-5 Years" at bounding box center [298, 336] width 72 height 11
select select "3-5"
click at [304, 371] on option "15 Years or more" at bounding box center [298, 371] width 72 height 11
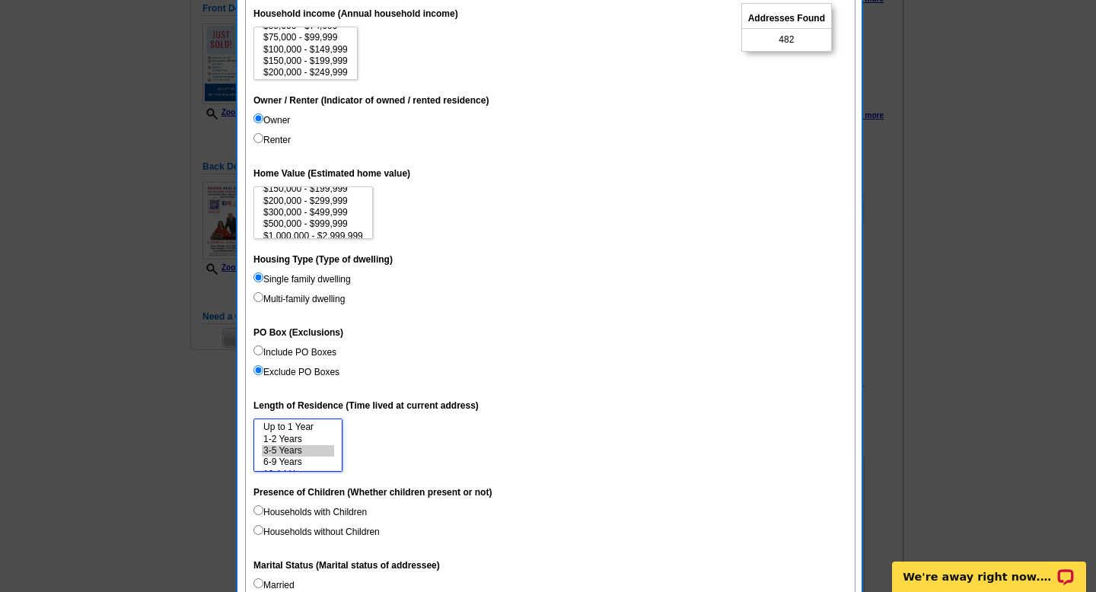
scroll to position [56, 0]
click at [333, 196] on option "$200,000 - $299,999" at bounding box center [313, 198] width 103 height 11
select select "200000-299999"
click at [333, 207] on option "$300,000 - $499,999" at bounding box center [313, 209] width 103 height 11
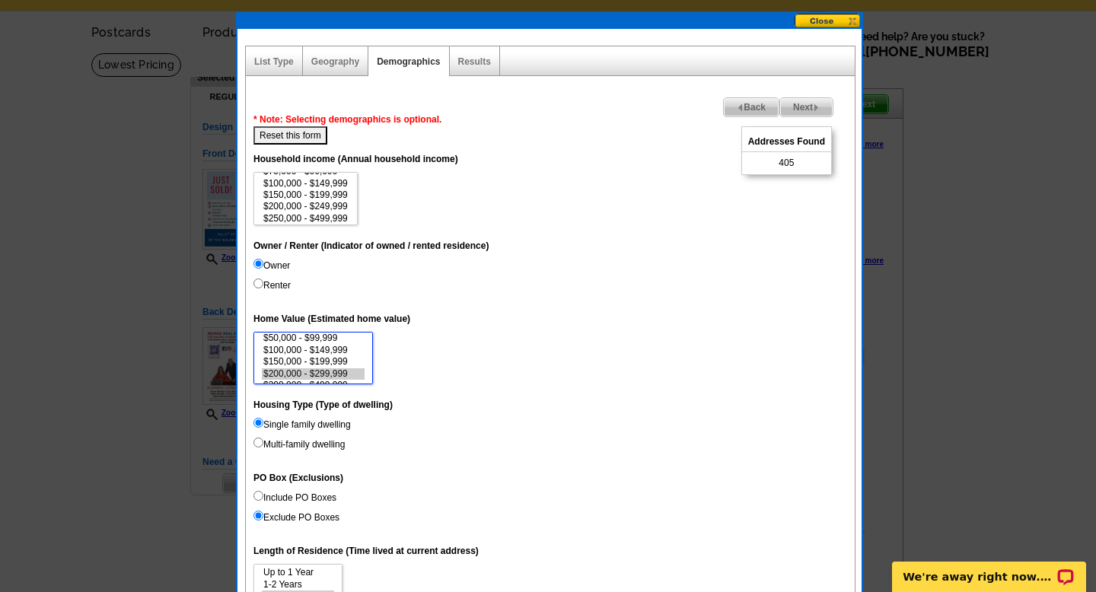
scroll to position [43, 0]
click at [331, 193] on option "$150,000 - $199,999" at bounding box center [306, 196] width 88 height 11
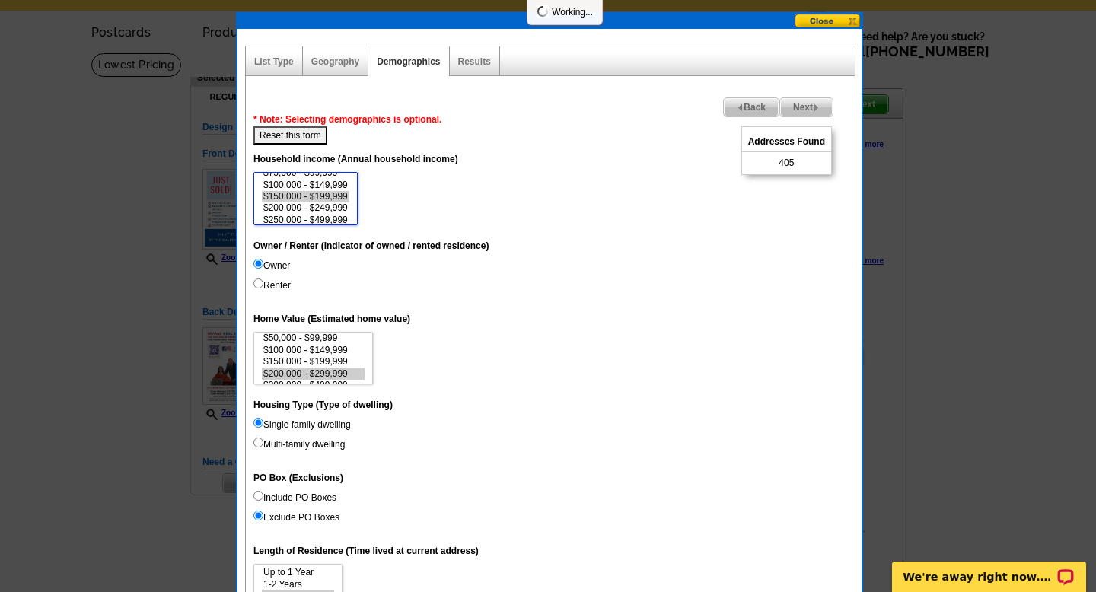
click at [332, 207] on option "$200,000 - $249,999" at bounding box center [306, 207] width 88 height 11
click at [330, 220] on option "$250,000 - $499,999" at bounding box center [306, 220] width 88 height 11
click at [326, 201] on option "$200,000 - $249,999" at bounding box center [306, 206] width 88 height 11
select select "250000-499999"
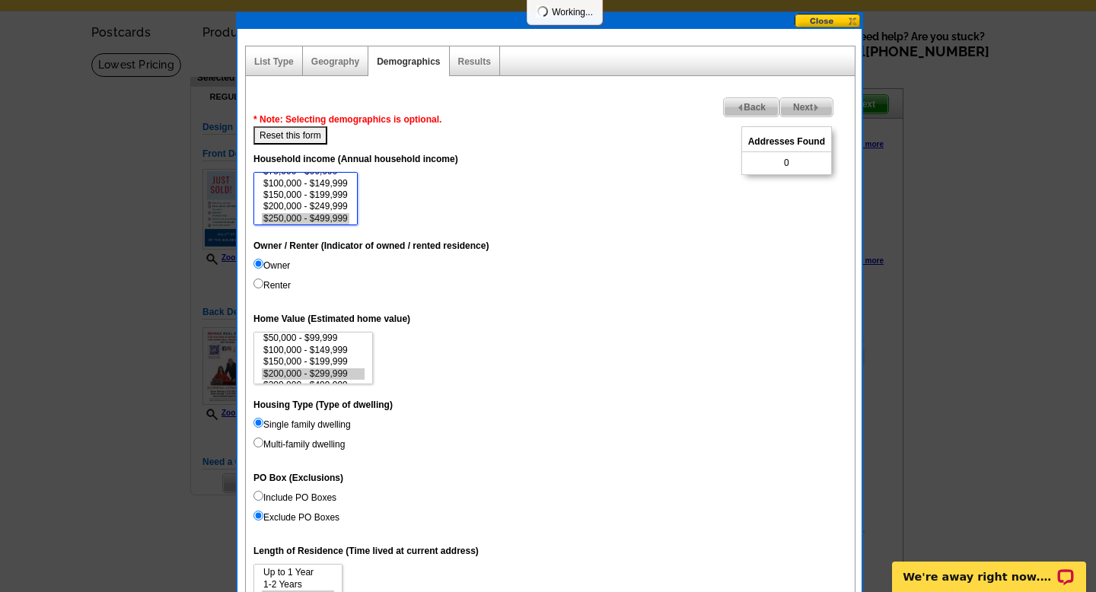
click at [326, 196] on option "$150,000 - $199,999" at bounding box center [306, 195] width 88 height 11
select select
click at [326, 214] on option "$250,000 - $499,999" at bounding box center [306, 218] width 88 height 11
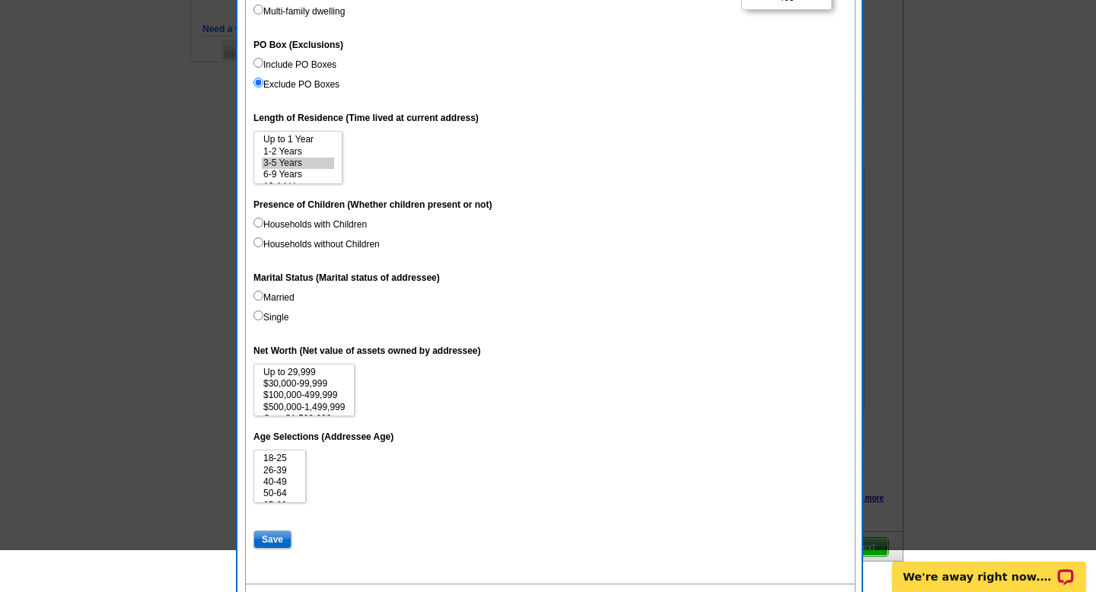
scroll to position [483, 0]
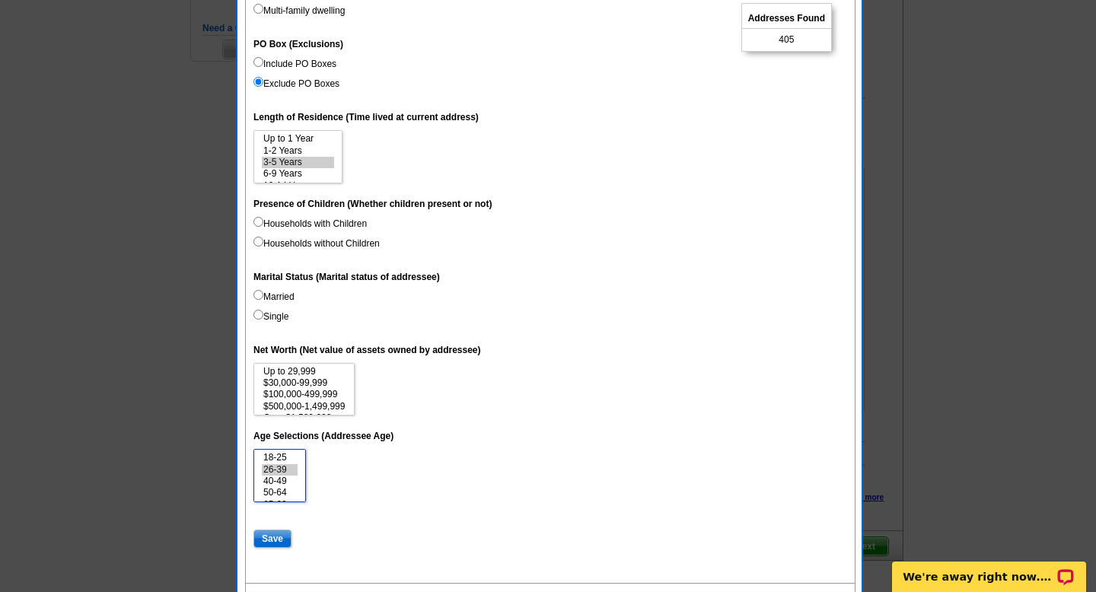
click at [282, 471] on option "26-39" at bounding box center [280, 469] width 36 height 11
click at [282, 479] on option "40-49" at bounding box center [280, 481] width 36 height 11
click at [282, 492] on option "50-64" at bounding box center [280, 492] width 36 height 11
click at [276, 473] on option "65-69" at bounding box center [280, 471] width 36 height 11
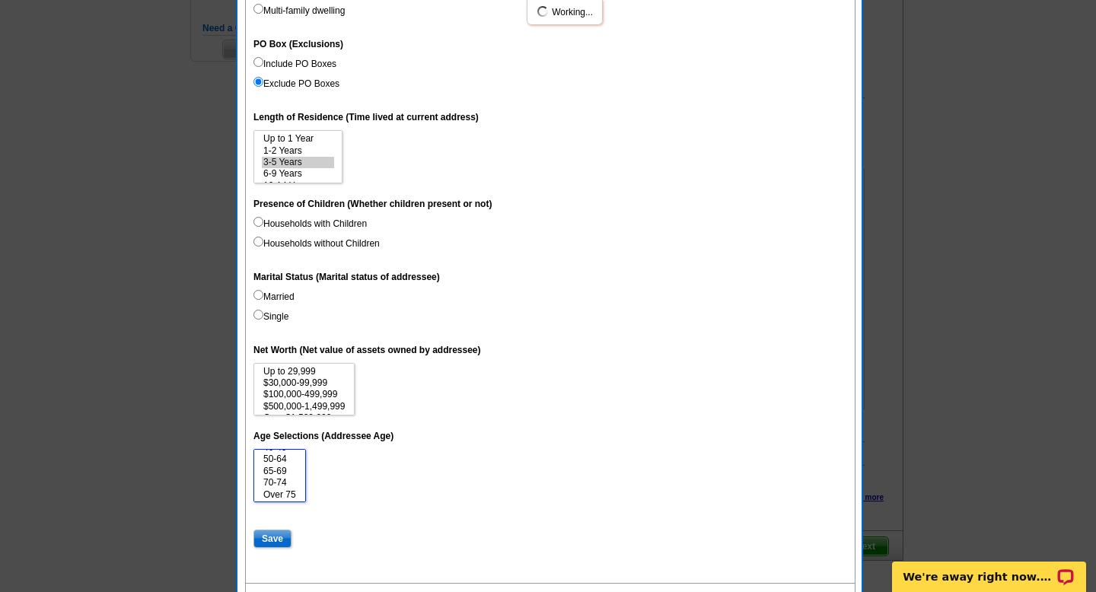
click at [276, 483] on option "70-74" at bounding box center [280, 482] width 36 height 11
click at [276, 490] on option "Over 75" at bounding box center [280, 494] width 36 height 11
click at [277, 475] on option "26-39" at bounding box center [280, 469] width 36 height 11
click at [284, 481] on option "40-49" at bounding box center [280, 481] width 36 height 11
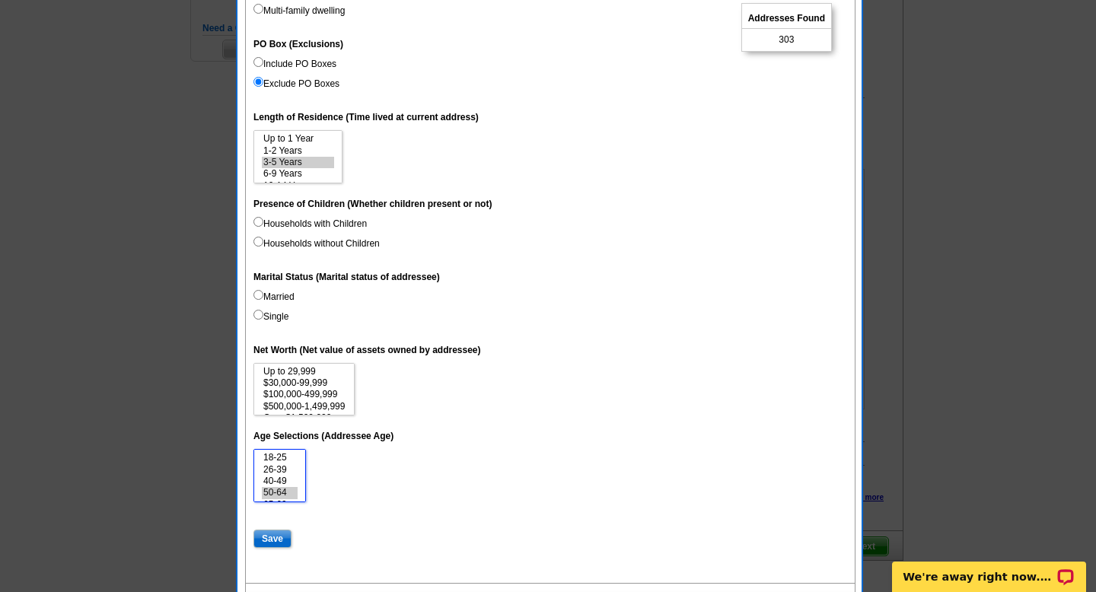
select select "40-49"
click at [284, 481] on option "40-49" at bounding box center [280, 481] width 36 height 11
select select "6-9"
click at [299, 161] on option "3-5 Years" at bounding box center [298, 162] width 72 height 11
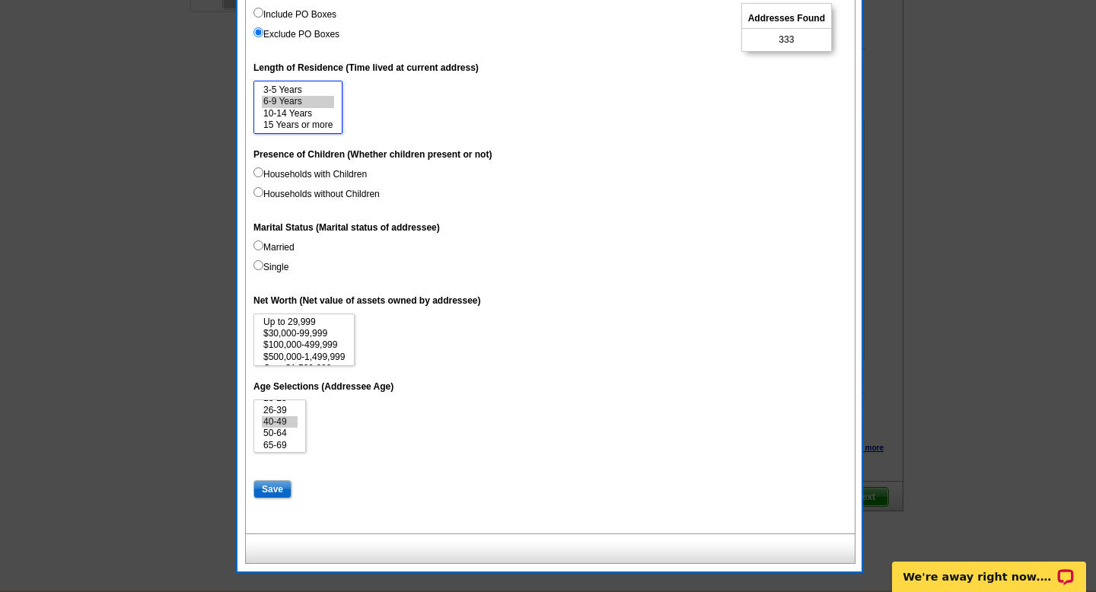
scroll to position [2, 0]
select select "50-64"
click at [287, 429] on option "40-49" at bounding box center [280, 430] width 36 height 11
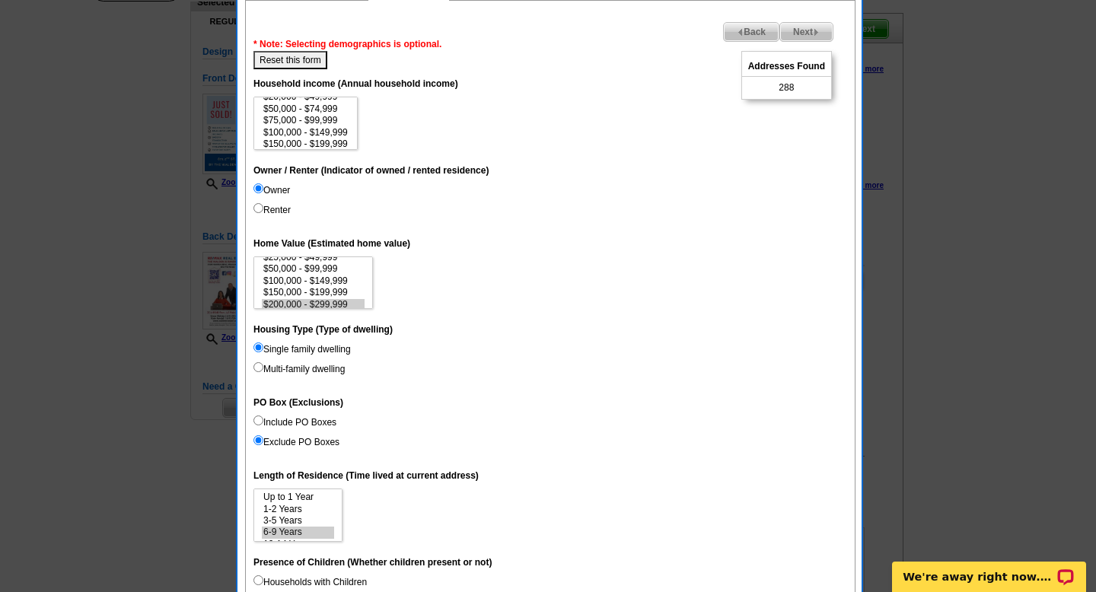
scroll to position [25, 0]
click at [317, 131] on option "$100,000 - $149,999" at bounding box center [306, 127] width 88 height 11
click at [317, 140] on option "$150,000 - $199,999" at bounding box center [306, 138] width 88 height 11
click at [317, 126] on option "$200,000 - $249,999" at bounding box center [306, 125] width 88 height 11
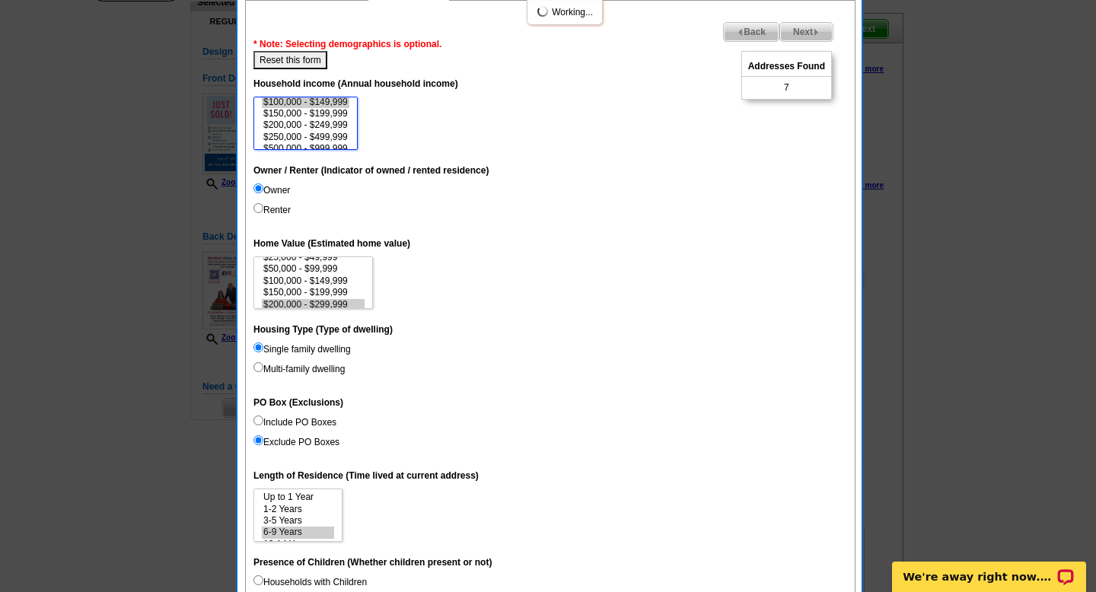
click at [316, 134] on option "$250,000 - $499,999" at bounding box center [306, 137] width 88 height 11
click at [314, 127] on option "$500,000 - $999,999" at bounding box center [306, 132] width 88 height 11
click at [311, 142] on option "$1,000,000+" at bounding box center [306, 144] width 88 height 11
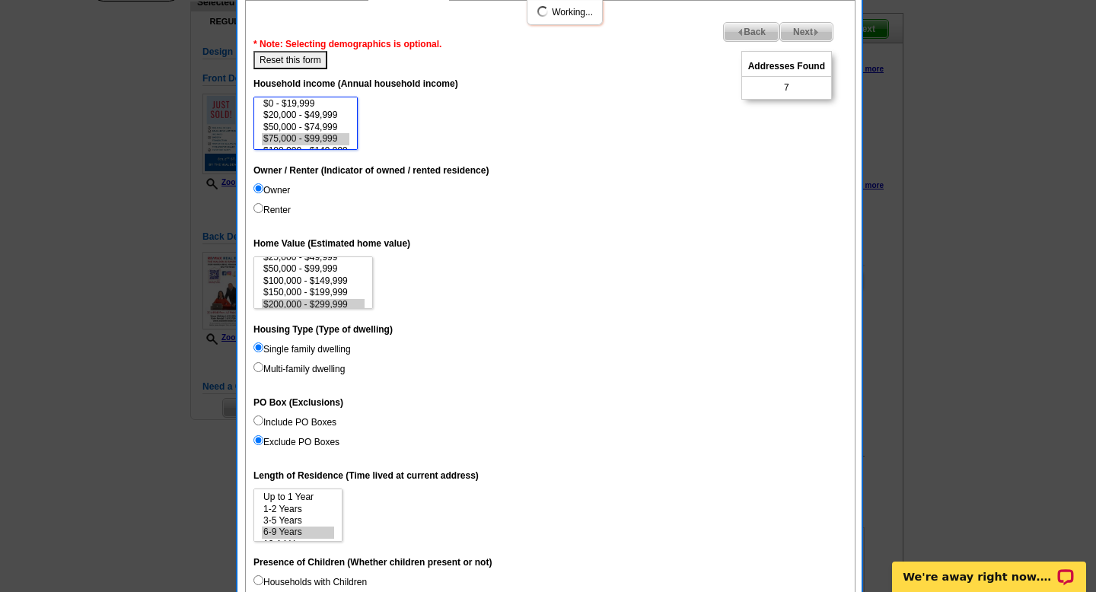
click at [312, 139] on option "$75,000 - $99,999" at bounding box center [306, 138] width 88 height 11
select select "75000-99999"
click at [312, 139] on option "$75,000 - $99,999" at bounding box center [306, 138] width 88 height 11
select select
click at [312, 139] on option "$75,000 - $99,999" at bounding box center [306, 138] width 88 height 11
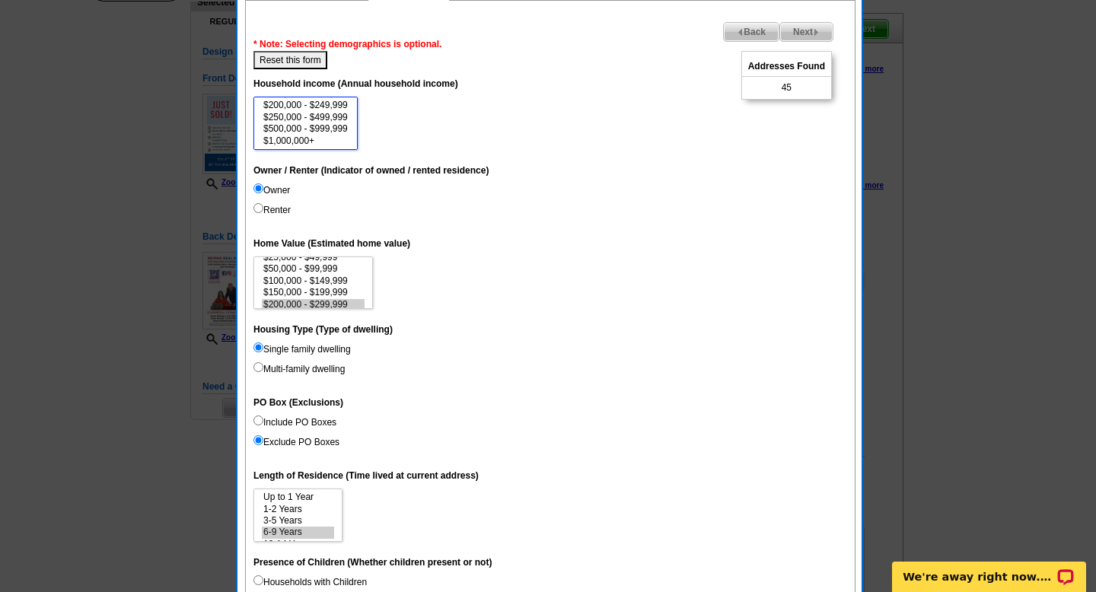
scroll to position [0, 0]
click at [467, 132] on dd "$0 - $19,999 $20,000 - $49,999 $50,000 - $74,999 $75,000 - $99,999 $100,000 - $…" at bounding box center [550, 123] width 594 height 53
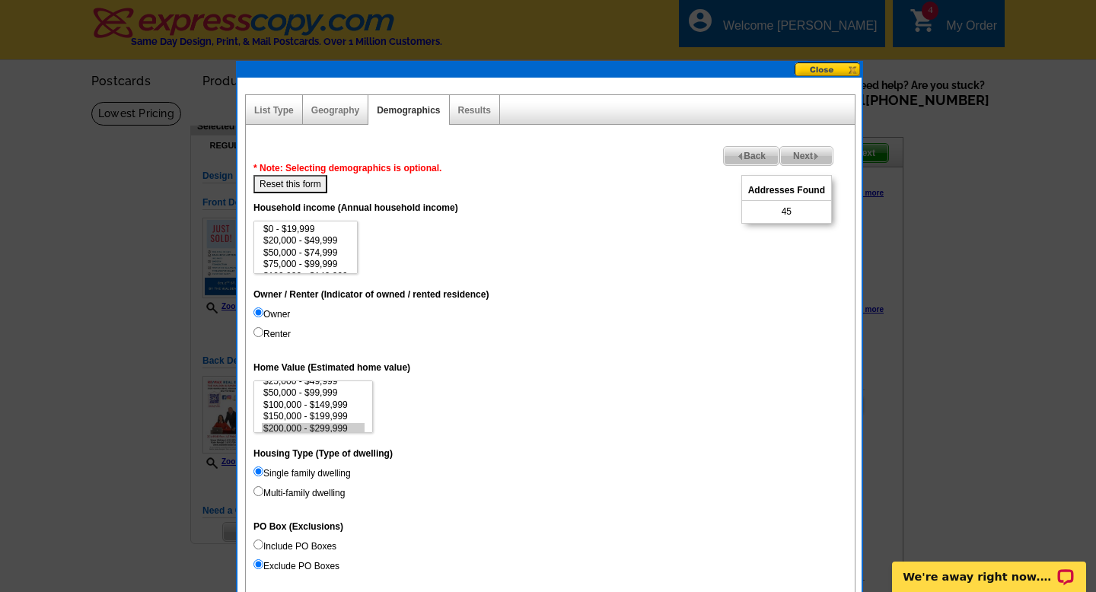
click at [294, 170] on span "* Note: Selecting demographics is optional." at bounding box center [347, 168] width 188 height 11
click at [293, 186] on button "Reset this form" at bounding box center [290, 184] width 74 height 18
select select
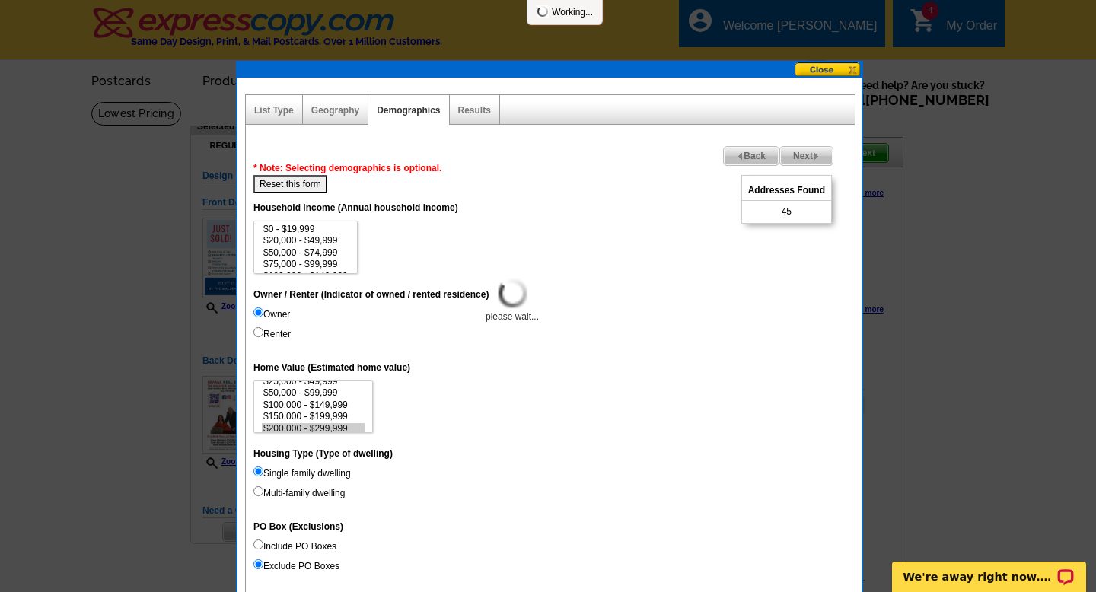
select select
click at [327, 117] on div "Geography" at bounding box center [335, 110] width 65 height 30
click at [748, 152] on span "Back" at bounding box center [751, 156] width 55 height 18
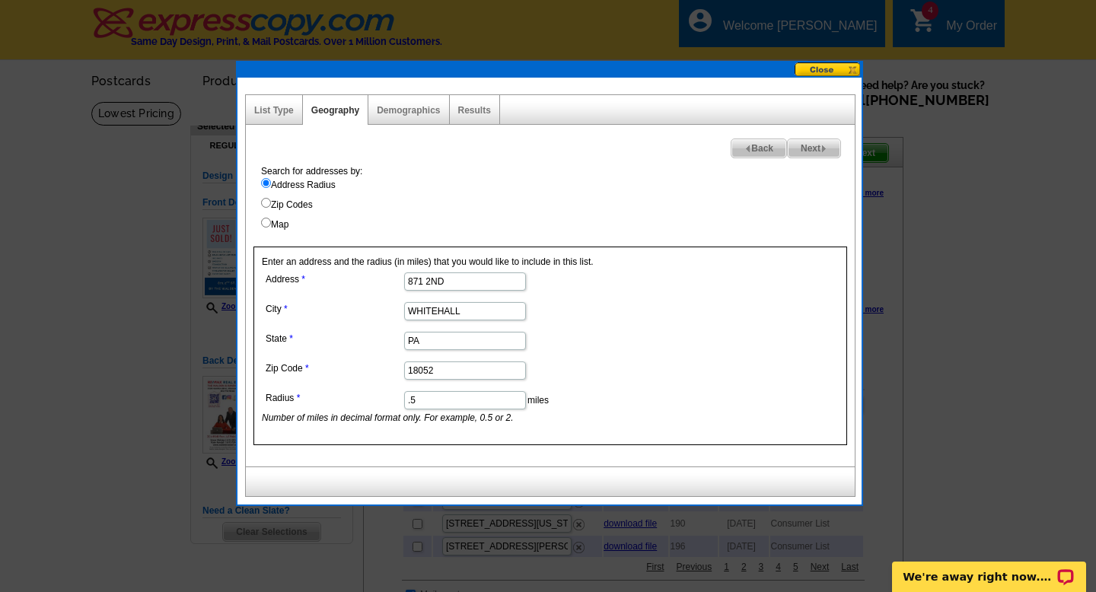
click at [417, 400] on input ".5" at bounding box center [465, 400] width 122 height 18
type input ".75"
click at [798, 149] on span "Next" at bounding box center [814, 148] width 53 height 18
select select
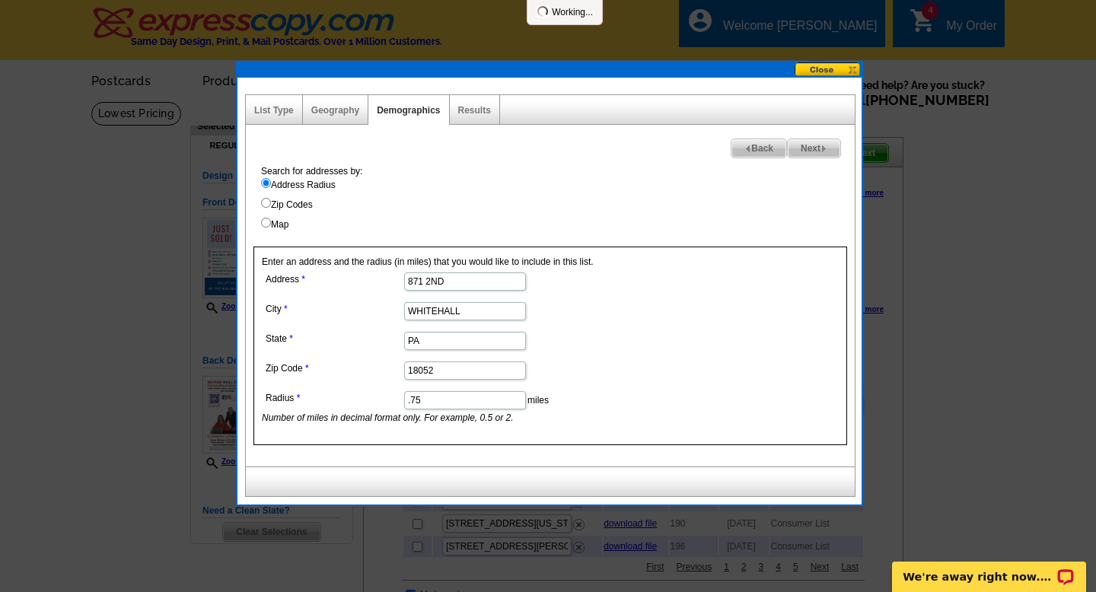
select select
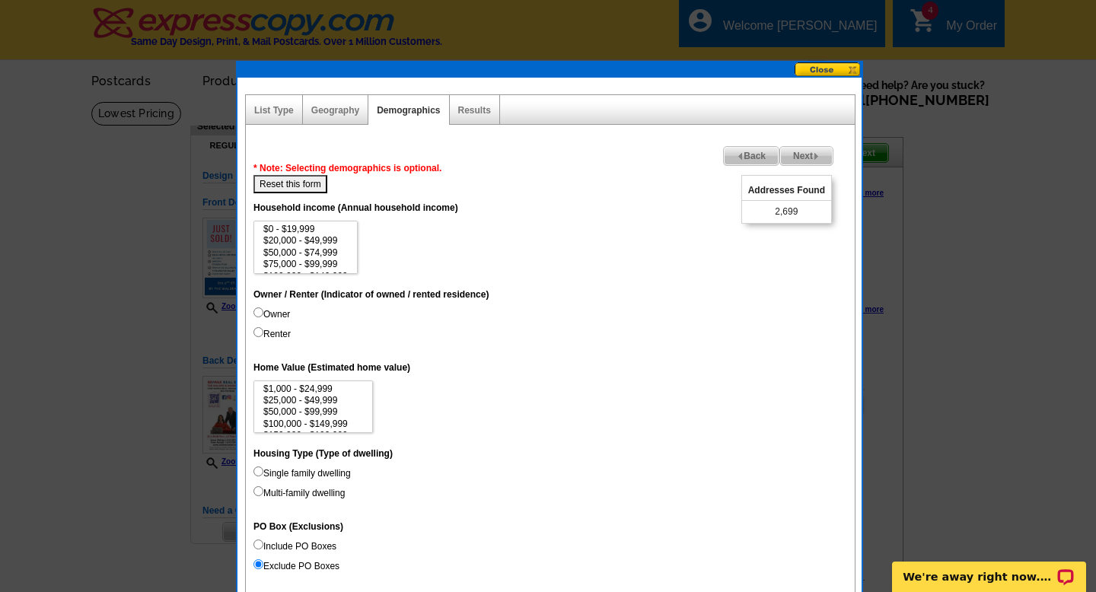
click at [272, 314] on label "Owner" at bounding box center [271, 315] width 37 height 14
click at [263, 314] on input "Owner" at bounding box center [258, 313] width 10 height 10
radio input "true"
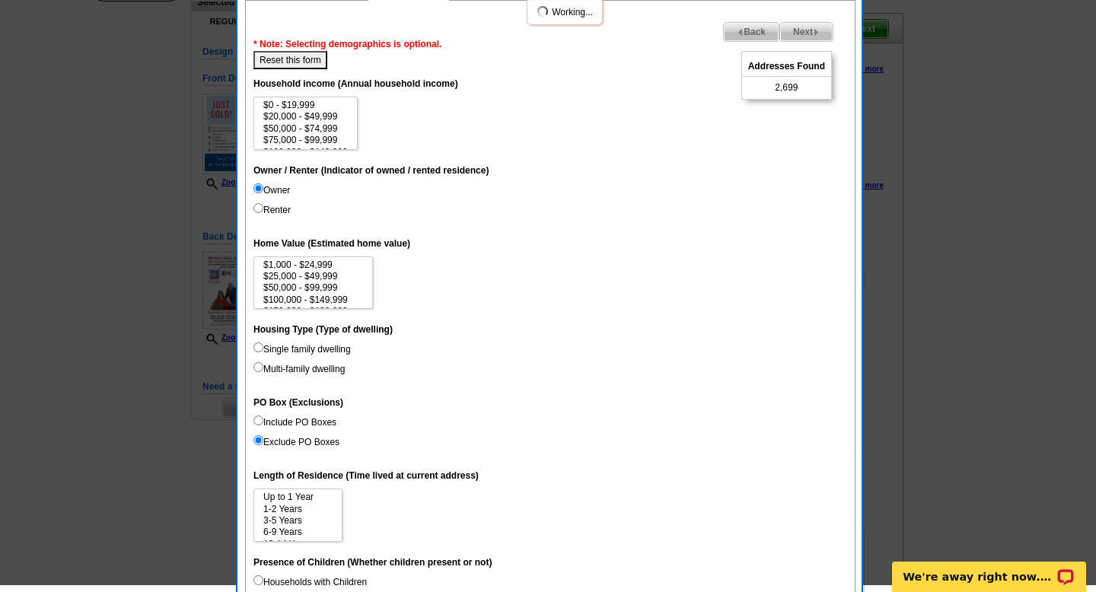
scroll to position [125, 0]
click at [261, 345] on input "Single family dwelling" at bounding box center [258, 347] width 10 height 10
radio input "true"
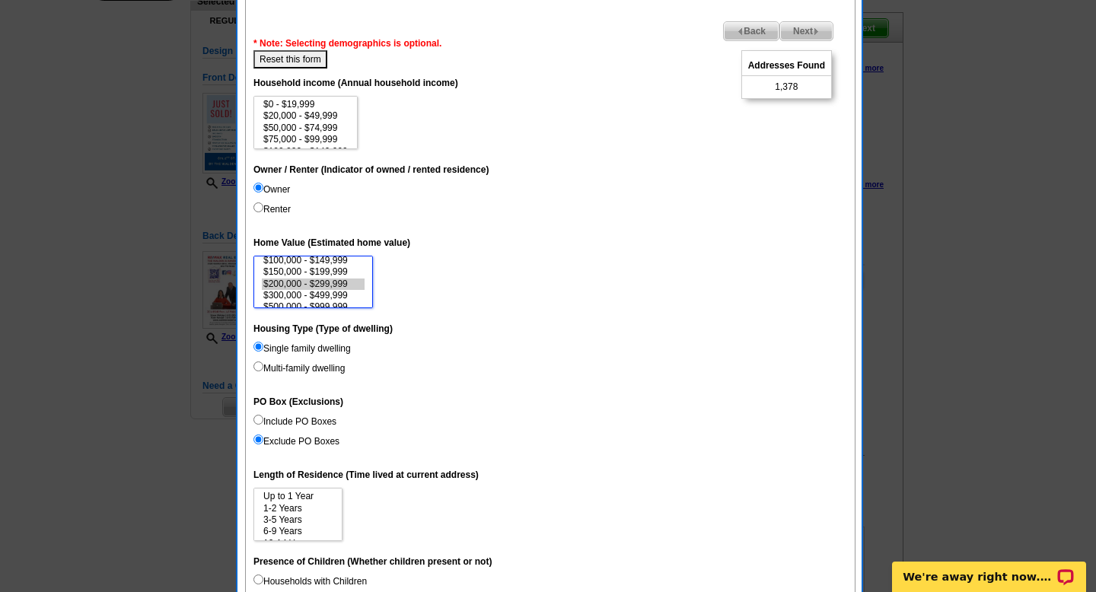
click at [304, 285] on option "$200,000 - $299,999" at bounding box center [313, 284] width 103 height 11
click at [305, 296] on option "$300,000 - $499,999" at bounding box center [313, 295] width 103 height 11
select select "150000-199999"
click at [307, 267] on option "$150,000 - $199,999" at bounding box center [313, 266] width 103 height 11
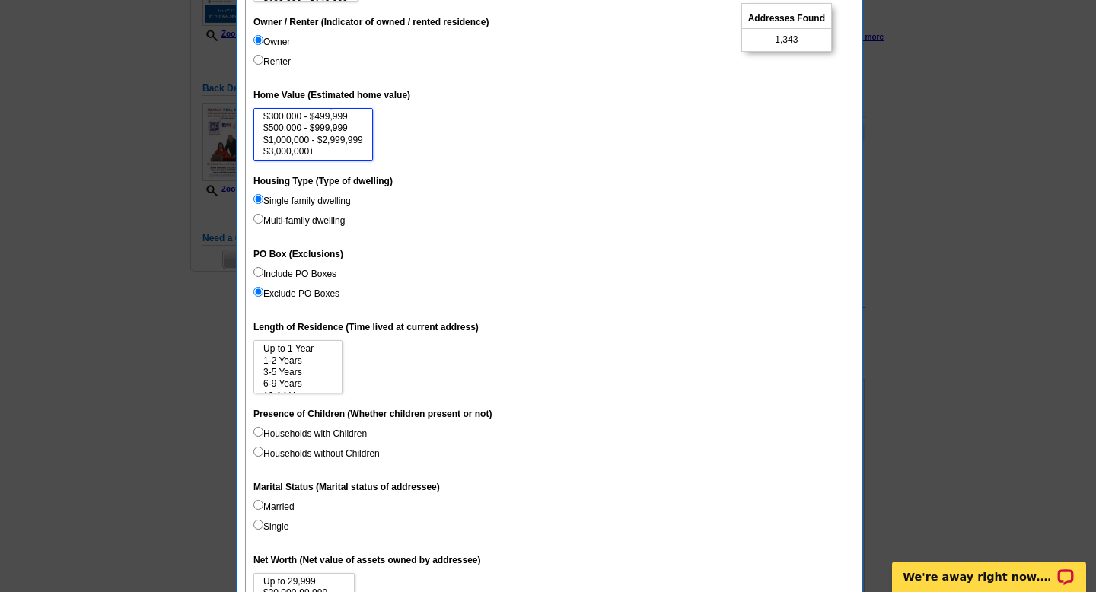
scroll to position [23, 0]
click at [298, 364] on option "6-9 Years" at bounding box center [298, 360] width 72 height 11
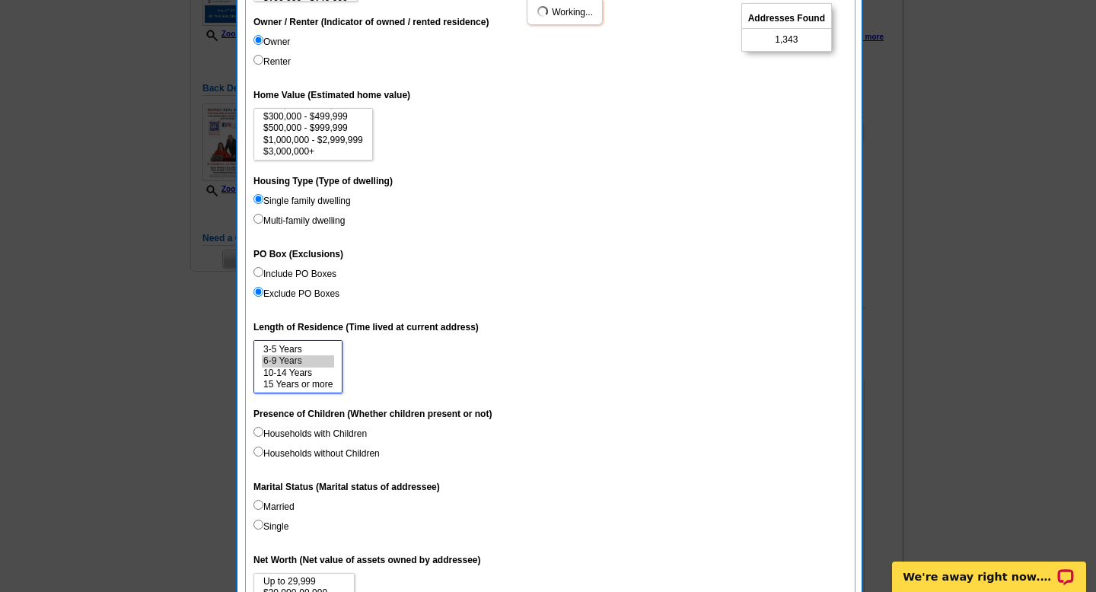
click at [301, 375] on option "10-14 Years" at bounding box center [298, 373] width 72 height 11
select select "6-9"
click at [301, 387] on option "15 Years or more" at bounding box center [298, 384] width 72 height 11
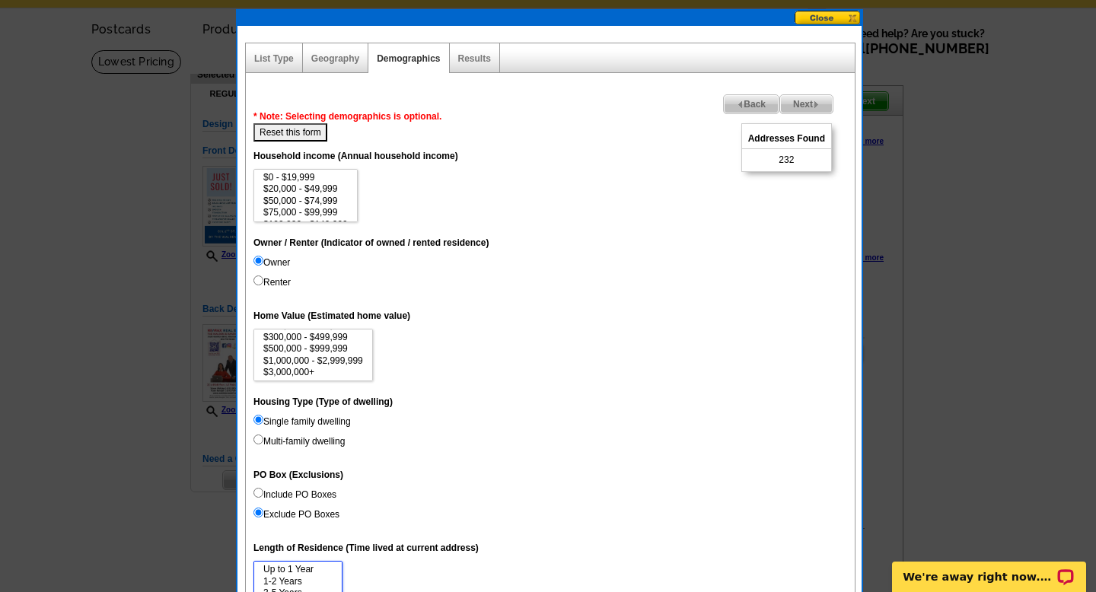
scroll to position [0, 0]
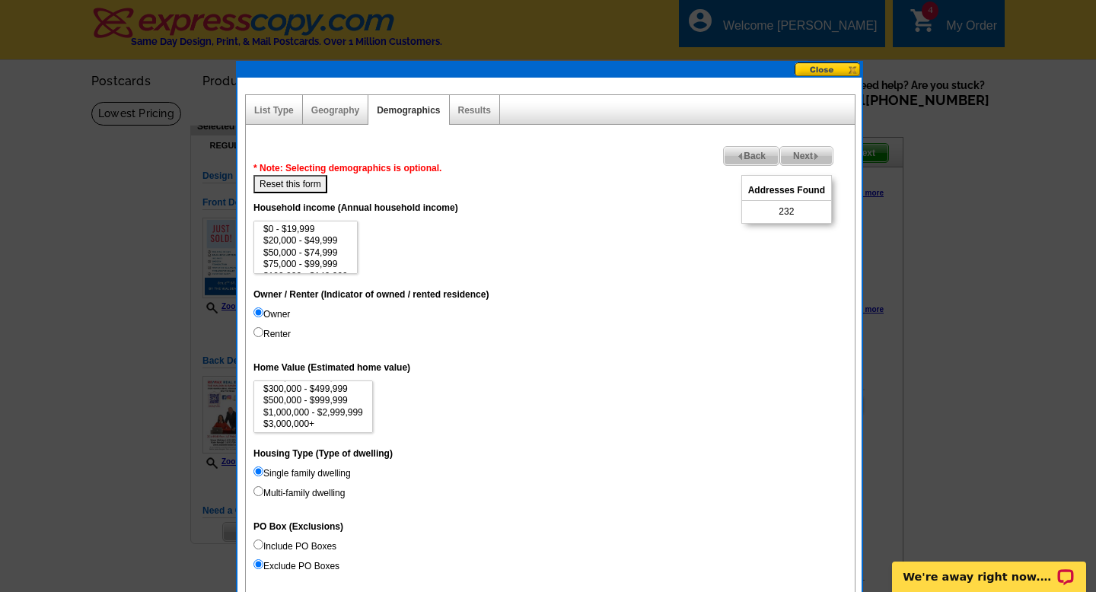
click at [749, 155] on span "Back" at bounding box center [751, 156] width 55 height 18
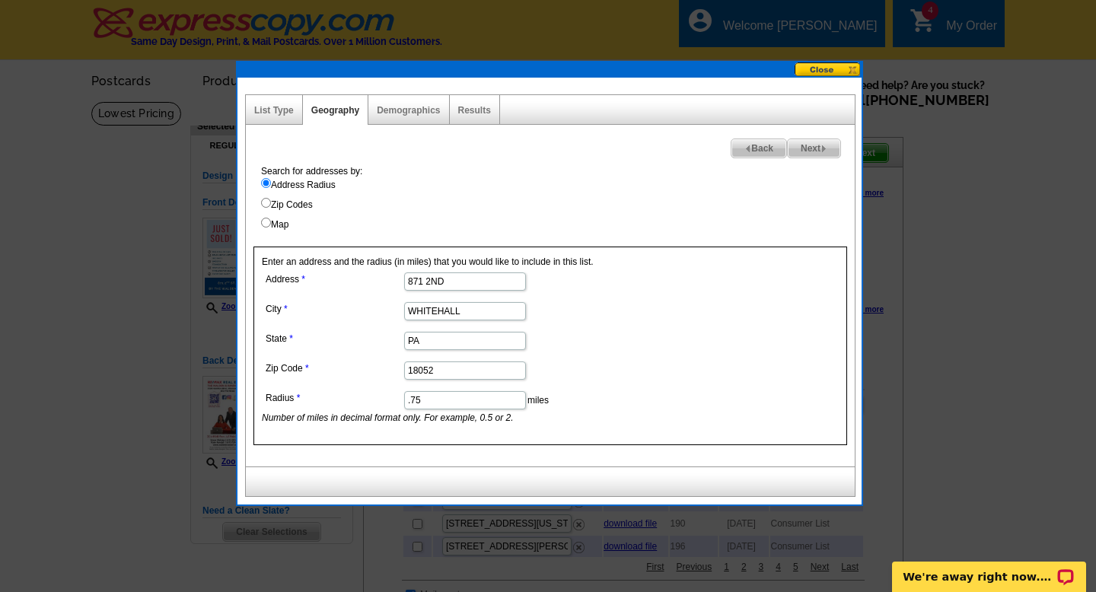
click at [846, 152] on div "Next Back Search for addresses by: Address Radius Zip Codes Map Enter an addres…" at bounding box center [550, 296] width 610 height 342
click at [827, 152] on span "Next" at bounding box center [814, 148] width 53 height 18
select select
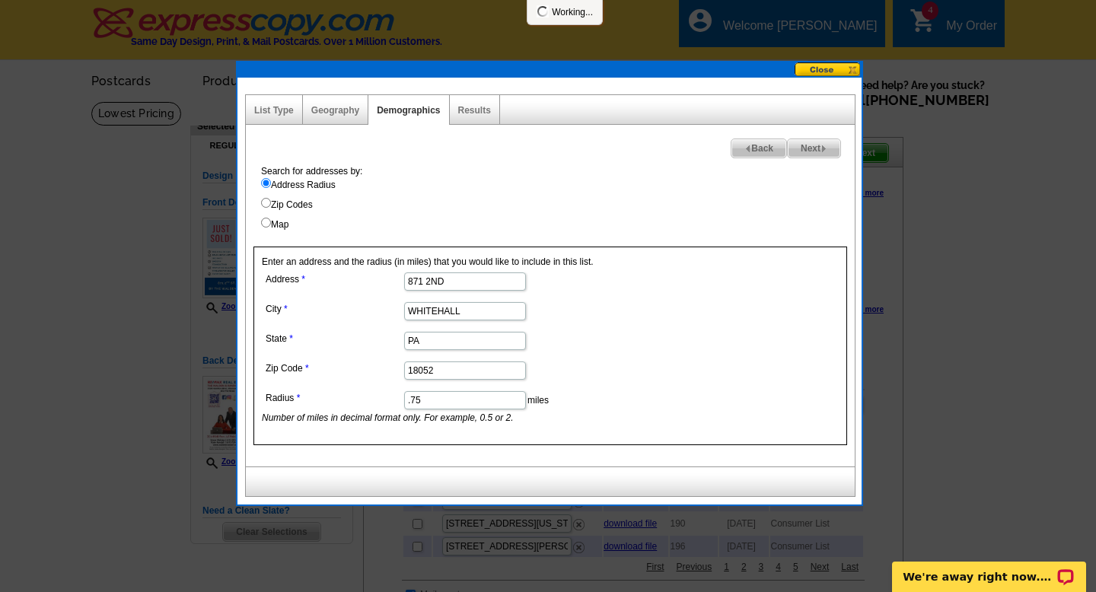
select select
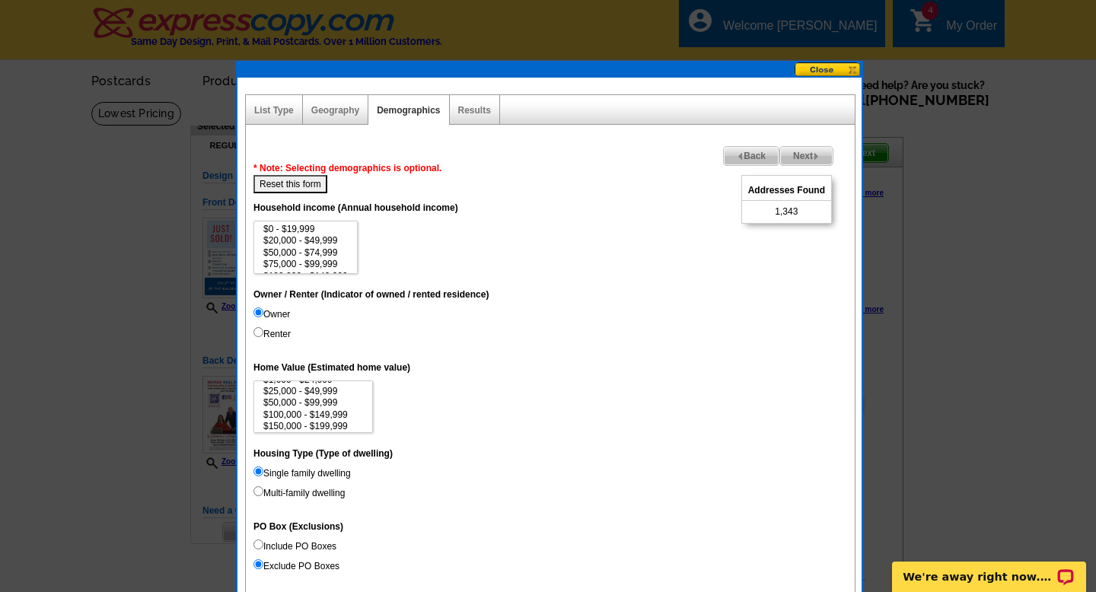
scroll to position [70, 0]
click at [414, 375] on dt "Home Value (Estimated home value)" at bounding box center [550, 366] width 594 height 27
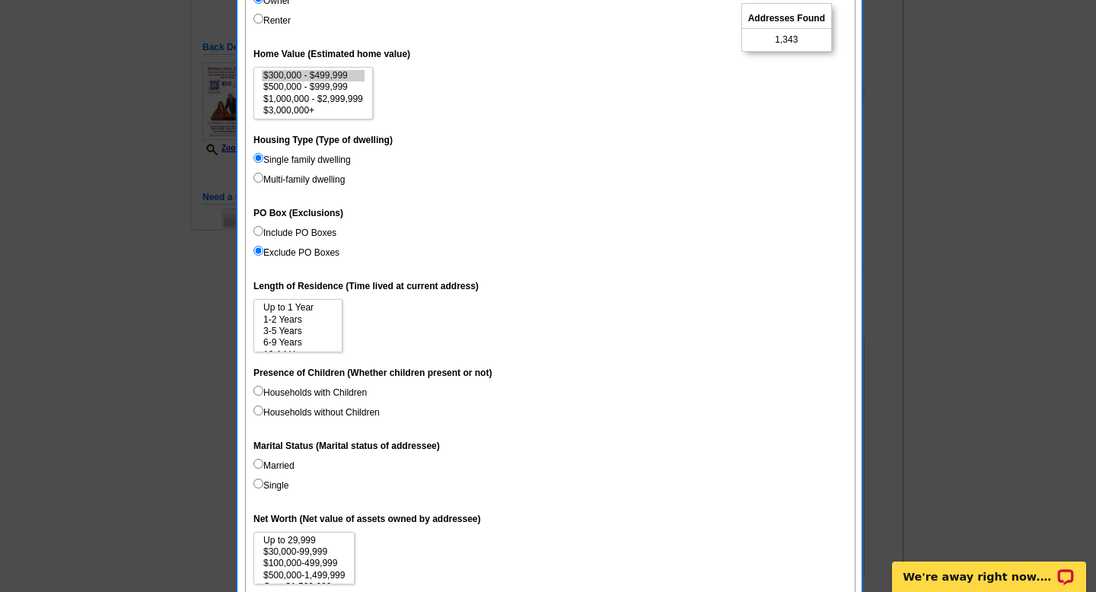
scroll to position [23, 0]
click at [295, 324] on option "6-9 Years" at bounding box center [298, 319] width 72 height 11
click at [295, 343] on option "15 Years or more" at bounding box center [298, 343] width 72 height 11
click at [295, 333] on option "10-14 Years" at bounding box center [298, 332] width 72 height 11
click at [292, 313] on option "3-5 Years" at bounding box center [298, 308] width 72 height 11
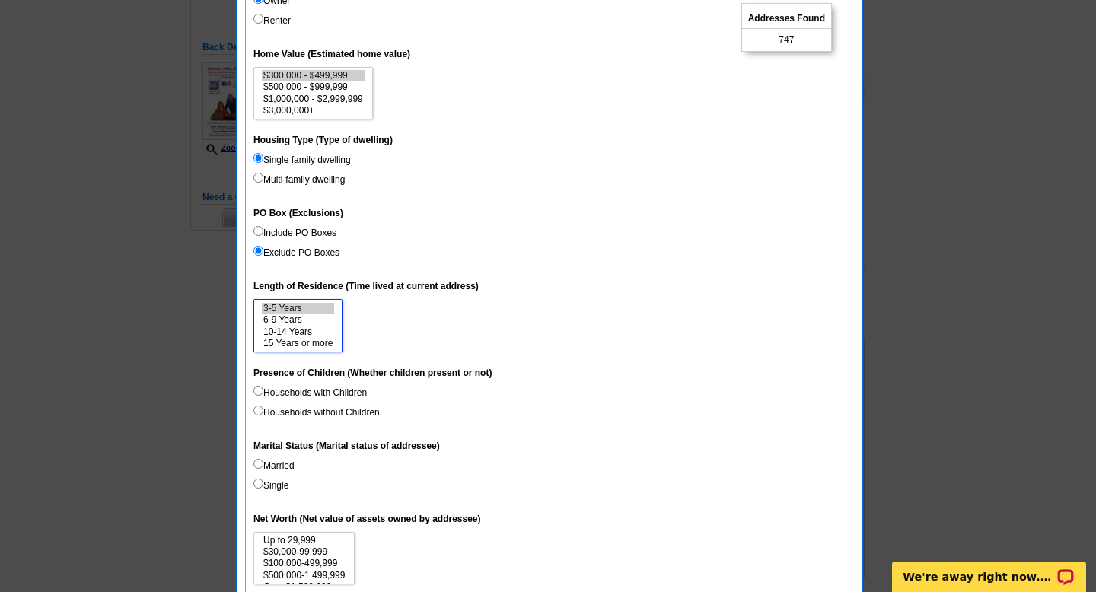
select select "6-9"
click at [286, 311] on option "3-5 Years" at bounding box center [298, 308] width 72 height 11
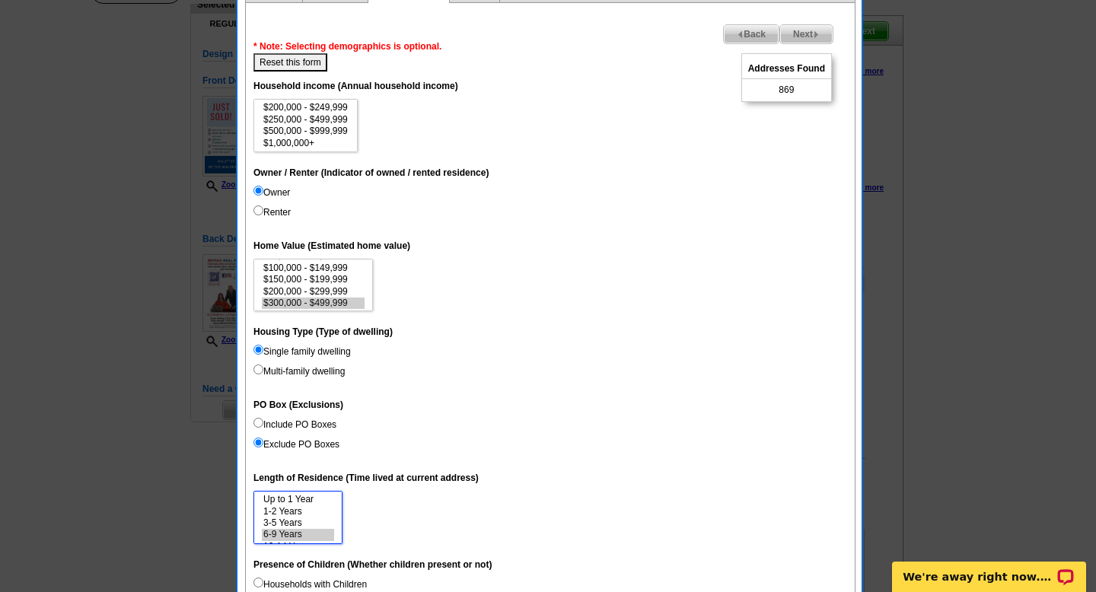
scroll to position [33, 0]
click at [322, 282] on option "$150,000 - $199,999" at bounding box center [313, 280] width 103 height 11
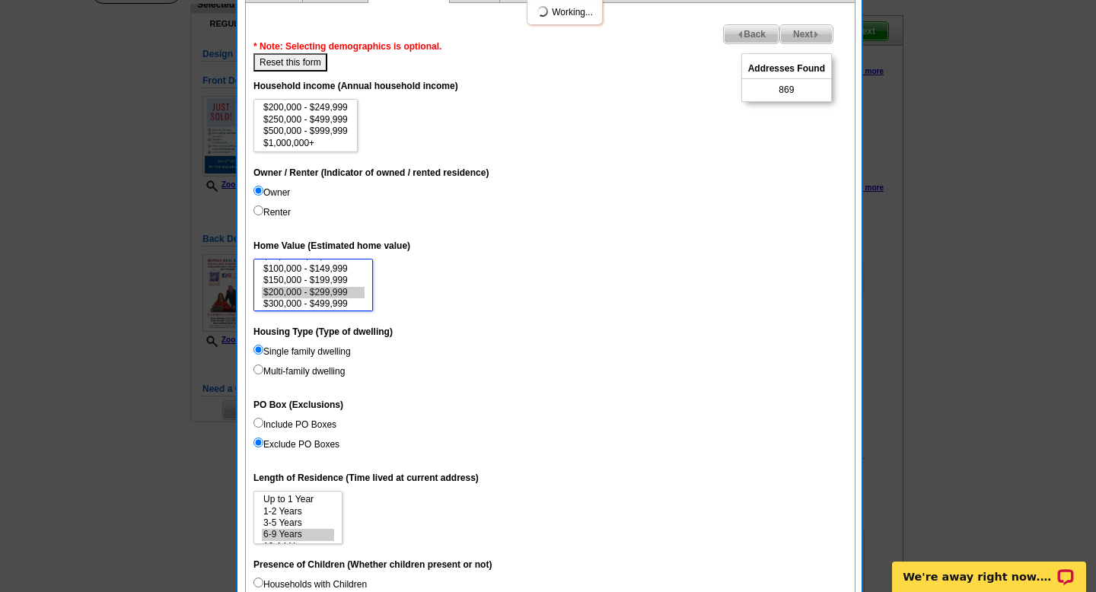
select select "150000-199999"
click at [322, 279] on option "$150,000 - $199,999" at bounding box center [313, 280] width 103 height 11
click at [737, 35] on img at bounding box center [740, 34] width 7 height 7
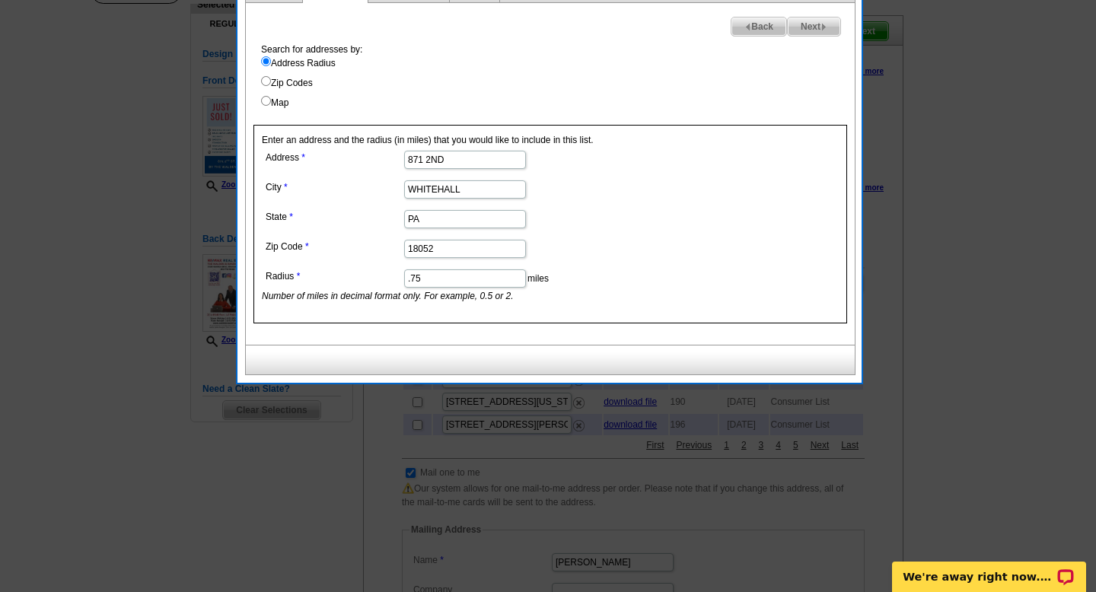
click at [487, 269] on dd ".75 miles Number of miles in decimal format only. For example, 0.5 or 2." at bounding box center [464, 284] width 405 height 37
click at [485, 276] on input ".75" at bounding box center [465, 278] width 122 height 18
type input ".5"
click at [832, 30] on span "Next" at bounding box center [814, 27] width 53 height 18
select select
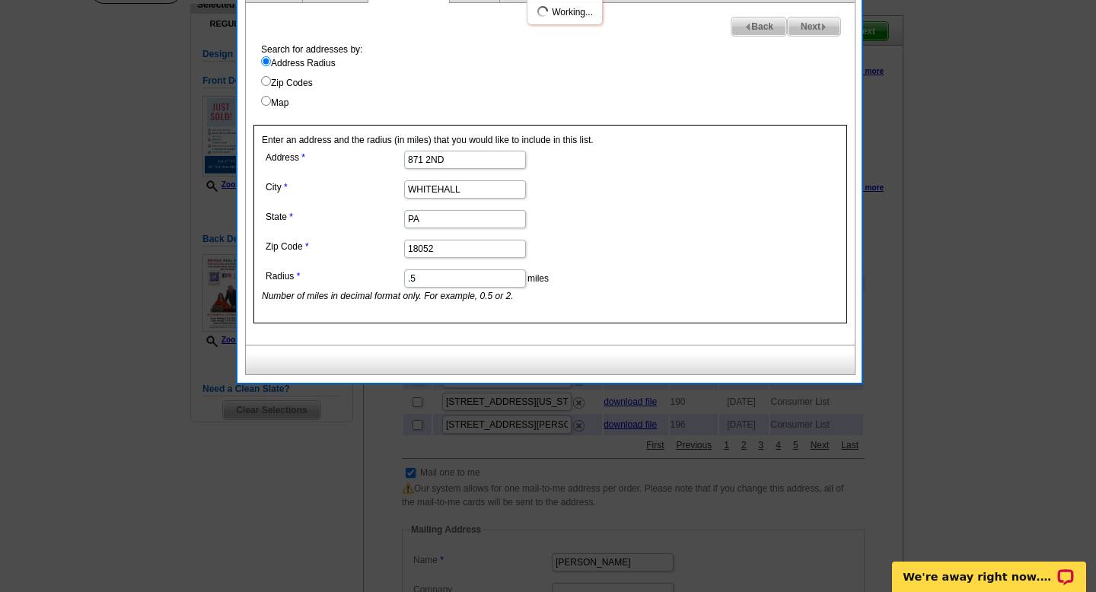
select select
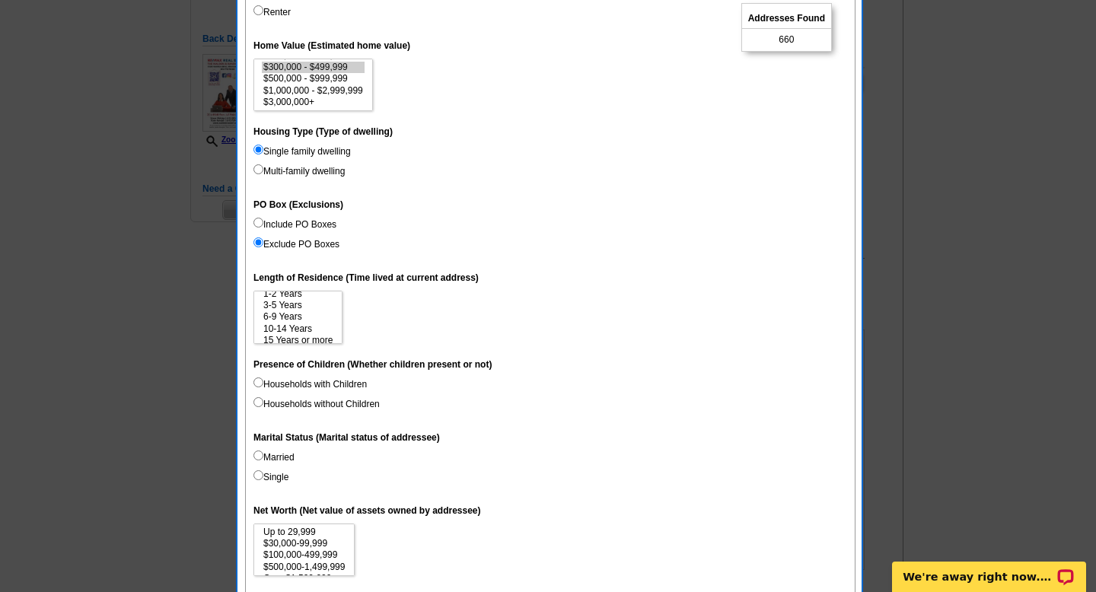
scroll to position [16, 0]
click at [307, 322] on option "6-9 Years" at bounding box center [298, 318] width 72 height 11
click at [307, 333] on option "10-14 Years" at bounding box center [298, 330] width 72 height 11
select select "6-9"
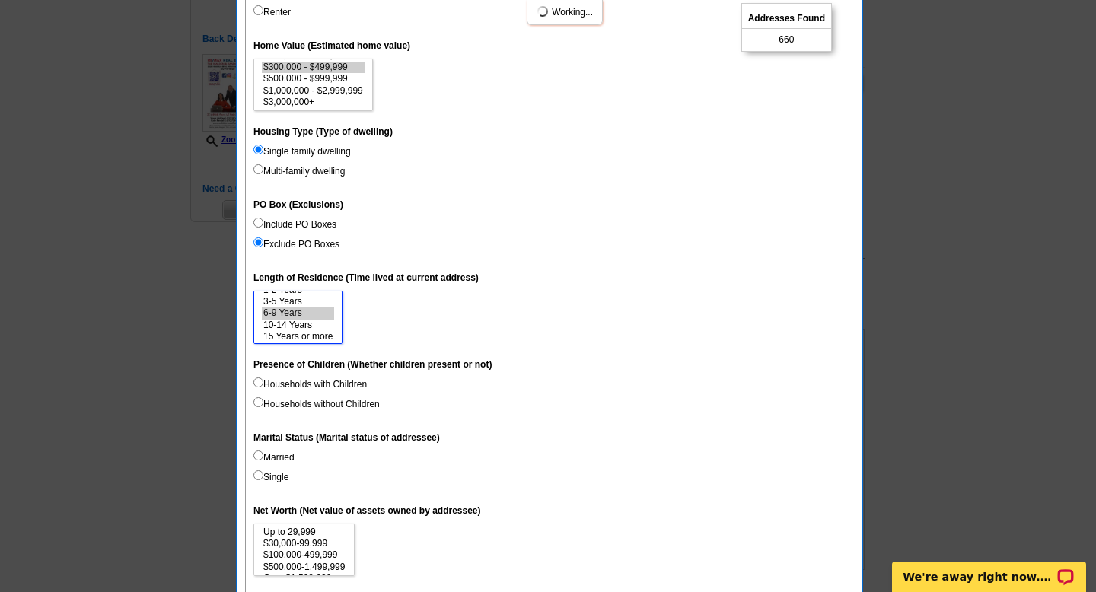
click at [307, 340] on option "15 Years or more" at bounding box center [298, 336] width 72 height 11
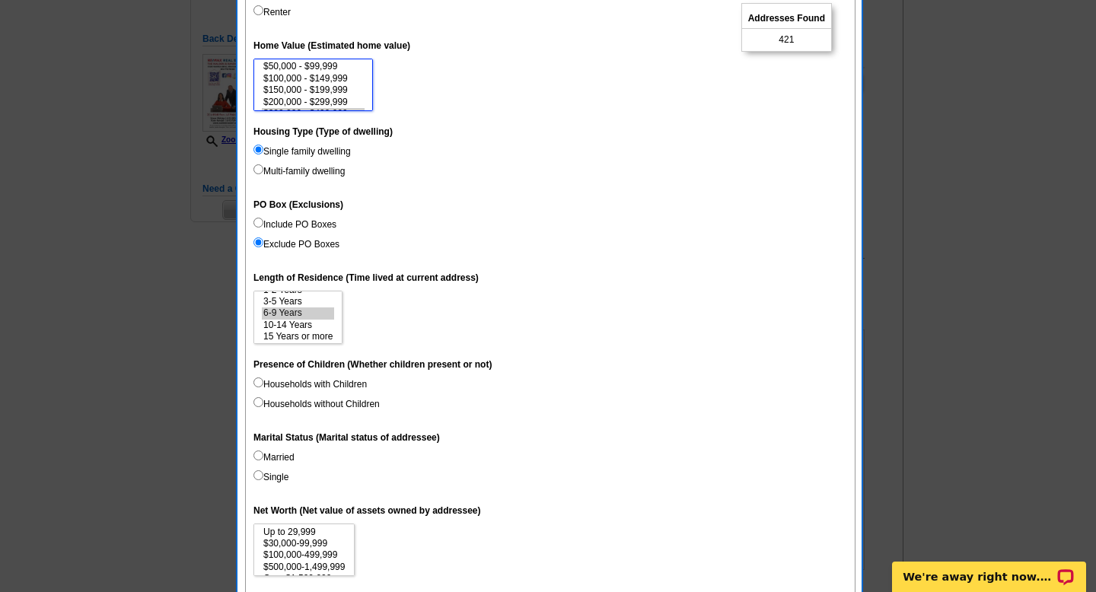
select select "200000-299999"
click at [335, 86] on option "$150,000 - $199,999" at bounding box center [313, 89] width 103 height 11
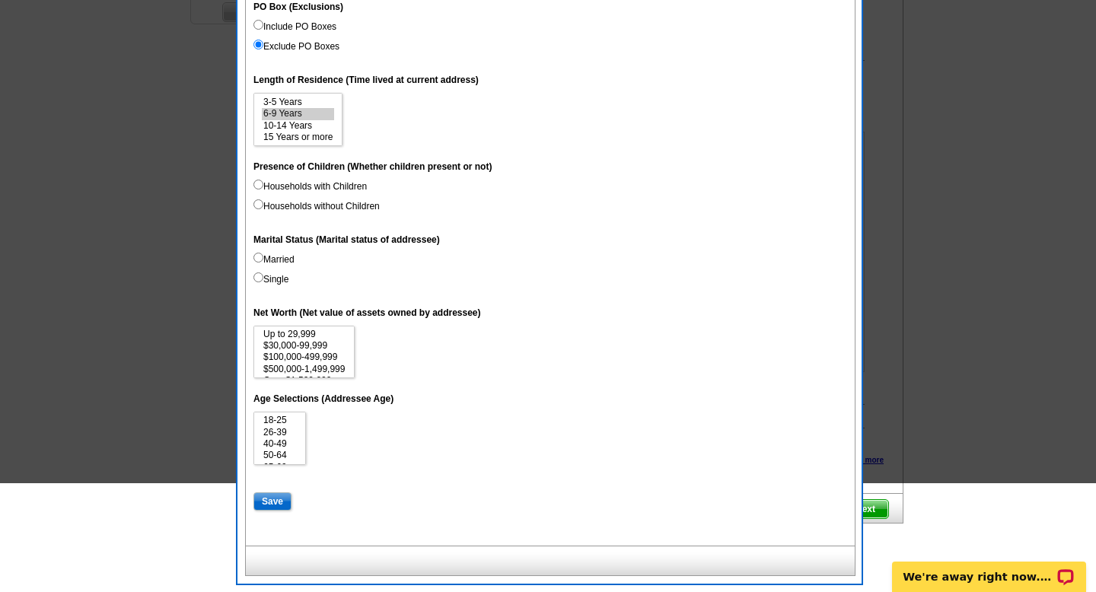
scroll to position [522, 0]
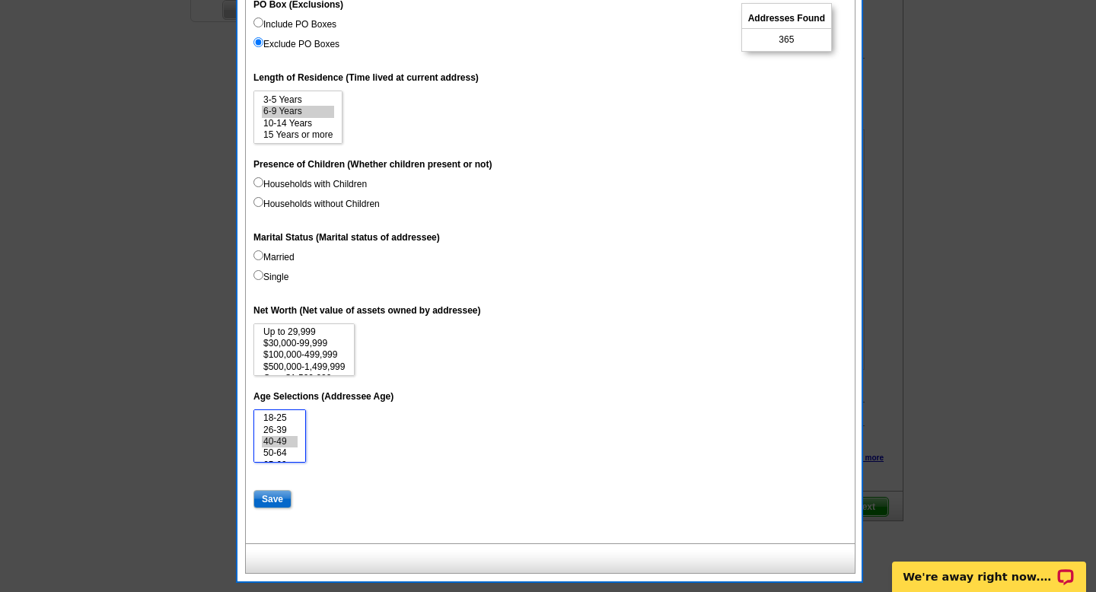
click at [287, 444] on option "40-49" at bounding box center [280, 441] width 36 height 11
click at [285, 454] on option "50-64" at bounding box center [280, 453] width 36 height 11
click at [285, 446] on option "65-69" at bounding box center [280, 446] width 36 height 11
click at [285, 460] on option "70-74" at bounding box center [280, 457] width 36 height 11
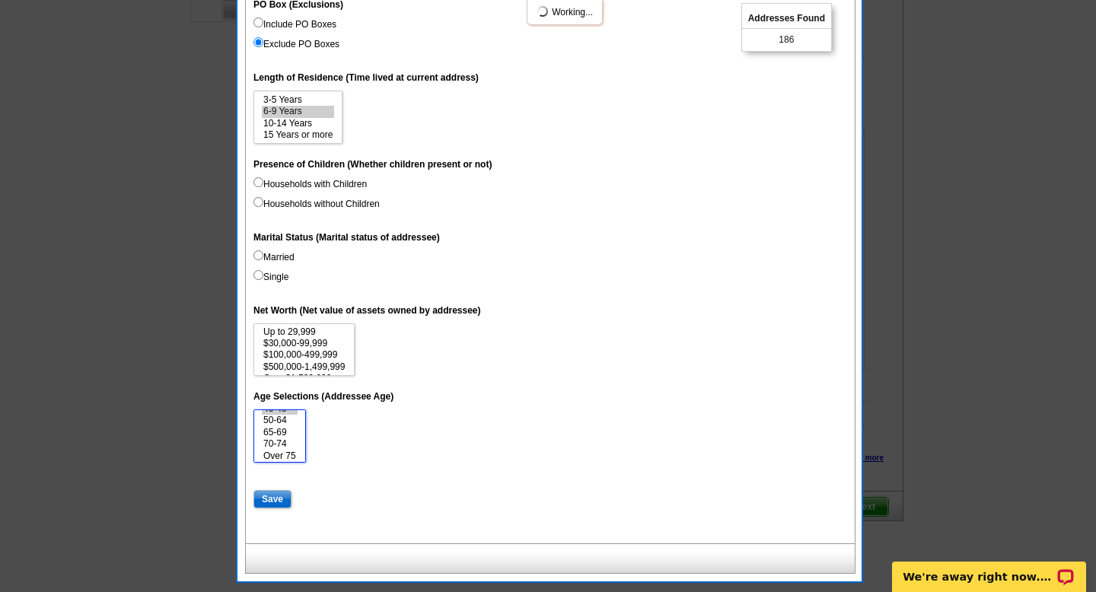
click at [285, 458] on option "Over 75" at bounding box center [280, 456] width 36 height 11
select select "50-64"
click at [285, 438] on option "40-49" at bounding box center [280, 436] width 36 height 11
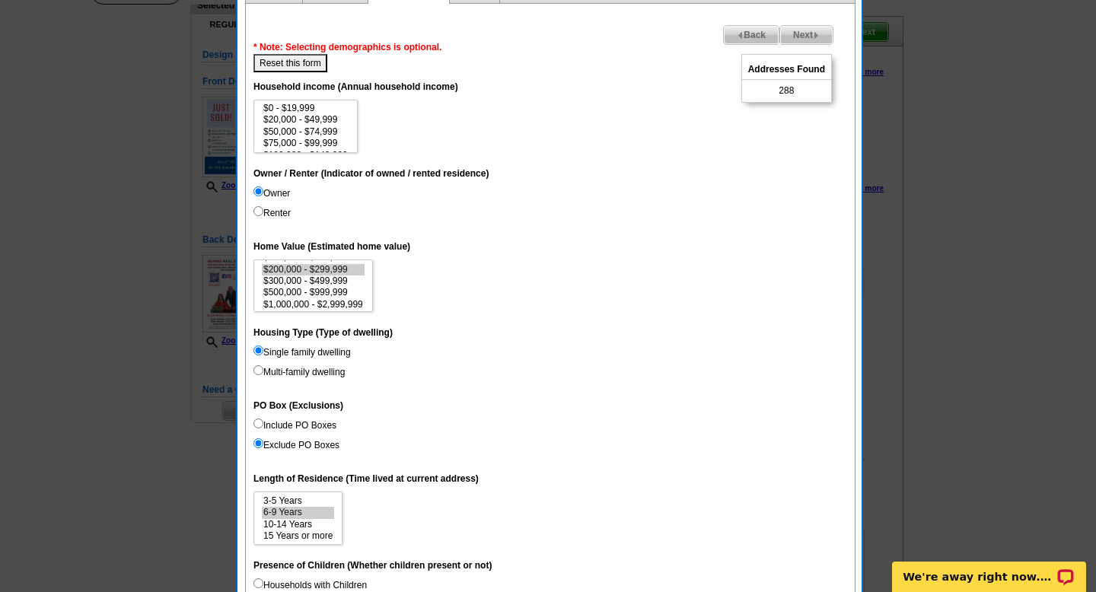
scroll to position [40, 0]
click at [330, 276] on option "$150,000 - $199,999" at bounding box center [313, 274] width 103 height 11
select select "200000-299999"
click at [330, 276] on option "$150,000 - $199,999" at bounding box center [313, 274] width 103 height 11
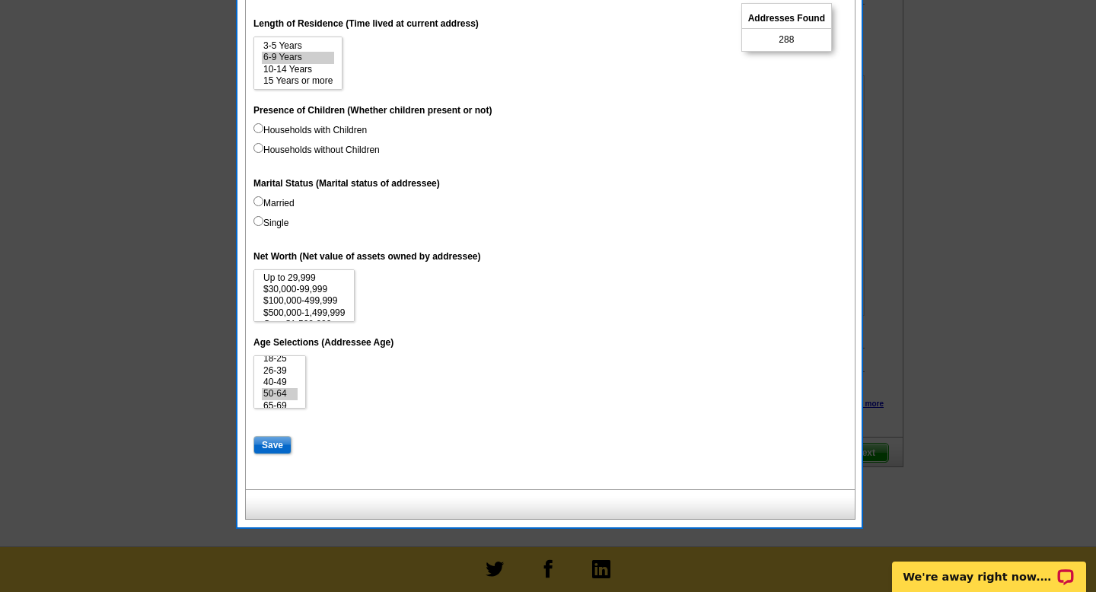
scroll to position [11, 0]
click at [324, 296] on option "$500,000-1,499,999" at bounding box center [304, 301] width 84 height 11
click at [320, 286] on option "$100,000-499,999" at bounding box center [304, 289] width 84 height 11
click at [320, 301] on option "$500,000-1,499,999" at bounding box center [304, 301] width 84 height 11
select select "30000-99999"
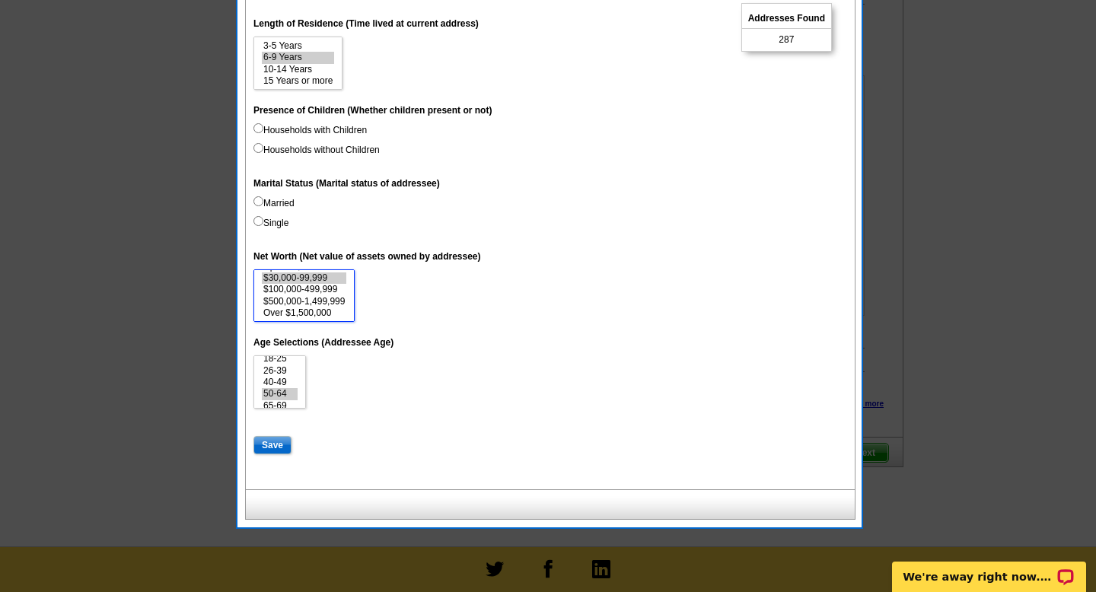
click at [315, 282] on option "$30,000-99,999" at bounding box center [304, 278] width 84 height 11
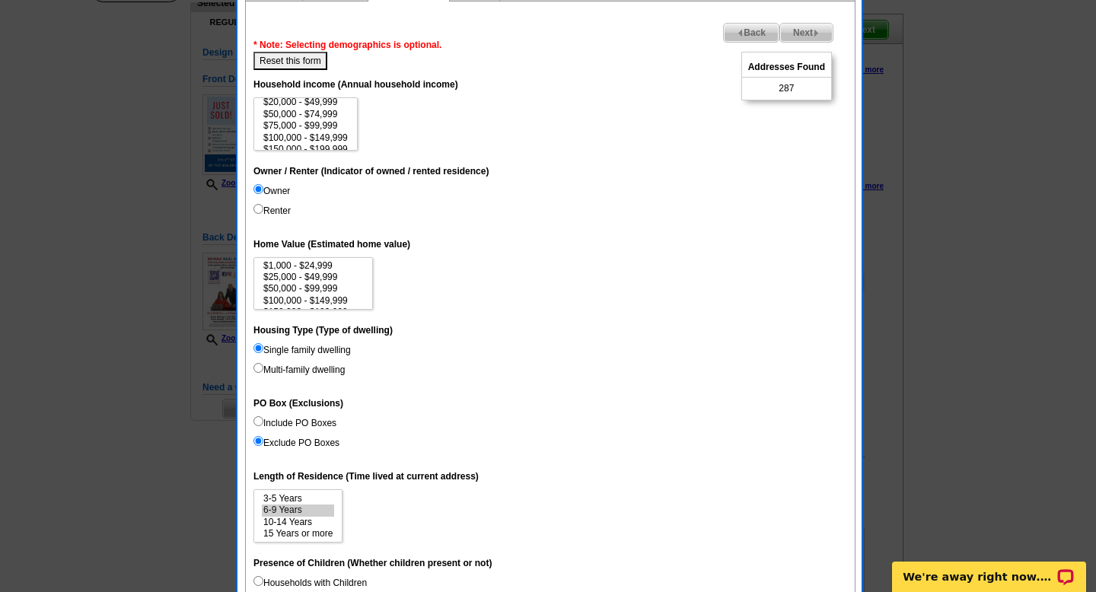
scroll to position [10, 0]
click at [326, 120] on option "$50,000 - $74,999" at bounding box center [306, 119] width 88 height 11
click at [326, 131] on option "$75,000 - $99,999" at bounding box center [306, 131] width 88 height 11
click at [326, 144] on select "$0 - $19,999 $20,000 - $49,999 $50,000 - $74,999 $75,000 - $99,999 $100,000 - $…" at bounding box center [305, 123] width 104 height 53
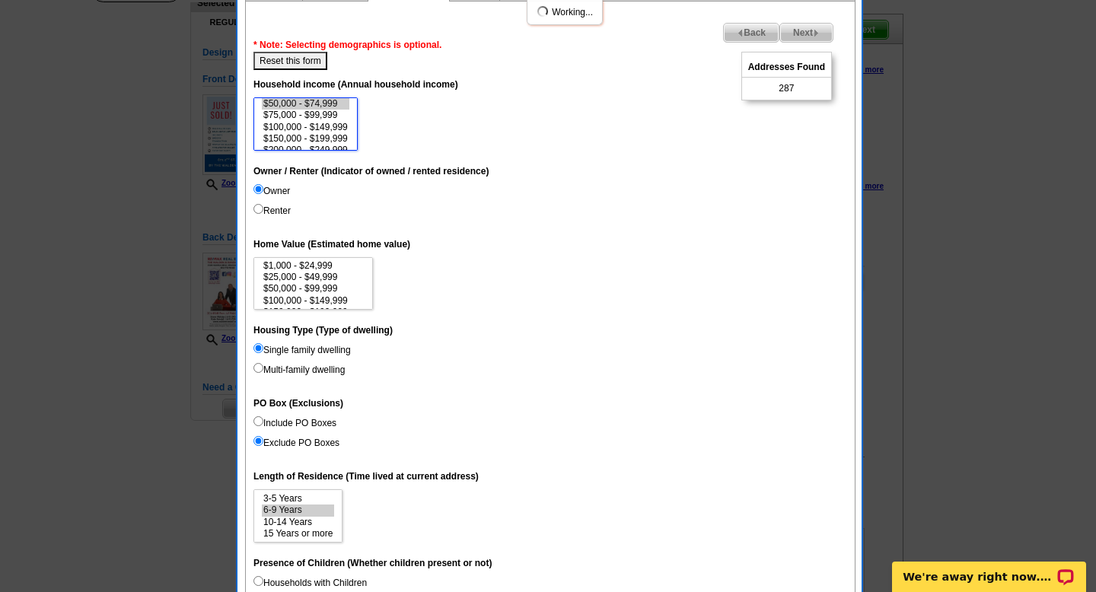
click at [324, 133] on option "$150,000 - $199,999" at bounding box center [306, 138] width 88 height 11
click at [322, 120] on option "$50,000 - $74,999" at bounding box center [306, 118] width 88 height 11
click at [325, 129] on option "$75,000 - $99,999" at bounding box center [306, 130] width 88 height 11
click at [325, 138] on option "$100,000 - $149,999" at bounding box center [306, 142] width 88 height 11
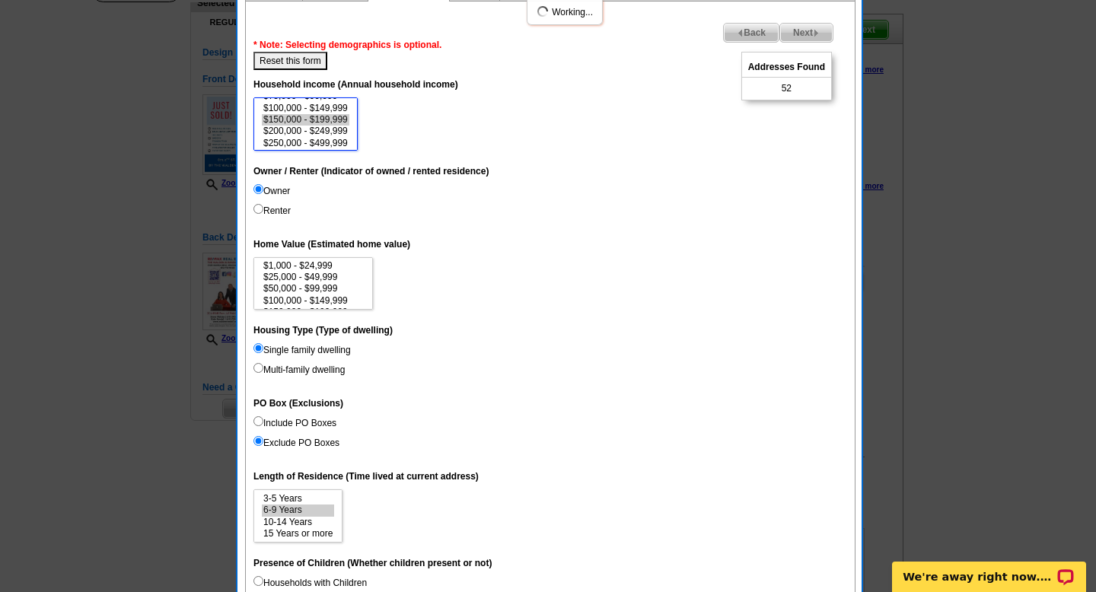
scroll to position [49, 0]
click at [324, 122] on option "$200,000 - $249,999" at bounding box center [306, 126] width 88 height 11
select select "200000-249999"
click at [323, 116] on option "$150,000 - $199,999" at bounding box center [306, 115] width 88 height 11
select select
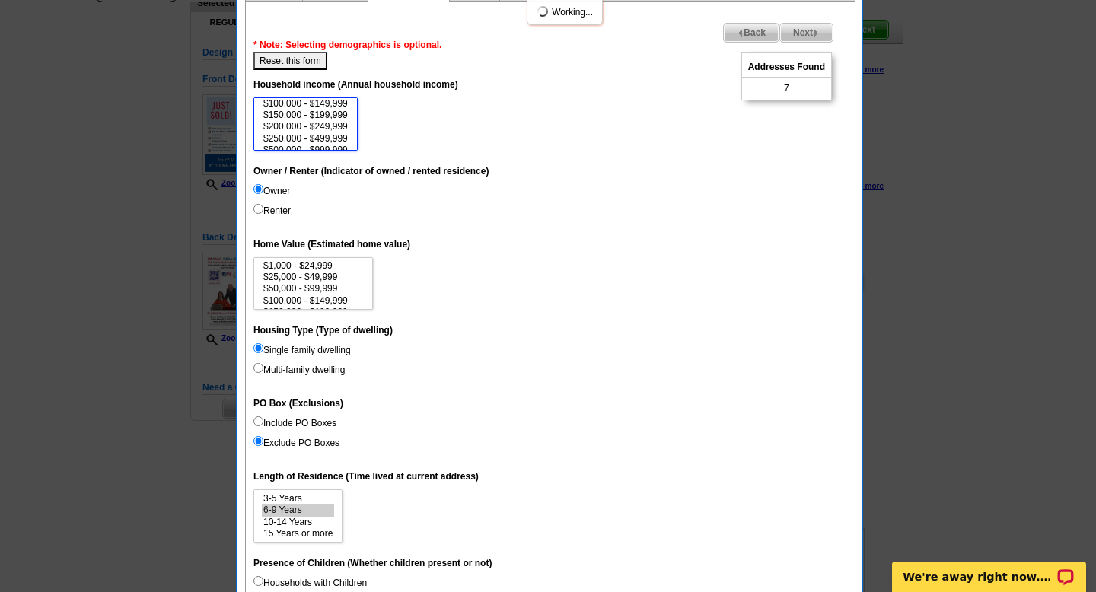
click at [324, 126] on option "$200,000 - $249,999" at bounding box center [306, 126] width 88 height 11
click at [730, 30] on span "Back" at bounding box center [751, 33] width 55 height 18
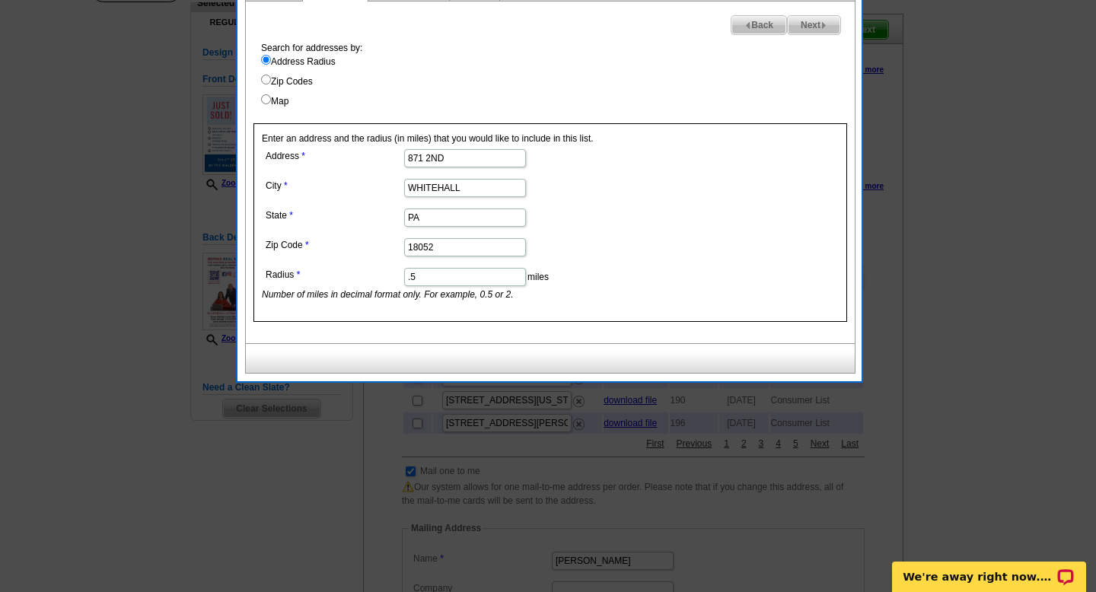
click at [455, 289] on icon "Number of miles in decimal format only. For example, 0.5 or 2." at bounding box center [388, 294] width 252 height 11
click at [455, 285] on input ".5" at bounding box center [465, 277] width 122 height 18
type input ".4"
click at [805, 24] on span "Next" at bounding box center [814, 25] width 53 height 18
select select
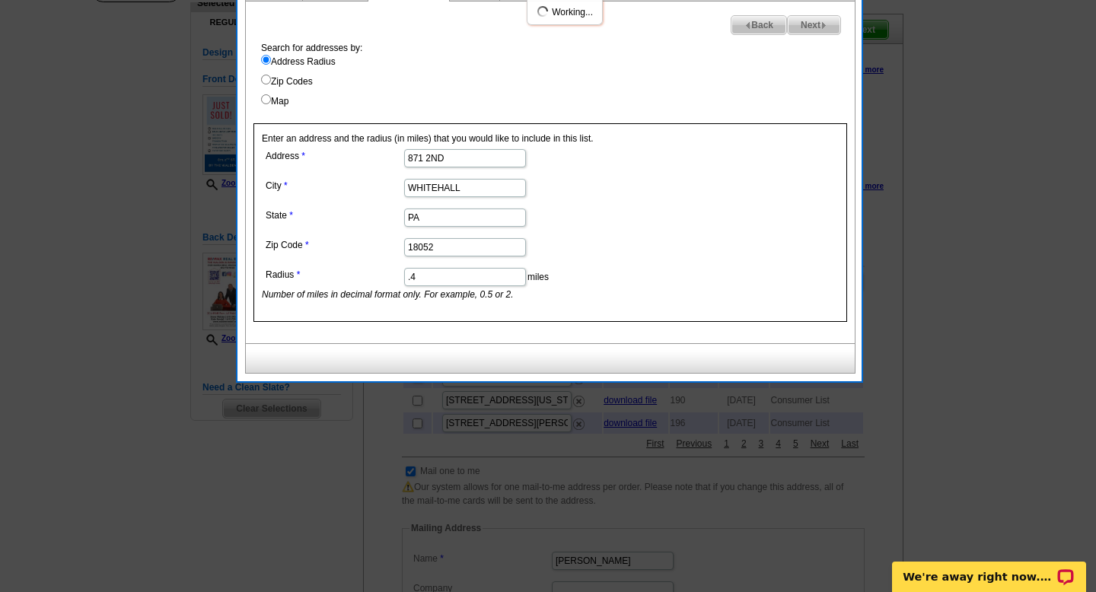
select select
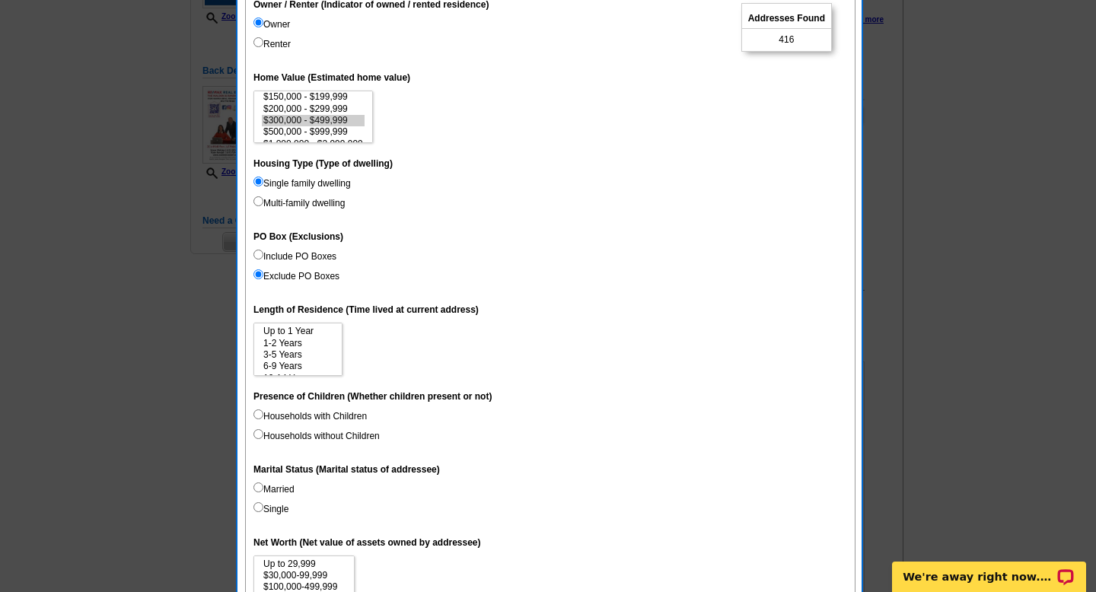
scroll to position [23, 0]
click at [304, 333] on option "3-5 Years" at bounding box center [298, 332] width 72 height 11
click at [304, 346] on option "6-9 Years" at bounding box center [298, 343] width 72 height 11
click at [304, 358] on option "10-14 Years" at bounding box center [298, 355] width 72 height 11
click at [304, 370] on option "15 Years or more" at bounding box center [298, 367] width 72 height 11
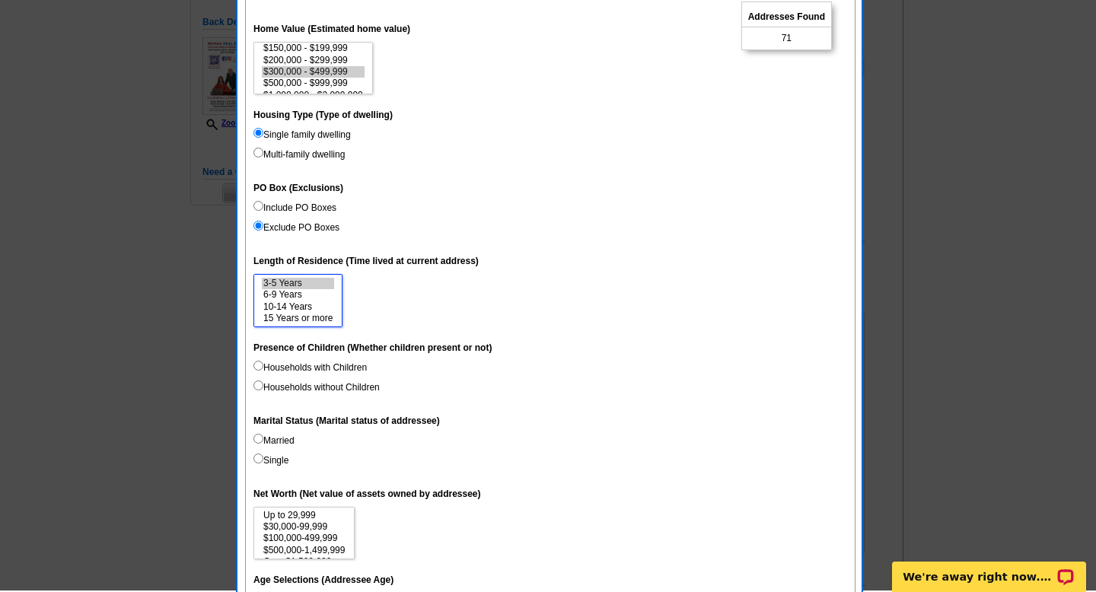
scroll to position [337, 0]
click at [303, 317] on option "15 Years or more" at bounding box center [298, 319] width 72 height 11
click at [302, 309] on option "10-14 Years" at bounding box center [298, 308] width 72 height 11
click at [302, 300] on option "6-9 Years" at bounding box center [298, 296] width 72 height 11
click at [301, 291] on option "6-9 Years" at bounding box center [298, 296] width 72 height 11
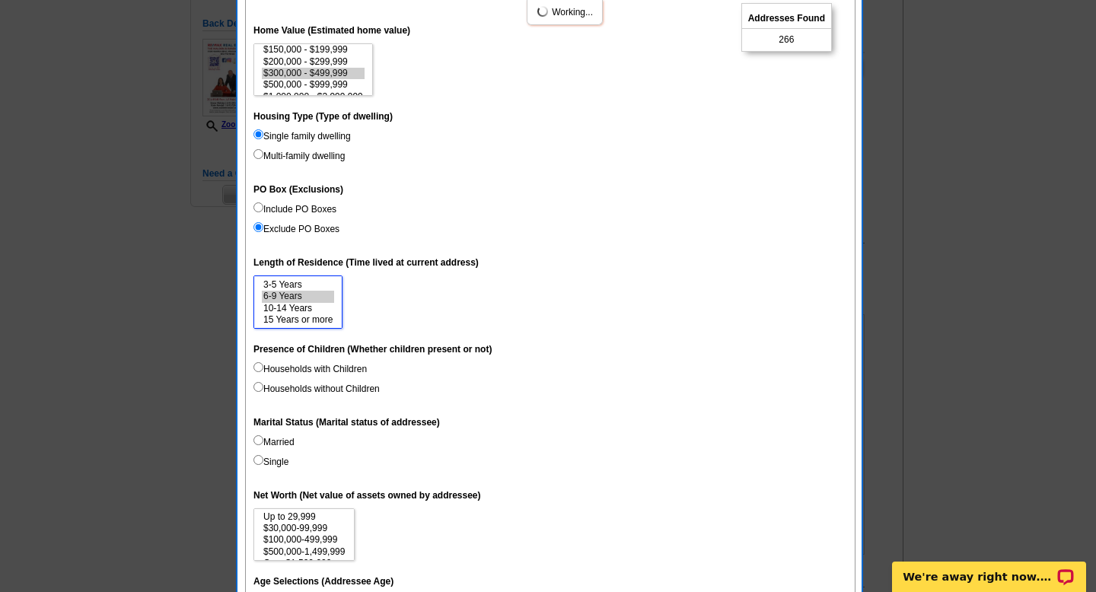
click at [301, 293] on option "6-9 Years" at bounding box center [298, 296] width 72 height 11
click at [298, 282] on option "3-5 Years" at bounding box center [298, 284] width 72 height 11
select select "6-9"
click at [298, 282] on option "3-5 Years" at bounding box center [298, 284] width 72 height 11
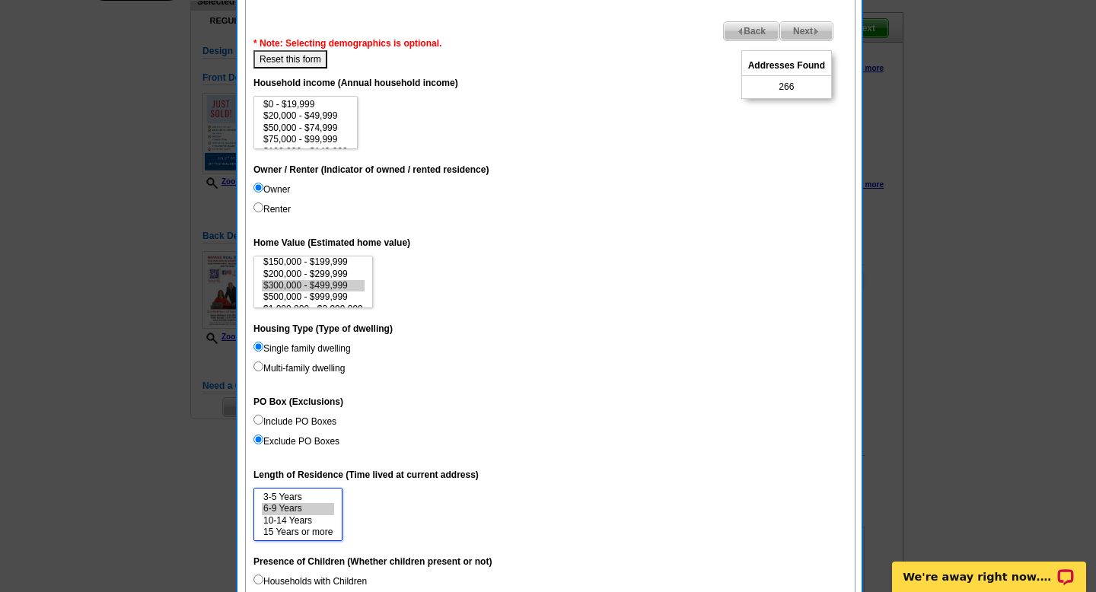
scroll to position [76, 0]
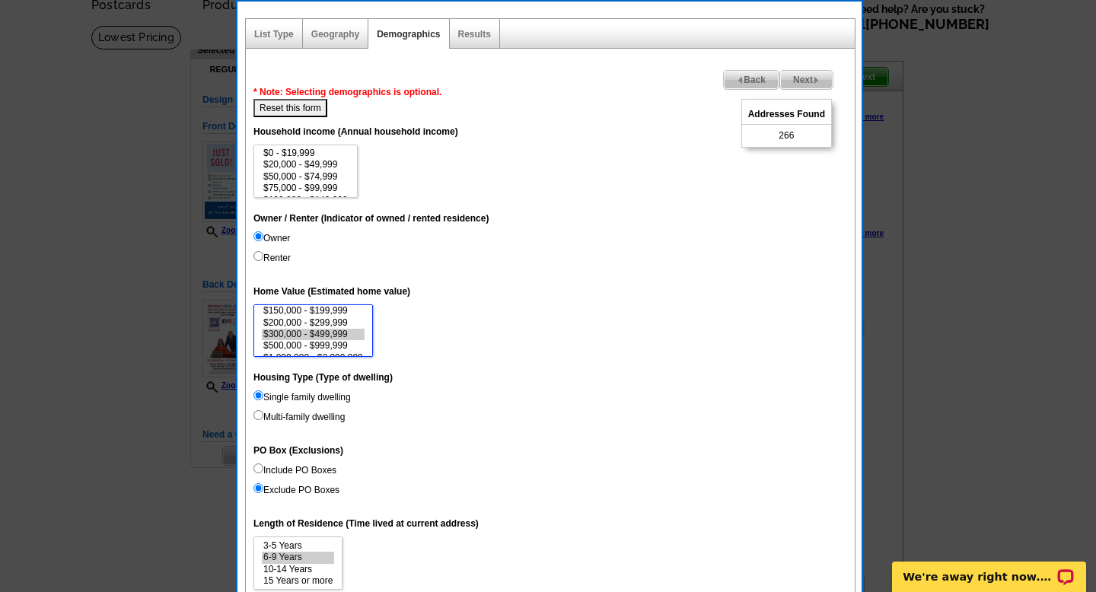
select select "200000-299999"
click at [304, 319] on option "$200,000 - $299,999" at bounding box center [313, 322] width 103 height 11
click at [307, 327] on option "$200,000 - $299,999" at bounding box center [313, 322] width 103 height 11
select select "200000-299999"
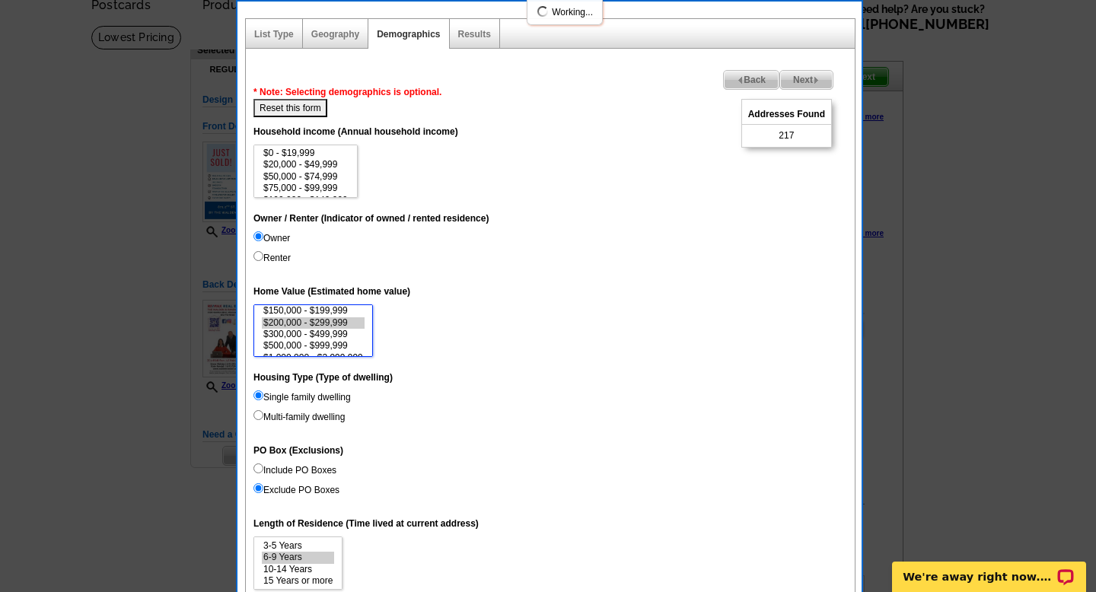
click at [307, 333] on option "$300,000 - $499,999" at bounding box center [313, 334] width 103 height 11
click at [257, 390] on input "Single family dwelling" at bounding box center [258, 395] width 10 height 10
click at [257, 409] on dd "Single family dwelling Multi-family dwelling" at bounding box center [550, 410] width 594 height 40
click at [258, 395] on input "Single family dwelling" at bounding box center [258, 395] width 10 height 10
click at [258, 485] on input "Exclude PO Boxes" at bounding box center [258, 488] width 10 height 10
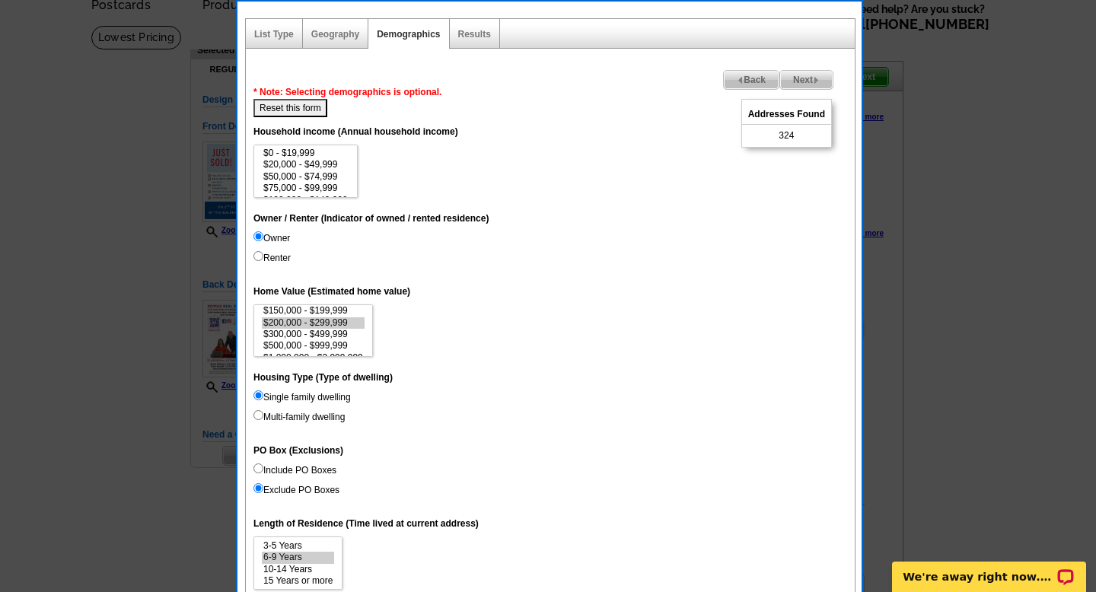
click at [256, 240] on input "Owner" at bounding box center [258, 236] width 10 height 10
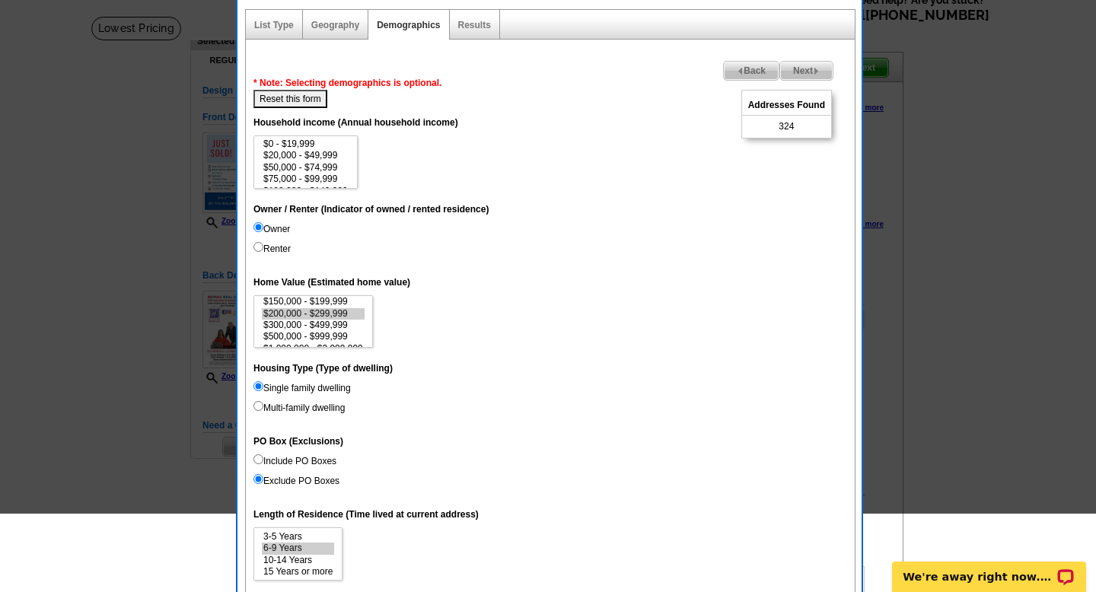
scroll to position [7, 0]
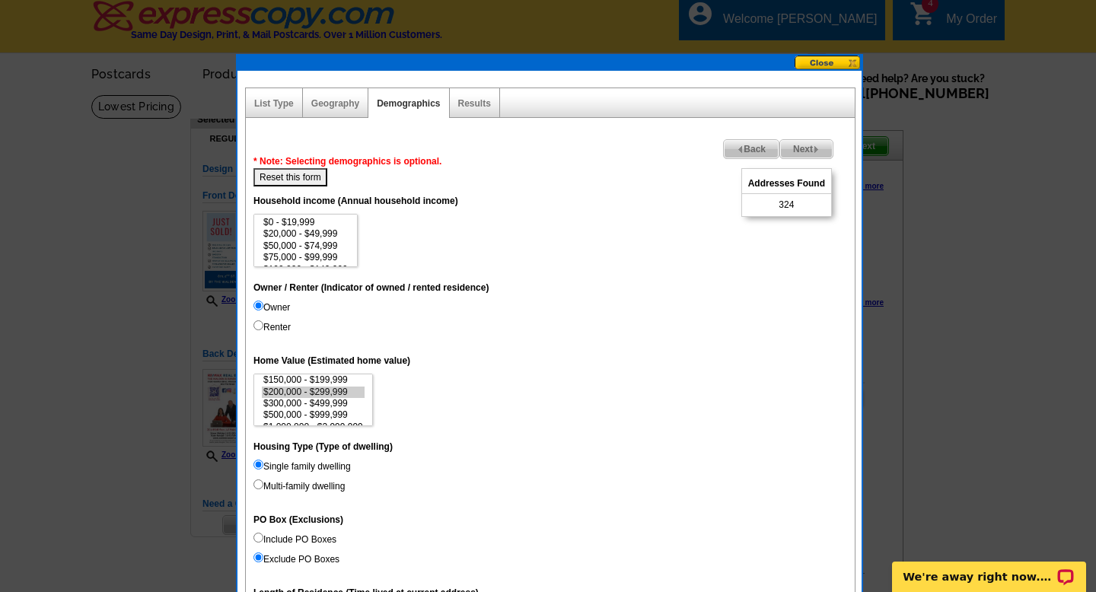
click at [257, 169] on button "Reset this form" at bounding box center [290, 177] width 74 height 18
select select
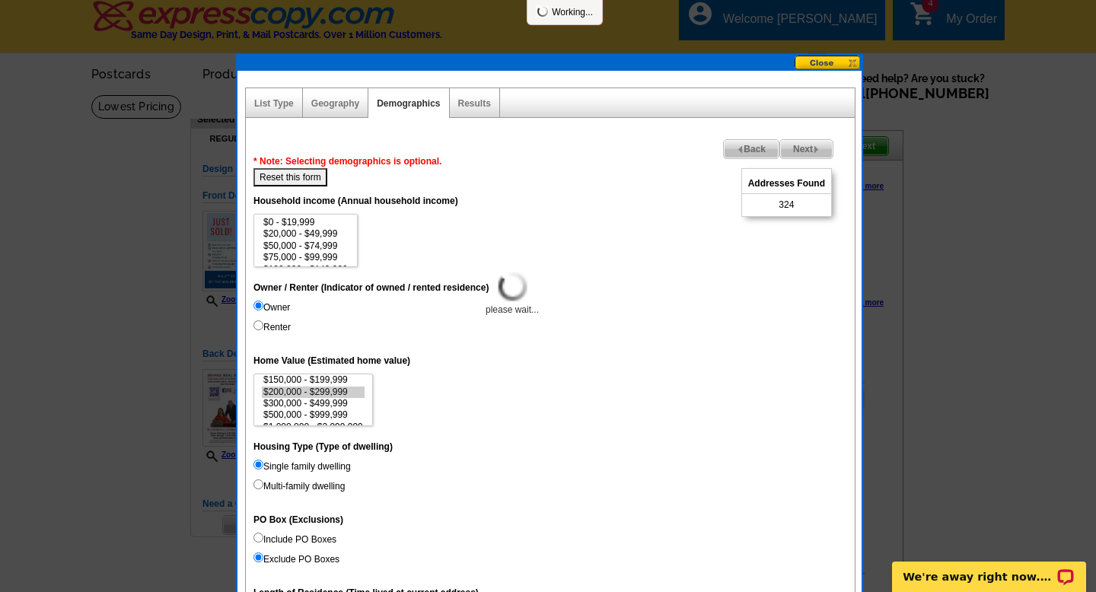
select select
click at [256, 309] on input "Owner" at bounding box center [258, 306] width 10 height 10
radio input "true"
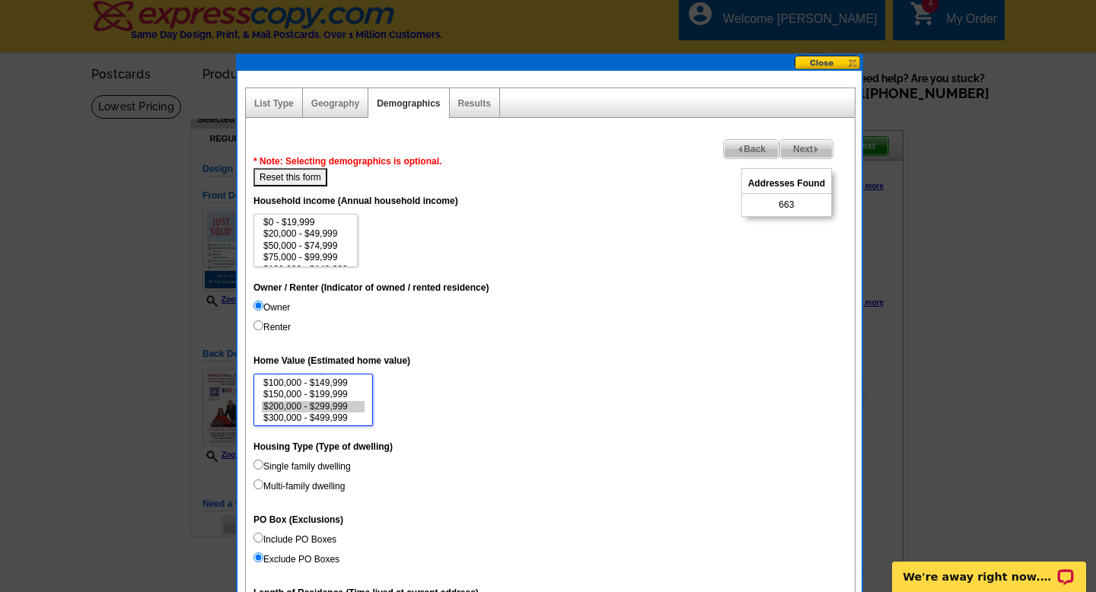
click at [297, 404] on option "$200,000 - $299,999" at bounding box center [313, 406] width 103 height 11
select select "200000-299999"
click at [297, 414] on option "$300,000 - $499,999" at bounding box center [313, 418] width 103 height 11
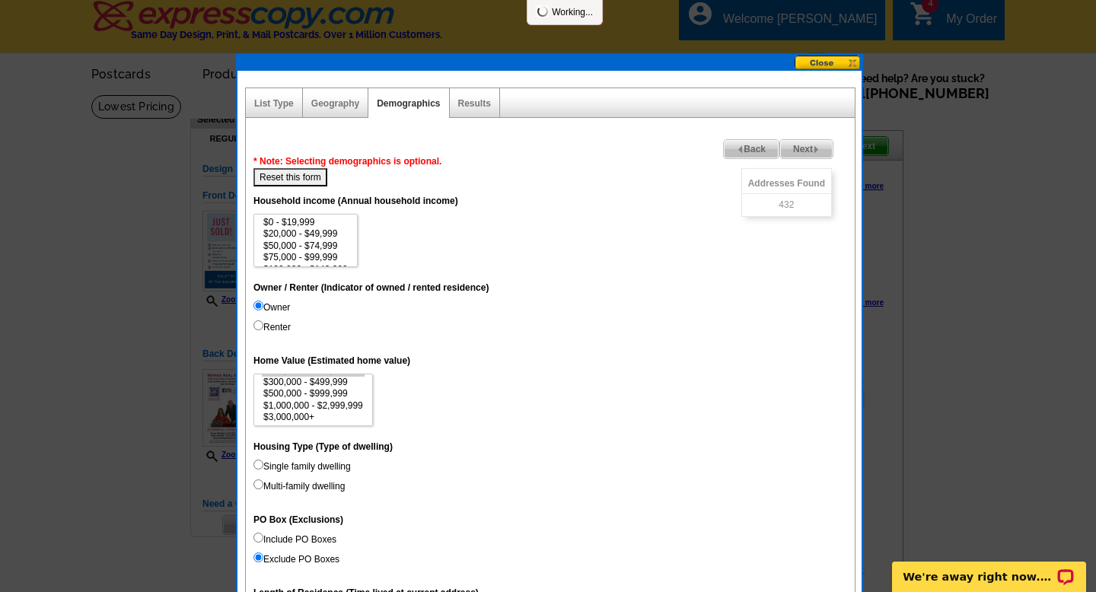
click at [260, 465] on input "Single family dwelling" at bounding box center [258, 465] width 10 height 10
radio input "true"
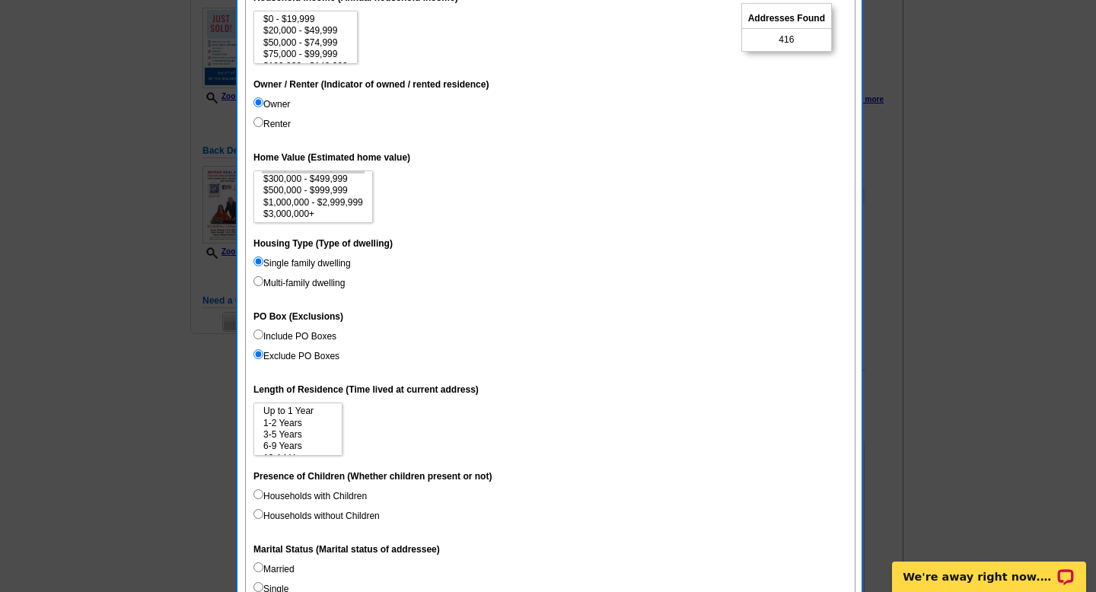
scroll to position [23, 0]
click at [299, 427] on option "6-9 Years" at bounding box center [298, 423] width 72 height 11
click at [300, 438] on option "10-14 Years" at bounding box center [298, 435] width 72 height 11
click at [300, 443] on option "15 Years or more" at bounding box center [298, 446] width 72 height 11
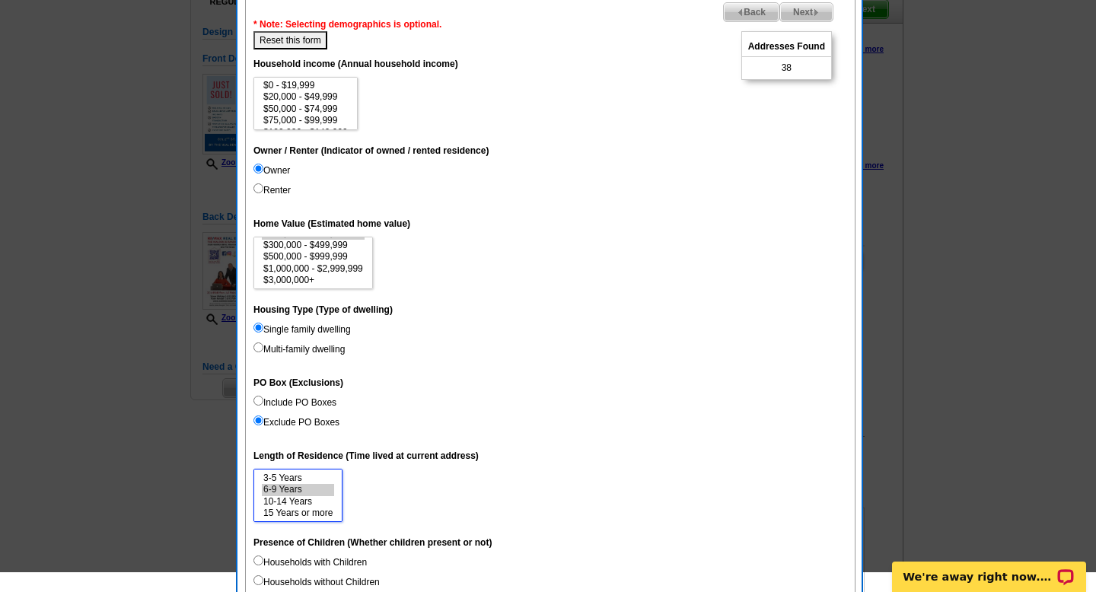
scroll to position [126, 0]
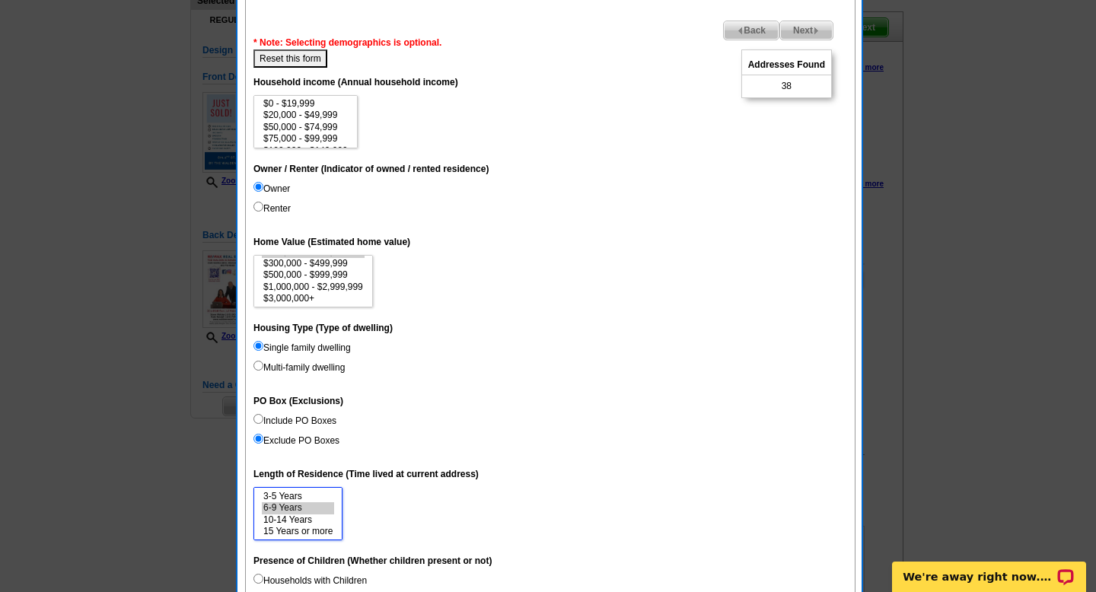
click at [297, 510] on option "6-9 Years" at bounding box center [298, 507] width 72 height 11
click at [298, 517] on option "10-14 Years" at bounding box center [298, 520] width 72 height 11
select select "6-9"
click at [300, 529] on option "15 Years or more" at bounding box center [298, 531] width 72 height 11
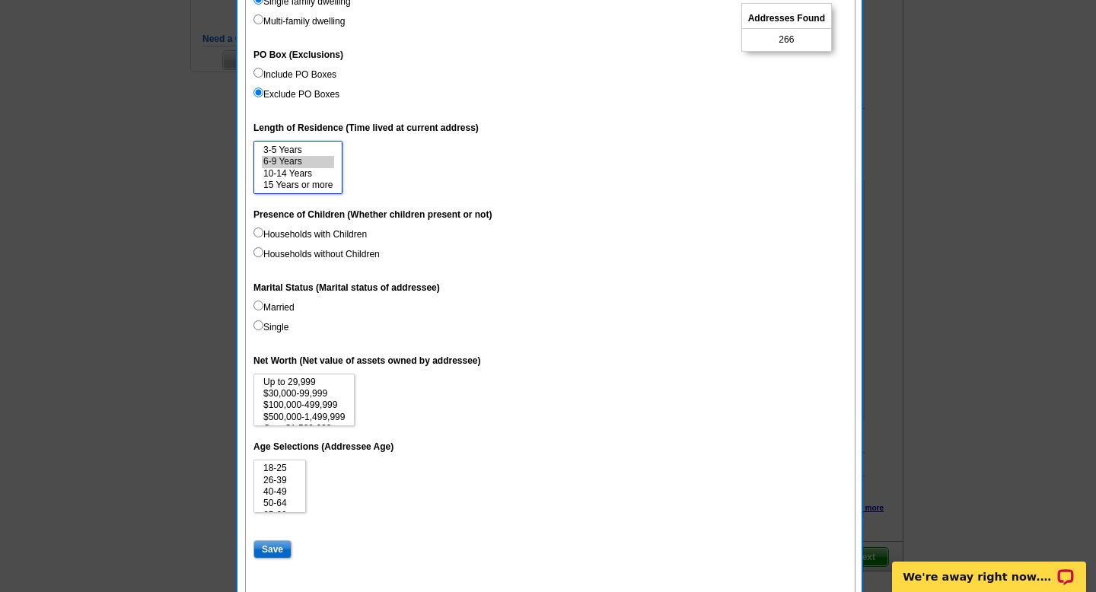
scroll to position [32, 0]
click at [270, 477] on option "50-64" at bounding box center [280, 471] width 36 height 11
click at [270, 481] on option "65-69" at bounding box center [280, 483] width 36 height 11
click at [270, 492] on option "70-74" at bounding box center [280, 494] width 36 height 11
click at [269, 503] on option "Over 75" at bounding box center [280, 507] width 36 height 11
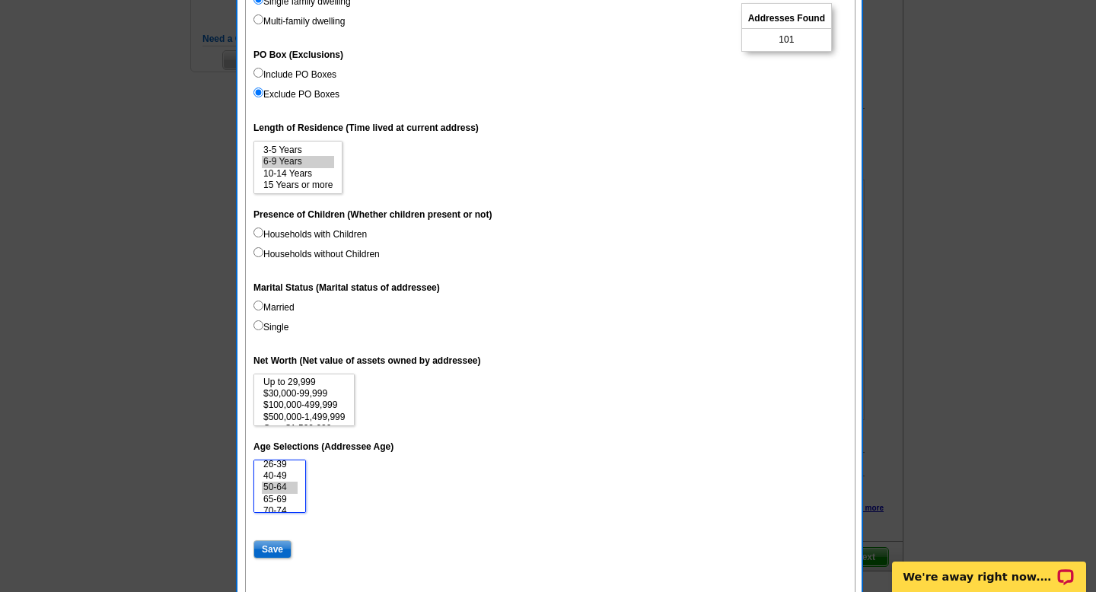
scroll to position [8, 0]
select select "40-49"
click at [273, 486] on option "40-49" at bounding box center [280, 484] width 36 height 11
click at [274, 540] on input "Save" at bounding box center [272, 549] width 38 height 18
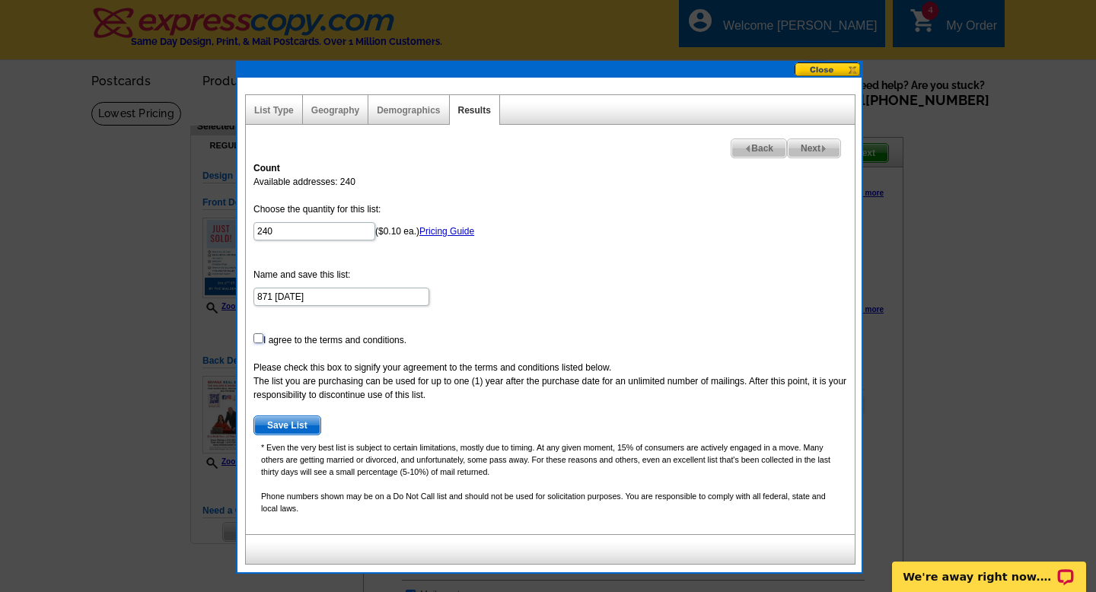
click at [260, 337] on input "checkbox" at bounding box center [258, 338] width 10 height 10
checkbox input "true"
click at [282, 432] on span "Save List" at bounding box center [287, 425] width 66 height 18
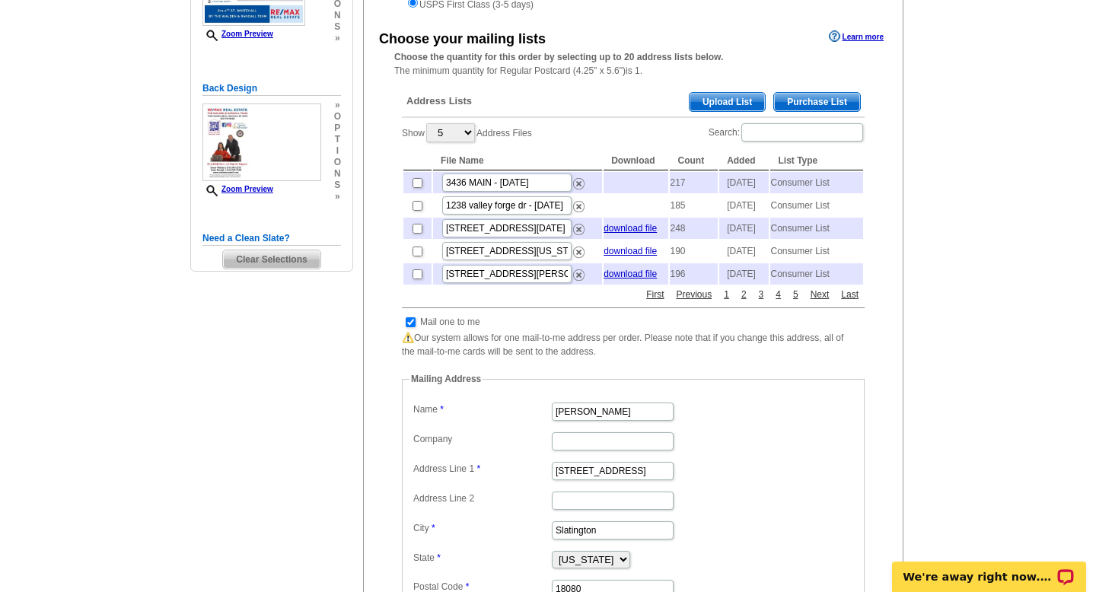
scroll to position [450, 0]
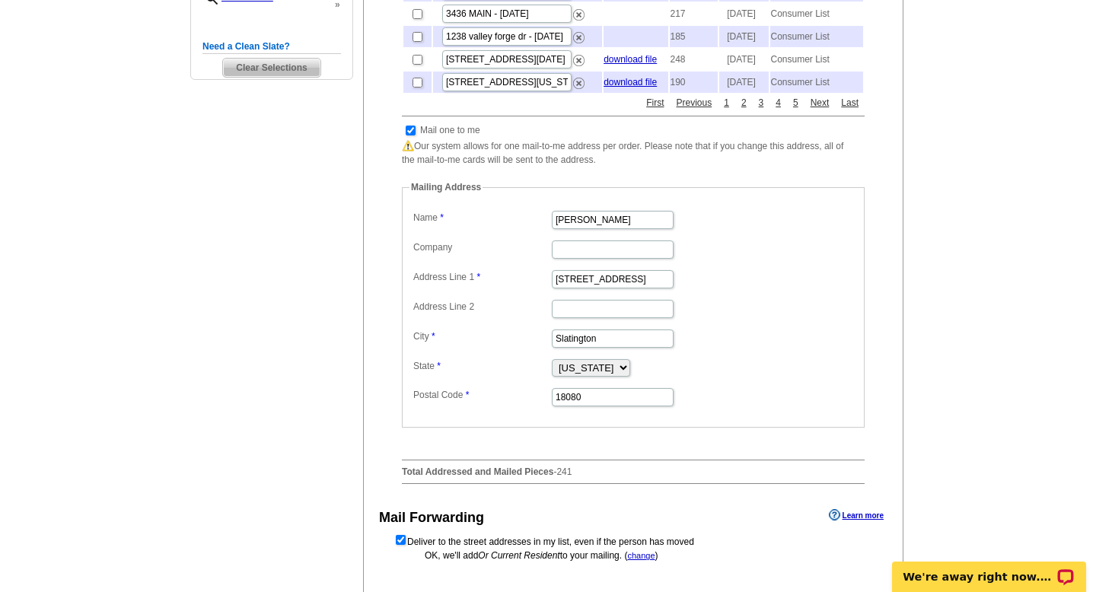
scroll to position [636, 0]
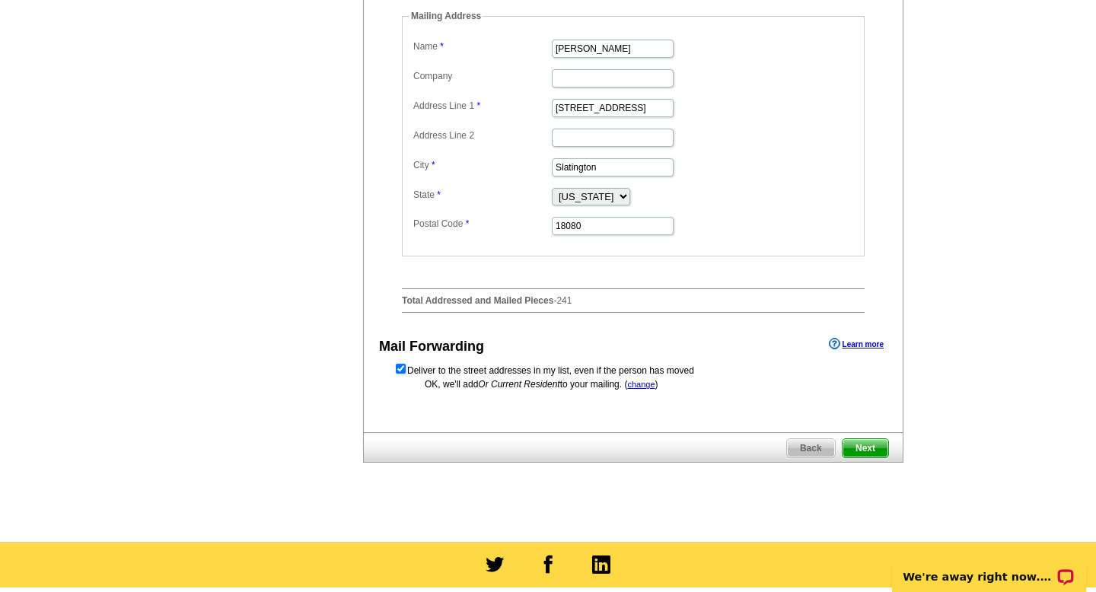
click at [867, 457] on span "Next" at bounding box center [866, 448] width 46 height 18
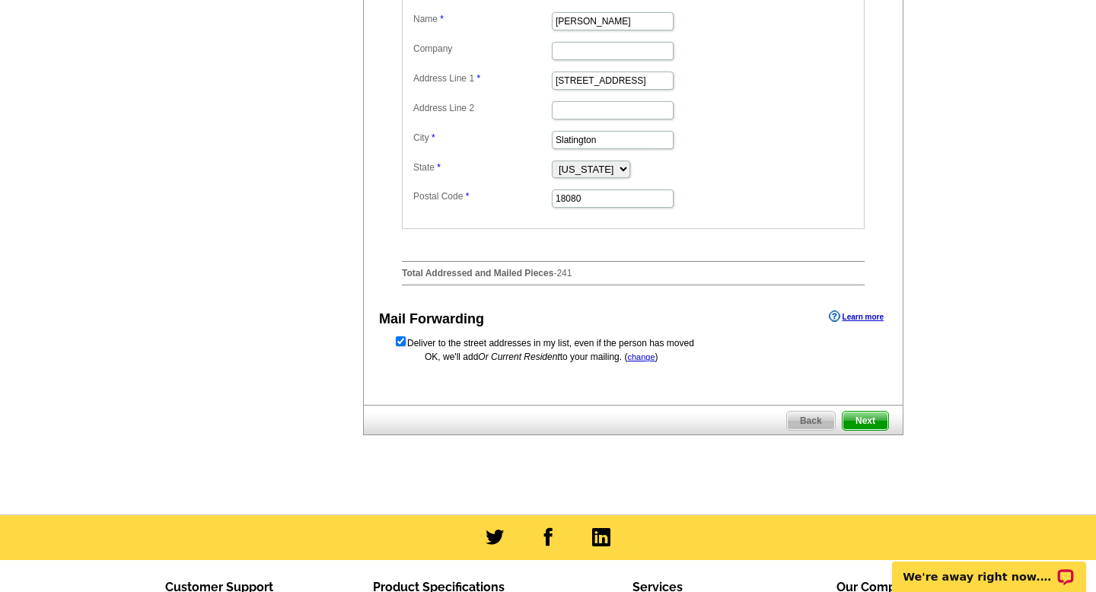
scroll to position [0, 0]
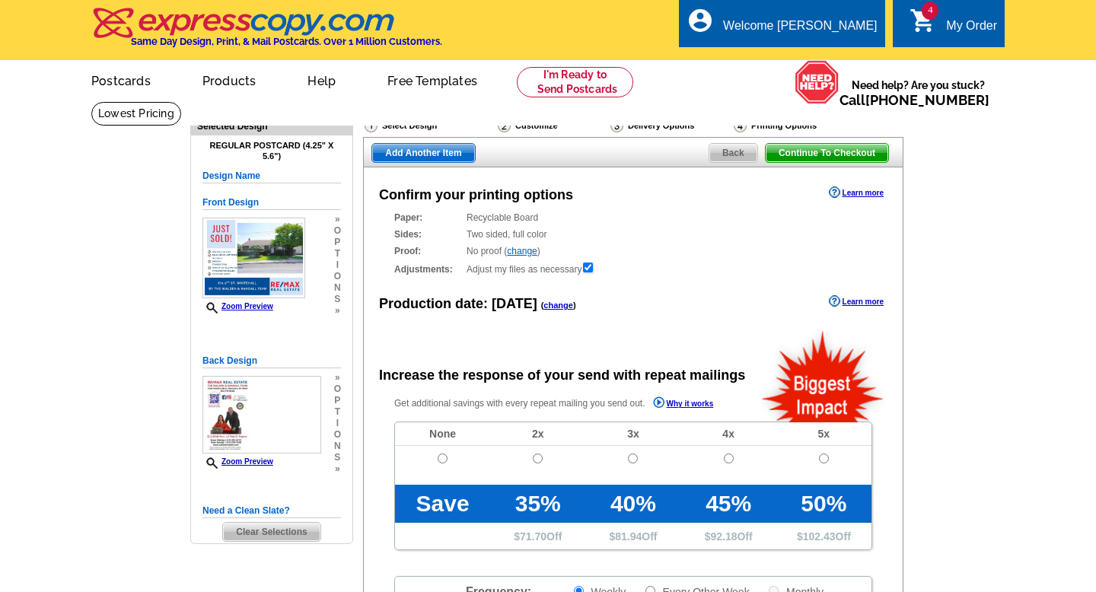
radio input "false"
click at [442, 449] on td at bounding box center [442, 465] width 95 height 39
click at [441, 464] on td at bounding box center [442, 465] width 95 height 39
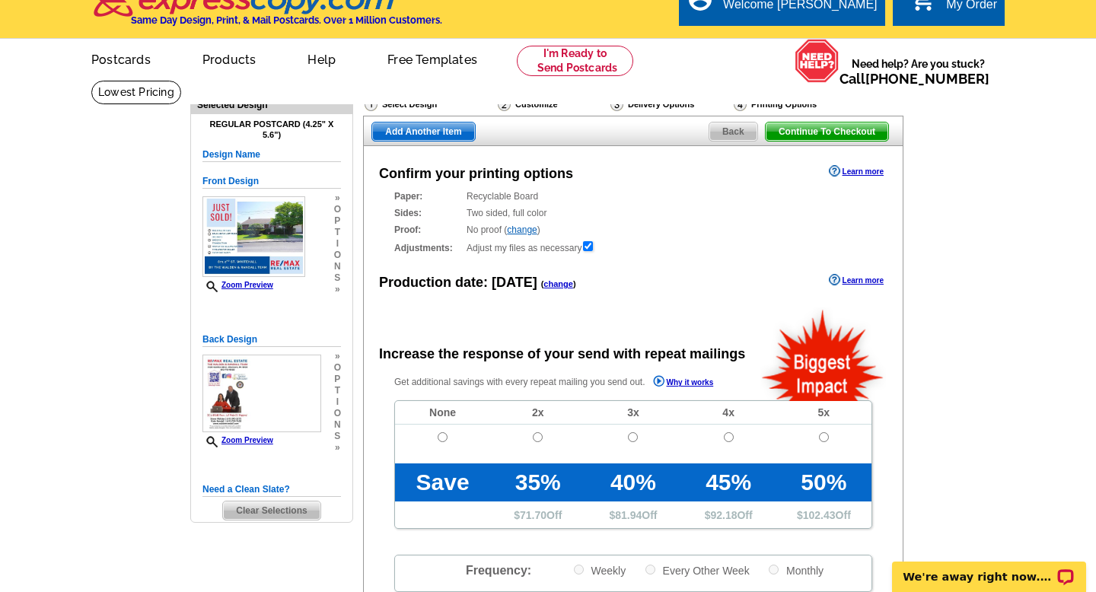
scroll to position [24, 0]
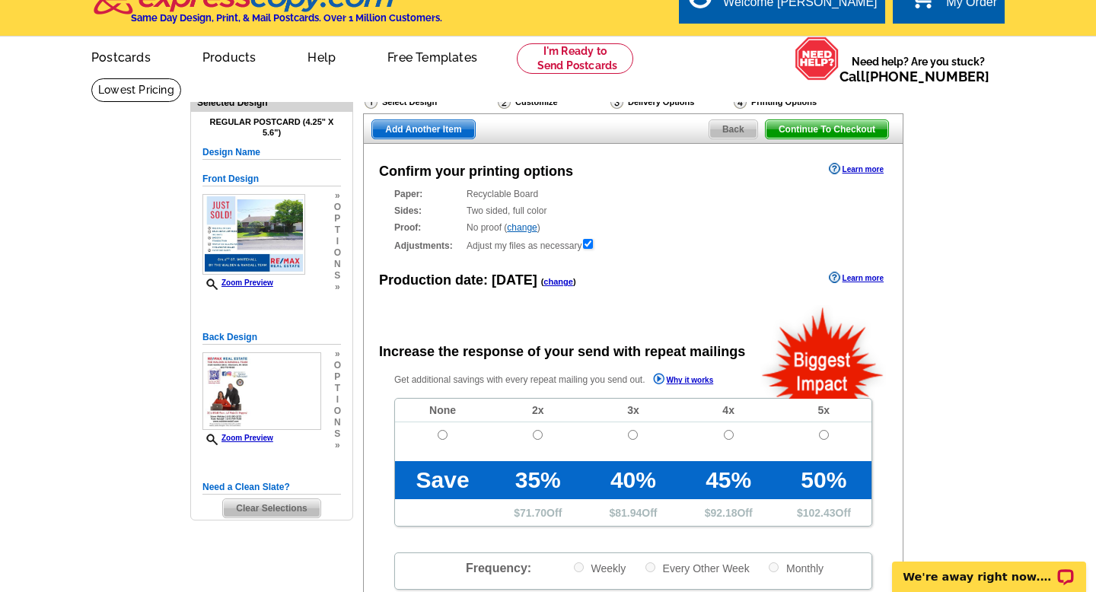
click at [438, 443] on td at bounding box center [442, 441] width 95 height 39
click at [441, 435] on input "radio" at bounding box center [443, 435] width 10 height 10
radio input "true"
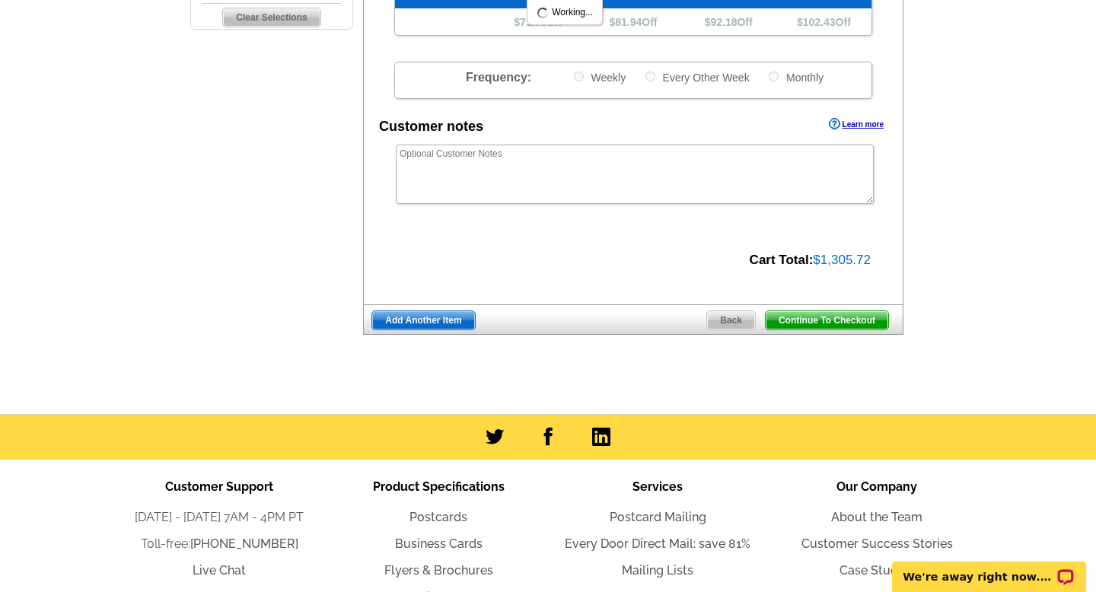
scroll to position [660, 0]
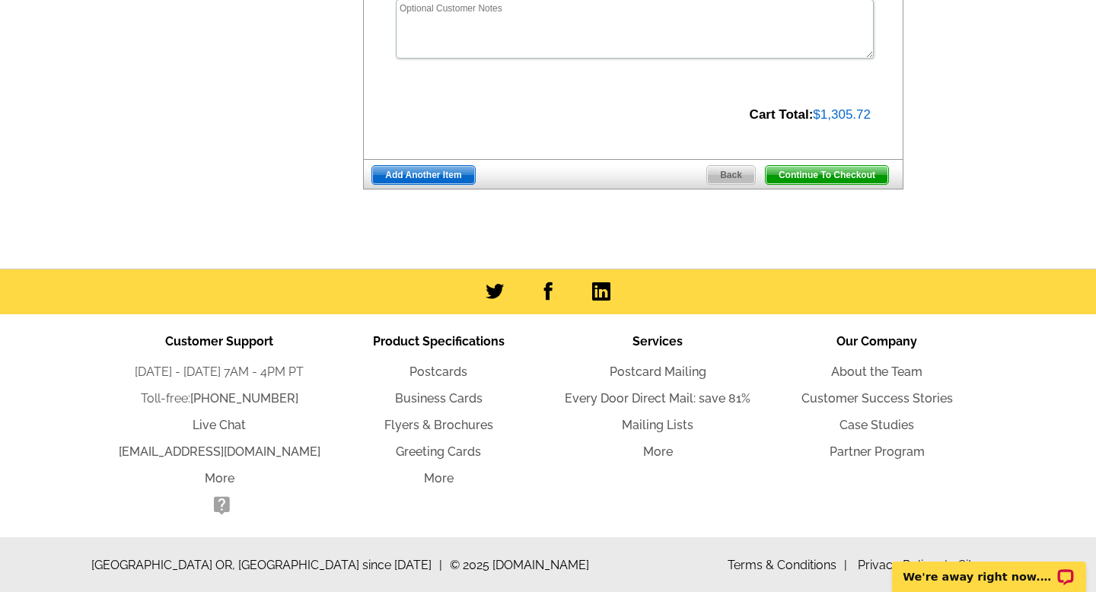
click at [790, 180] on span "Continue To Checkout" at bounding box center [827, 175] width 123 height 18
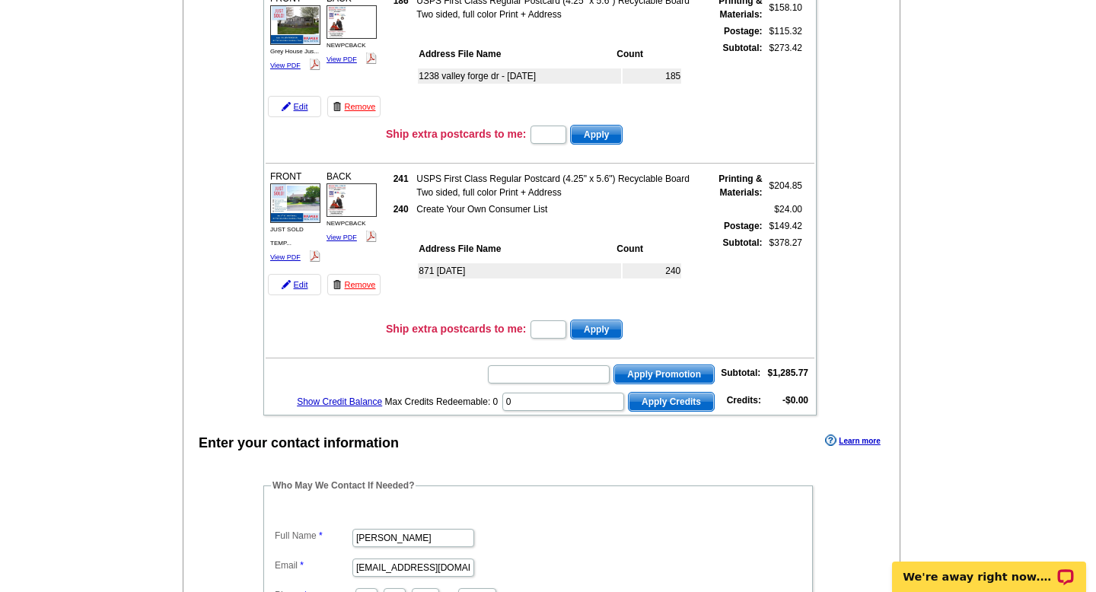
scroll to position [620, 0]
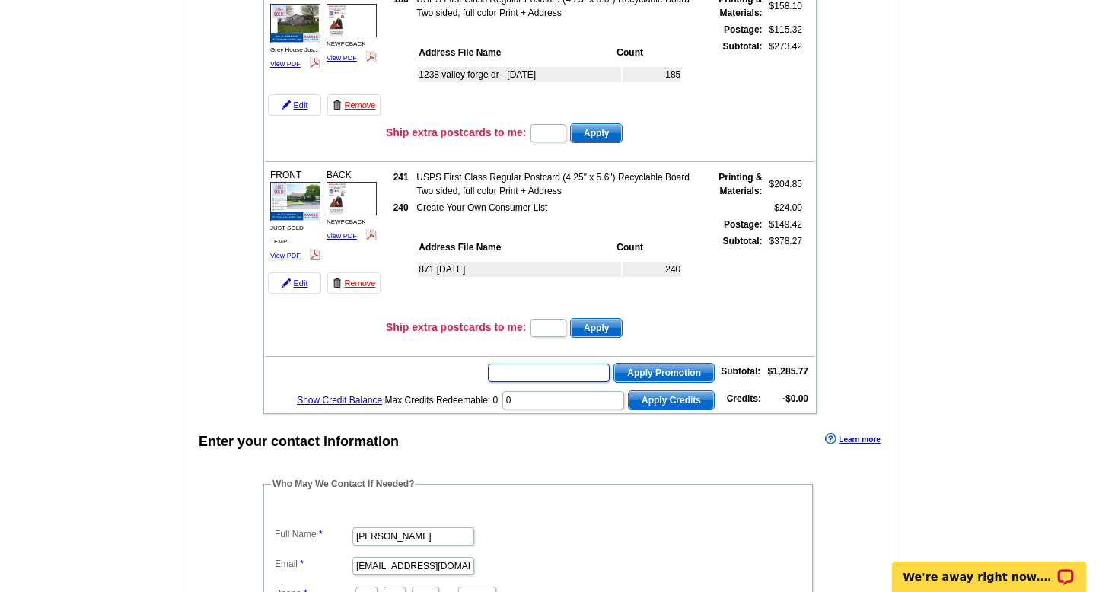
click at [559, 381] on input "text" at bounding box center [549, 373] width 122 height 18
type input "pmusa50"
click at [640, 368] on span "Apply Promotion" at bounding box center [664, 373] width 100 height 18
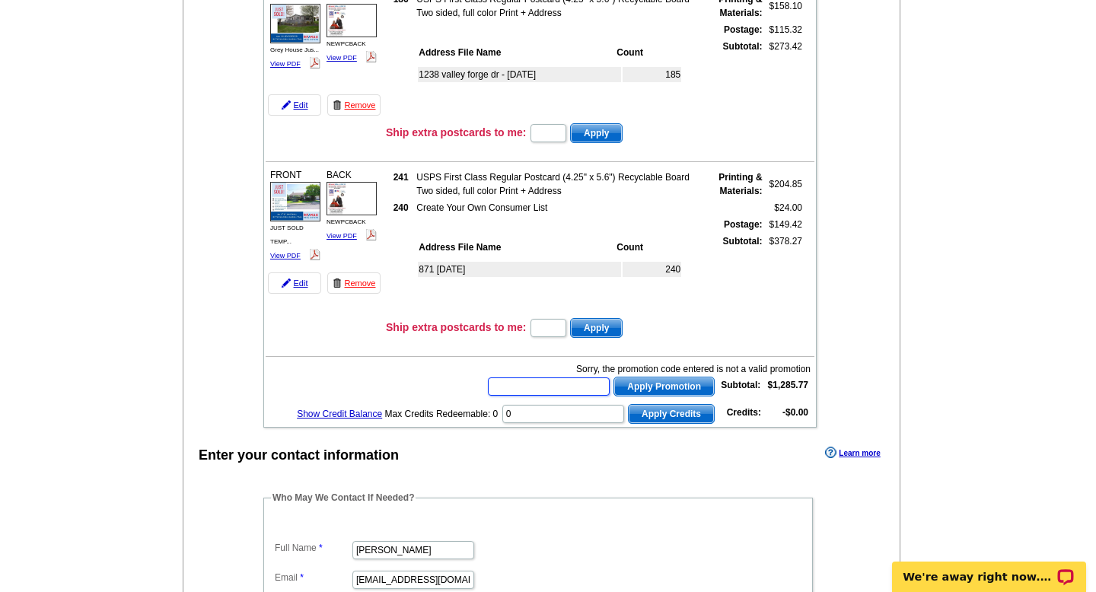
click at [571, 385] on input "text" at bounding box center [549, 387] width 122 height 18
type input "HURRY40"
click at [614, 377] on button "Apply Promotion" at bounding box center [664, 387] width 101 height 20
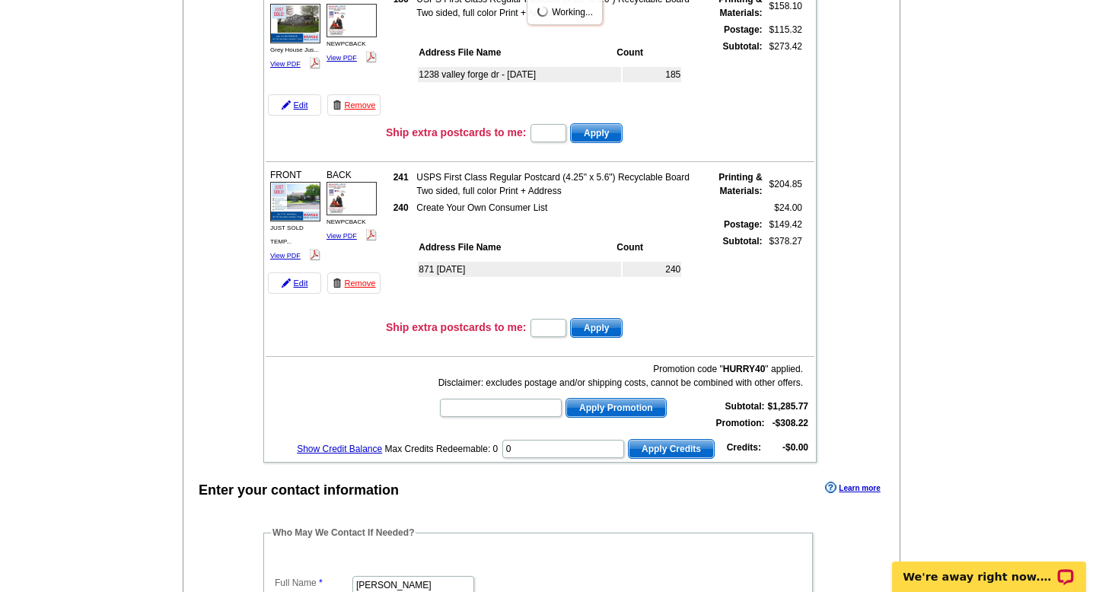
click at [674, 389] on div "Promotion code " HURRY40 " applied. Disclaimer: excludes postage and/or shippin…" at bounding box center [620, 375] width 365 height 27
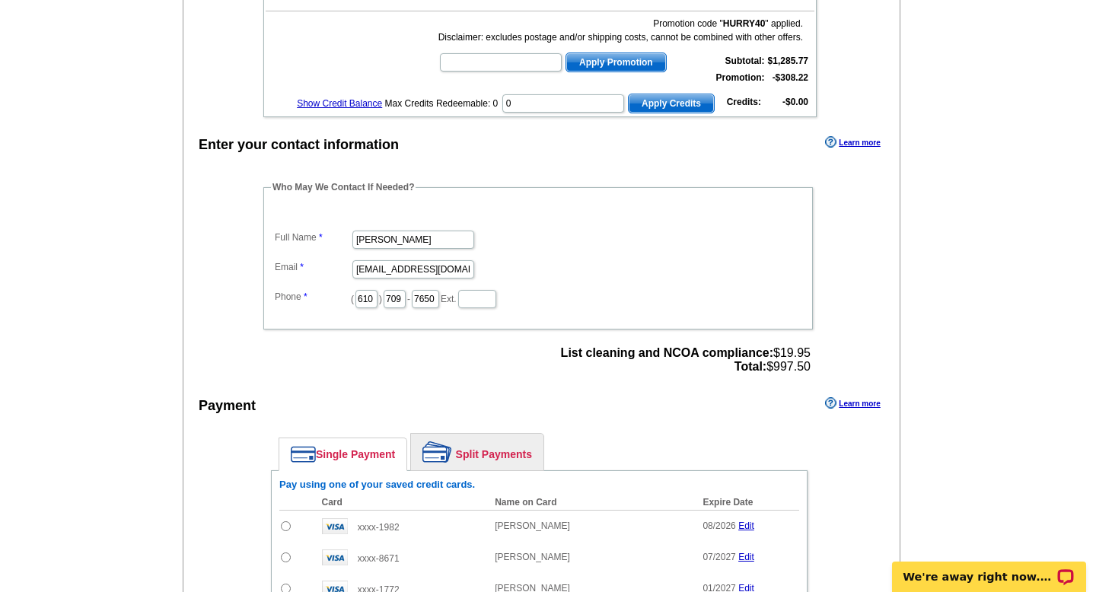
scroll to position [1146, 0]
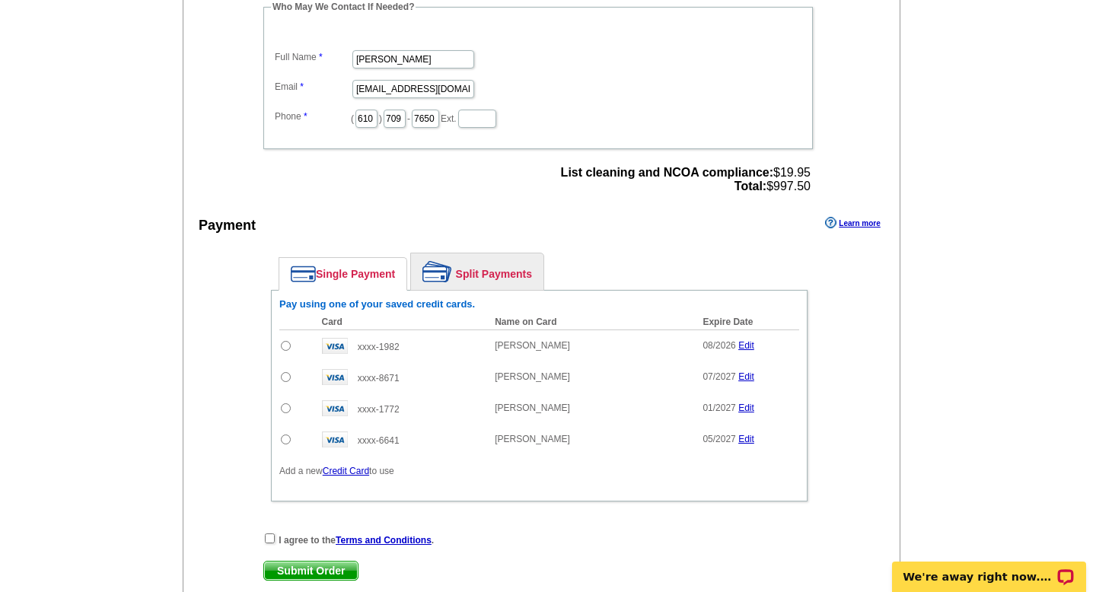
click at [282, 378] on input "radio" at bounding box center [286, 377] width 10 height 10
radio input "true"
click at [269, 534] on input "checkbox" at bounding box center [270, 539] width 10 height 10
checkbox input "true"
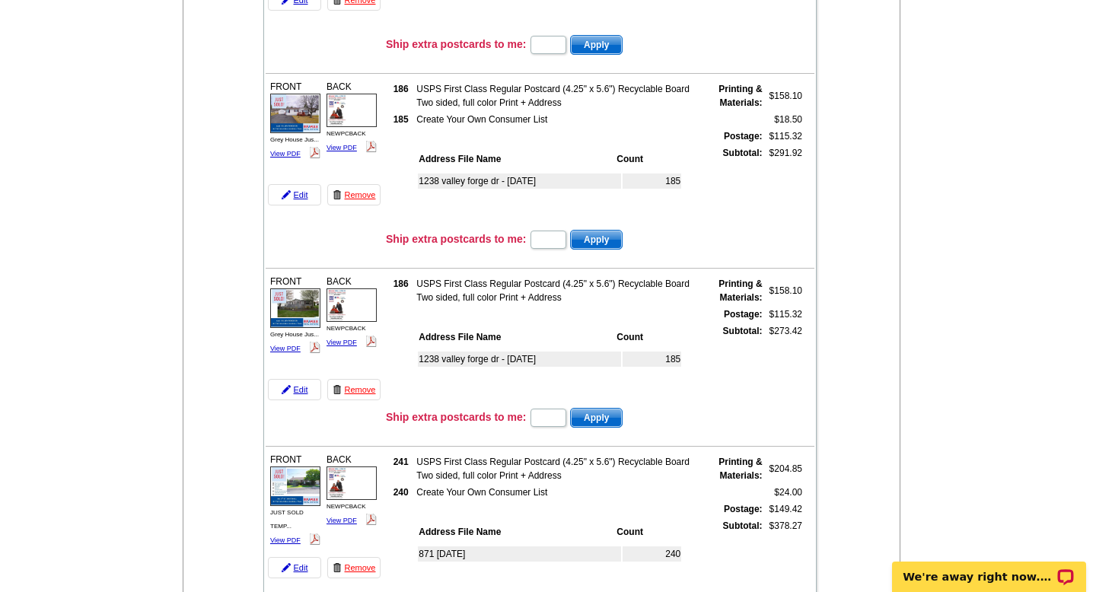
scroll to position [336, 0]
click at [273, 344] on link "View PDF" at bounding box center [285, 348] width 30 height 8
click at [286, 154] on link "View PDF" at bounding box center [285, 153] width 30 height 8
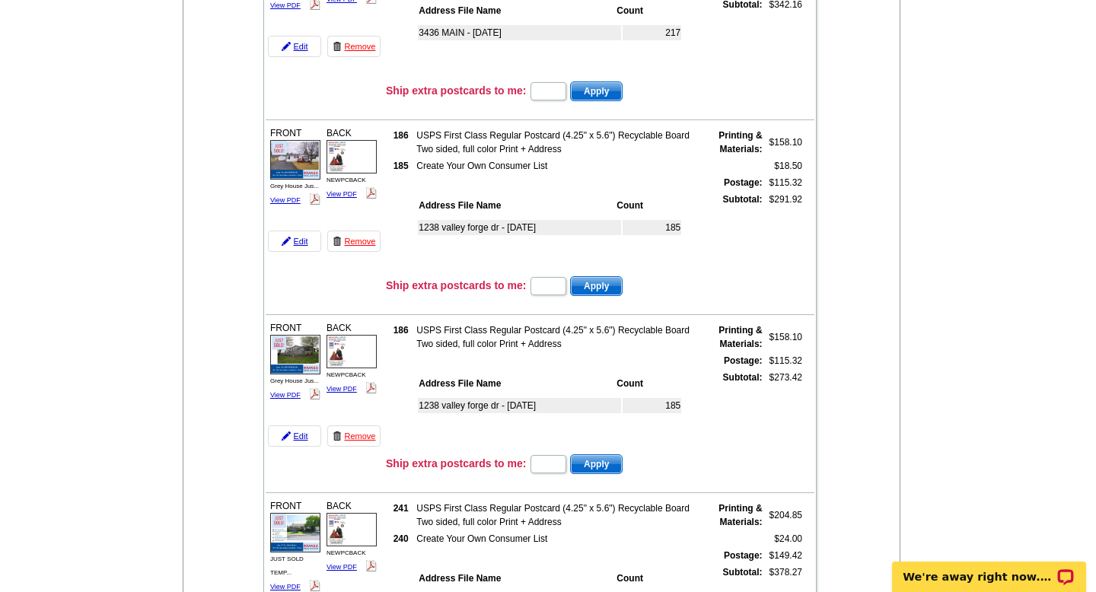
scroll to position [267, 0]
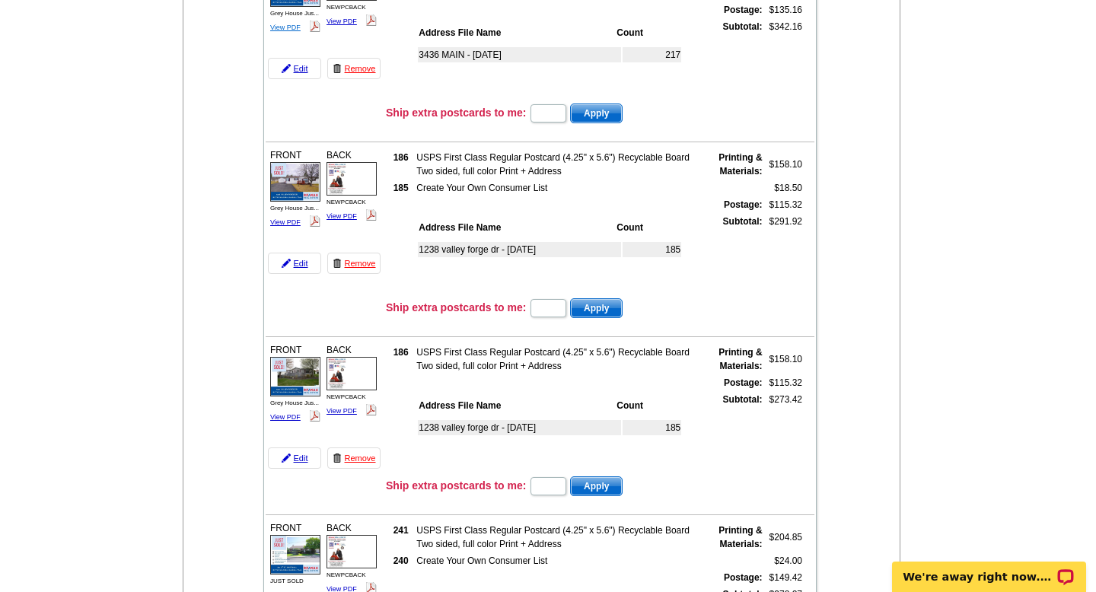
click at [291, 27] on link "View PDF" at bounding box center [285, 28] width 30 height 8
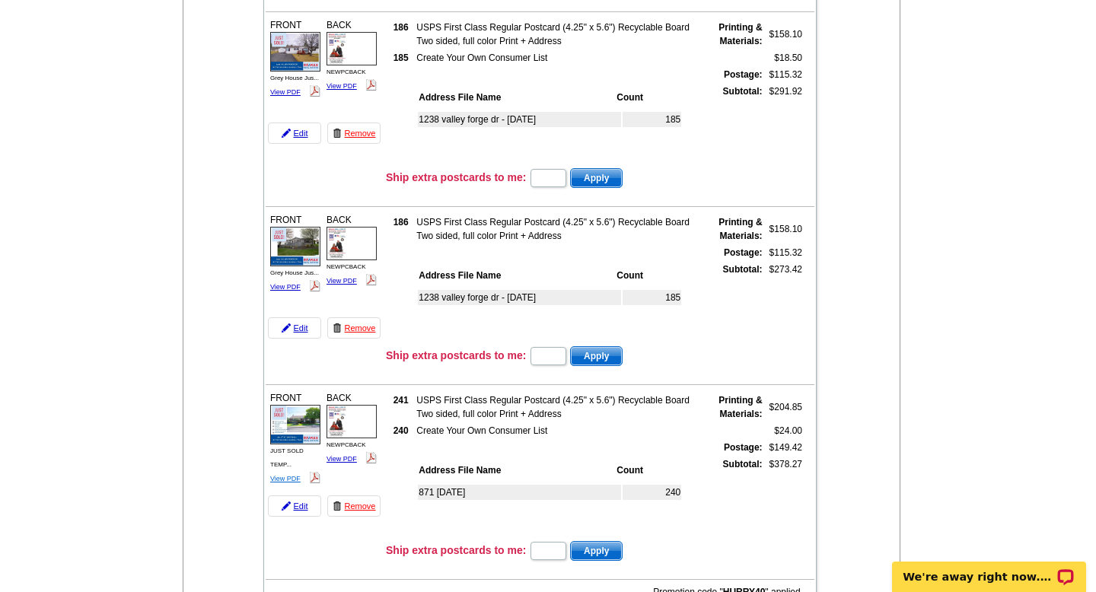
click at [285, 480] on link "View PDF" at bounding box center [285, 479] width 30 height 8
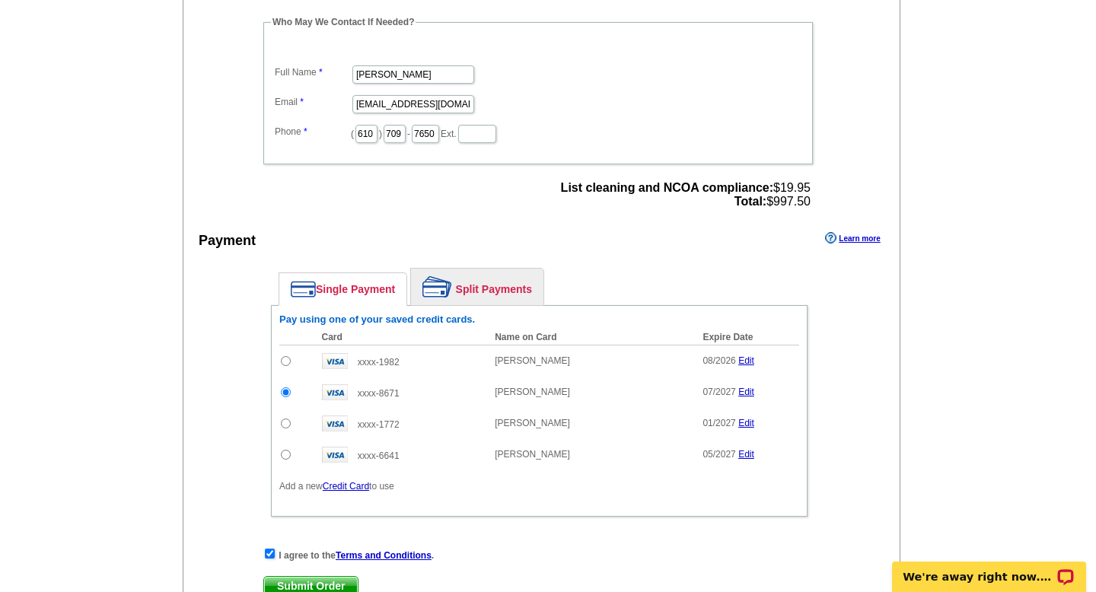
scroll to position [1370, 0]
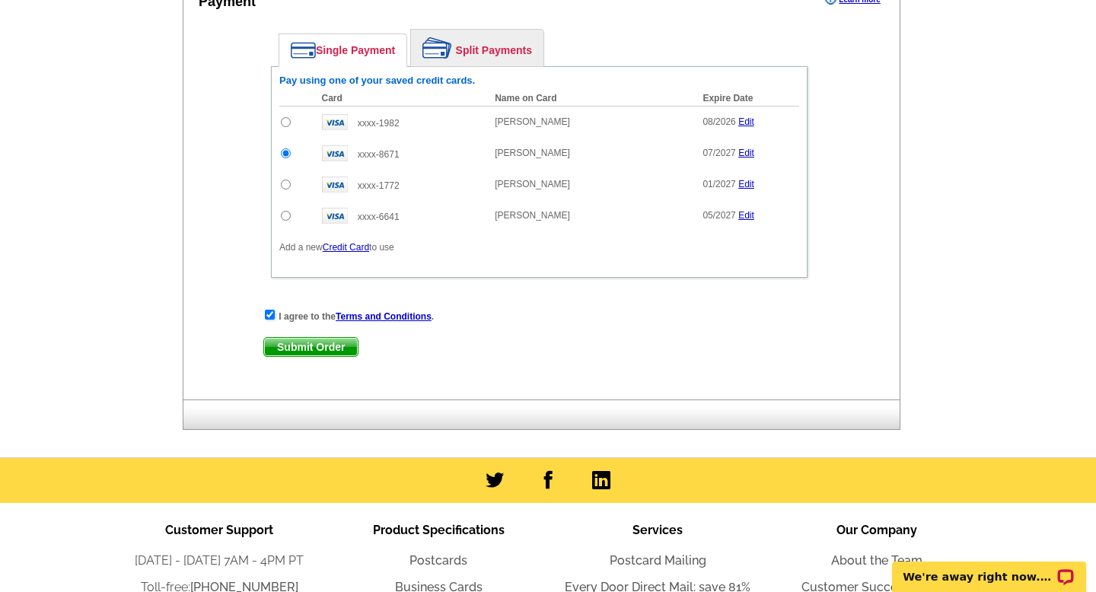
click at [334, 349] on span "Submit Order" at bounding box center [311, 347] width 94 height 18
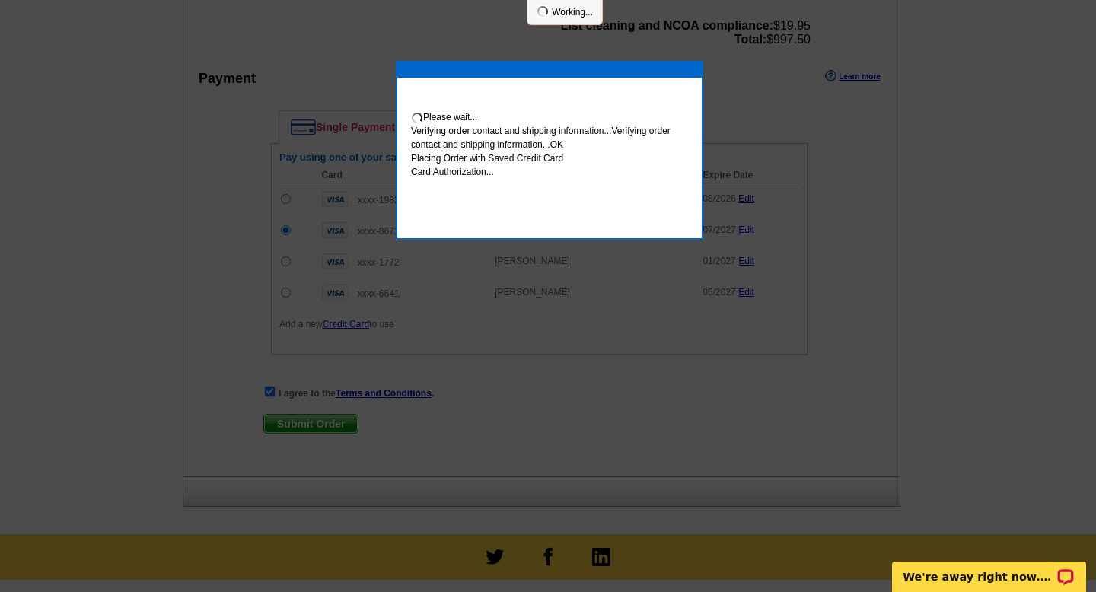
scroll to position [1447, 0]
